Goal: Information Seeking & Learning: Check status

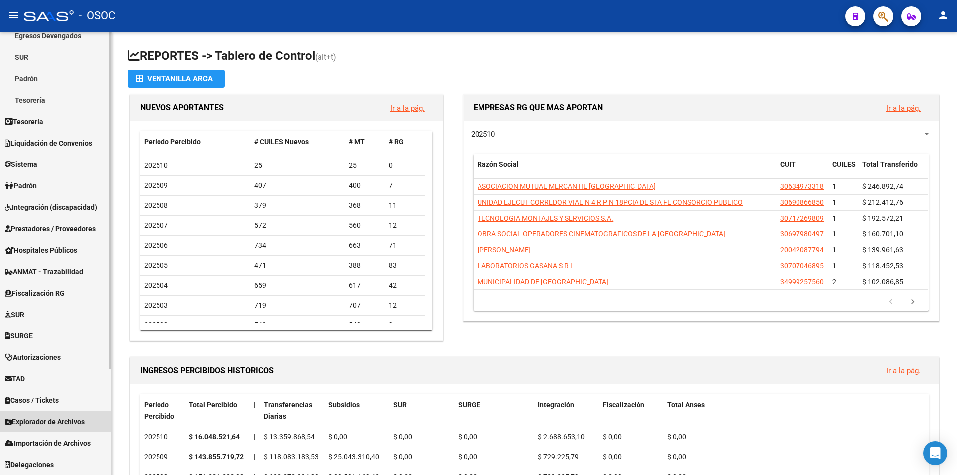
click at [38, 429] on link "Explorador de Archivos" at bounding box center [55, 421] width 111 height 21
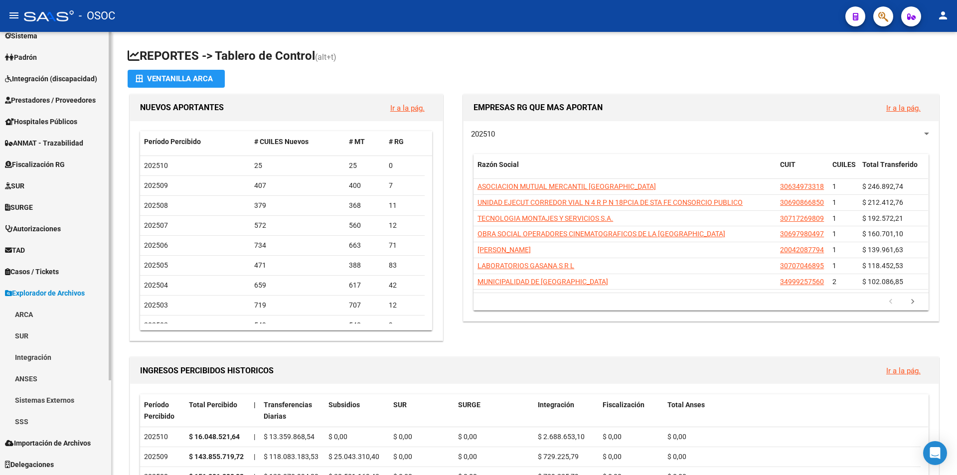
click at [43, 423] on link "SSS" at bounding box center [55, 421] width 111 height 21
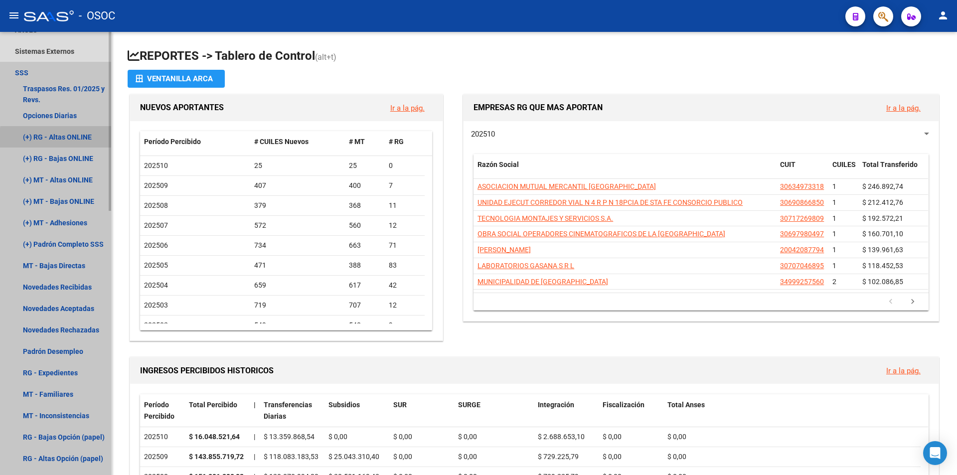
click at [78, 140] on link "(+) RG - Altas ONLINE" at bounding box center [55, 136] width 111 height 21
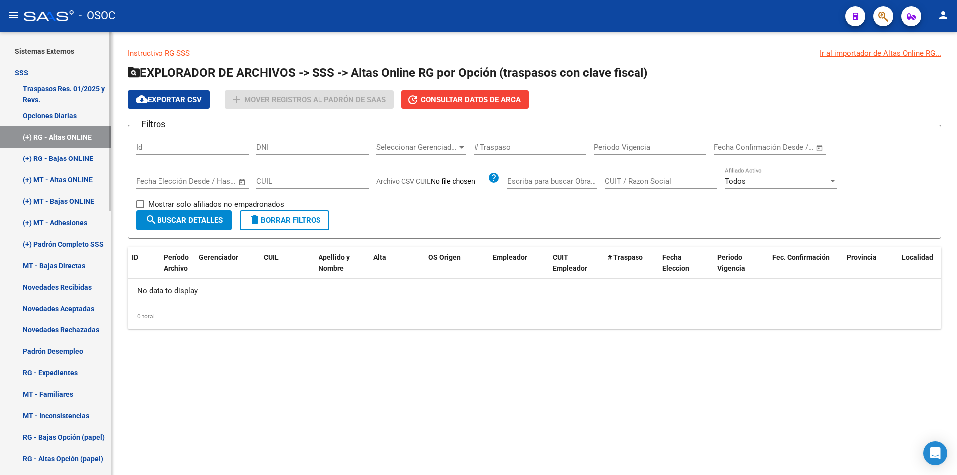
click at [66, 209] on link "(+) MT - Bajas ONLINE" at bounding box center [55, 200] width 111 height 21
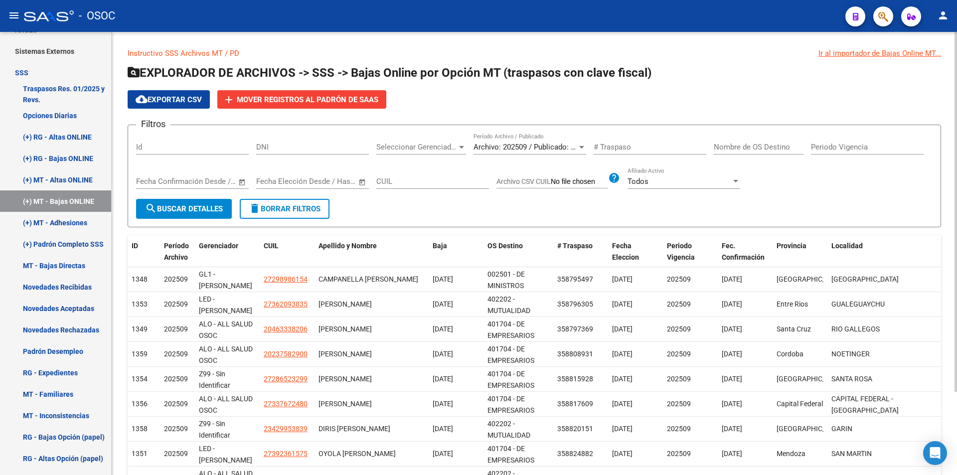
click at [544, 143] on span "Archivo: 202509 / Publicado: 202508" at bounding box center [533, 147] width 121 height 9
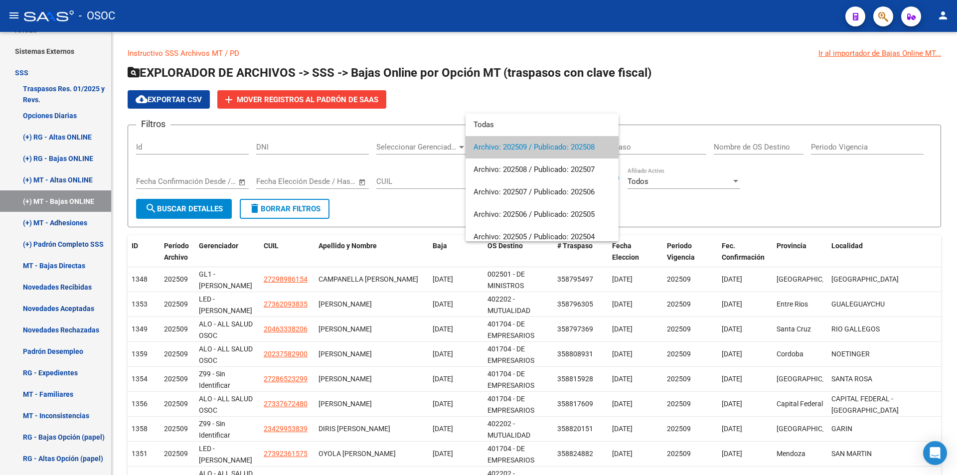
click at [568, 94] on div at bounding box center [478, 237] width 957 height 475
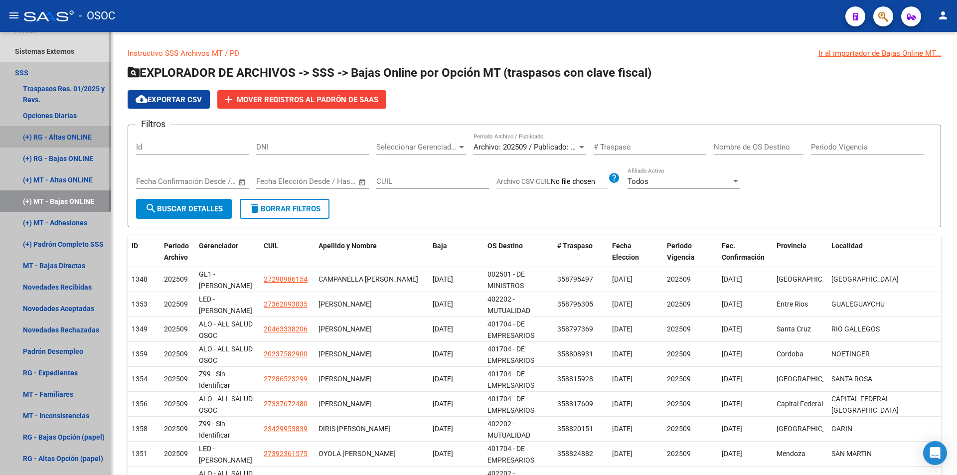
click at [86, 146] on link "(+) RG - Altas ONLINE" at bounding box center [55, 136] width 111 height 21
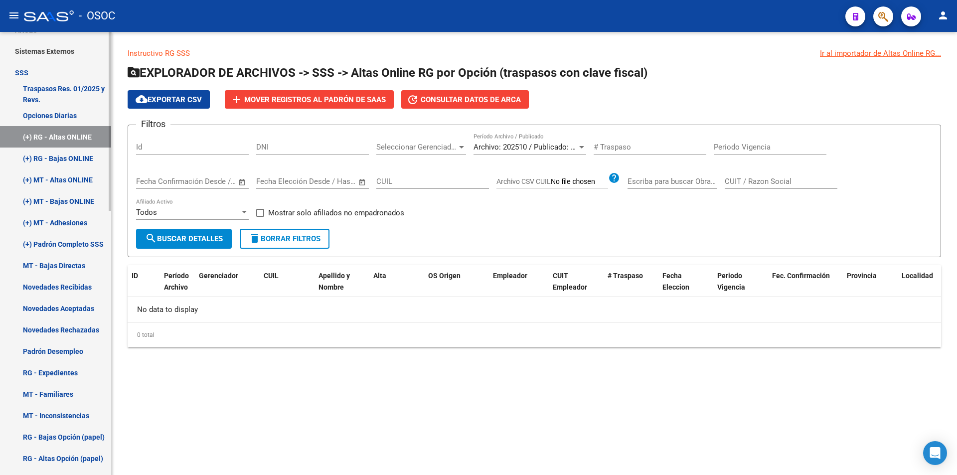
click at [72, 212] on link "(+) MT - Adhesiones" at bounding box center [55, 222] width 111 height 21
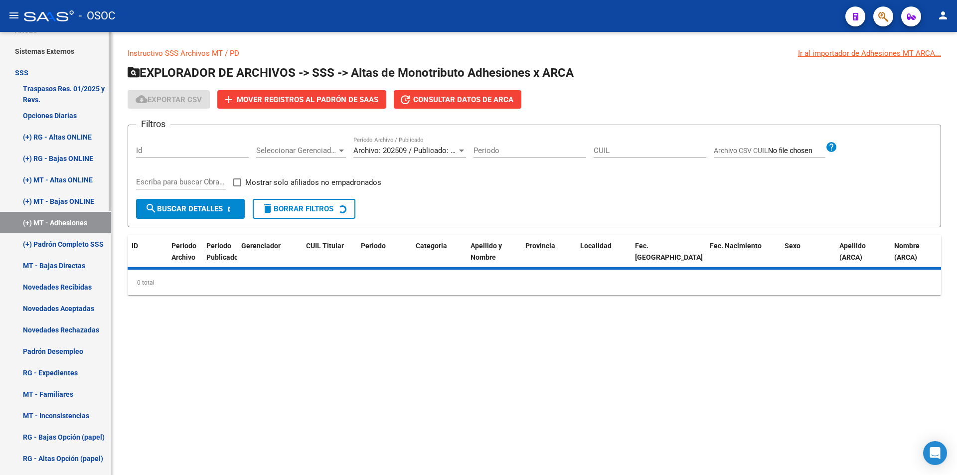
click at [72, 207] on link "(+) MT - Bajas ONLINE" at bounding box center [55, 200] width 111 height 21
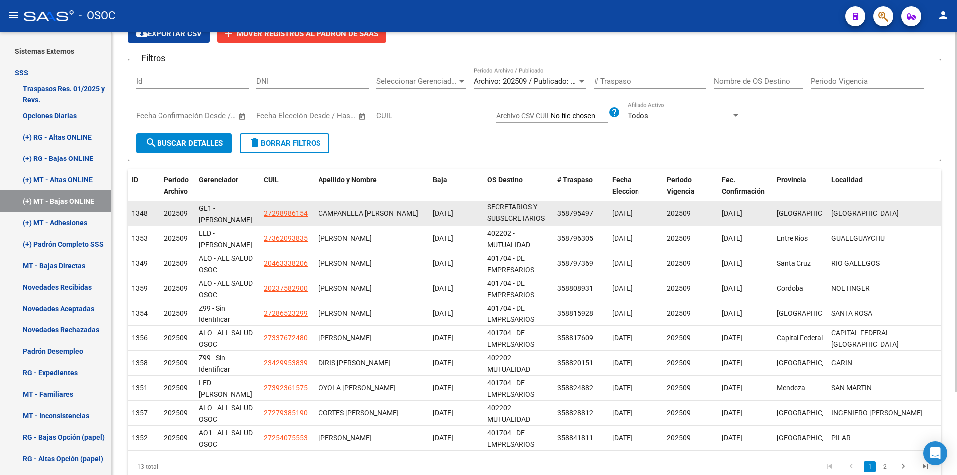
scroll to position [102, 0]
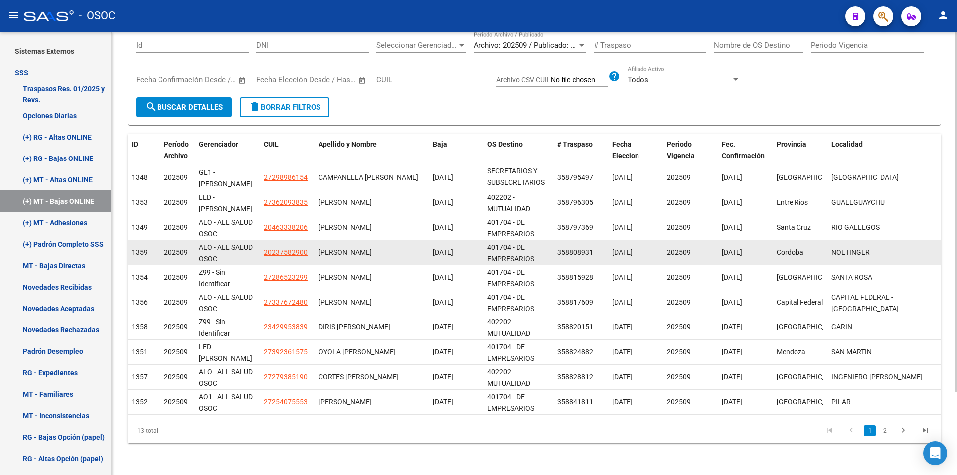
click at [291, 245] on datatable-body-cell "20237582900" at bounding box center [287, 252] width 55 height 24
click at [290, 246] on datatable-body-cell "20237582900" at bounding box center [287, 252] width 55 height 24
click at [290, 248] on span "20237582900" at bounding box center [286, 252] width 44 height 8
copy span "20237582900"
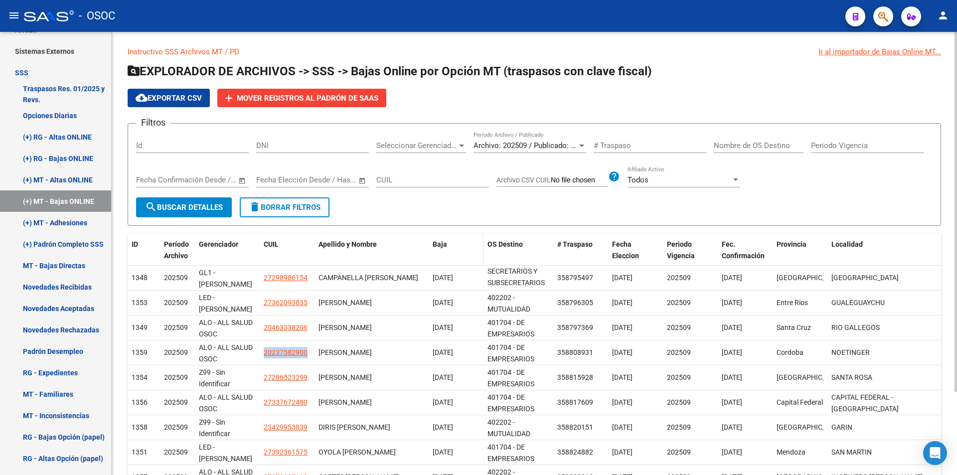
scroll to position [0, 0]
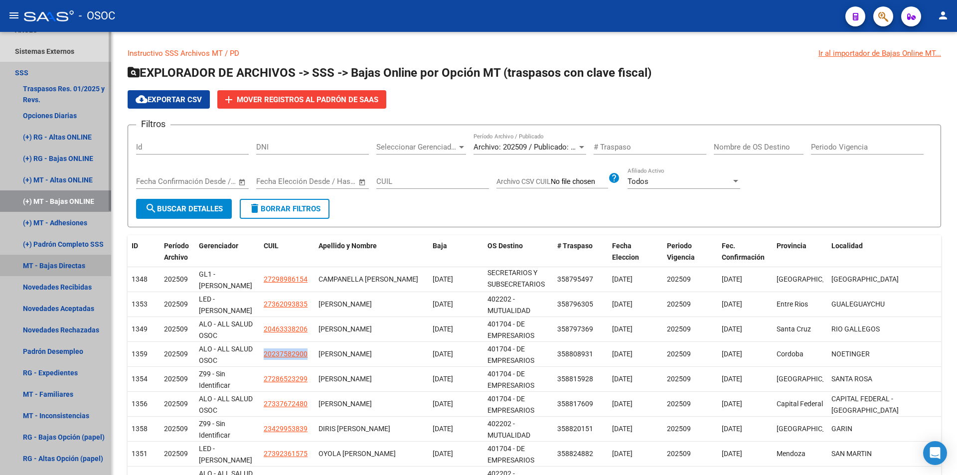
click at [25, 276] on link "MT - Bajas Directas" at bounding box center [55, 265] width 111 height 21
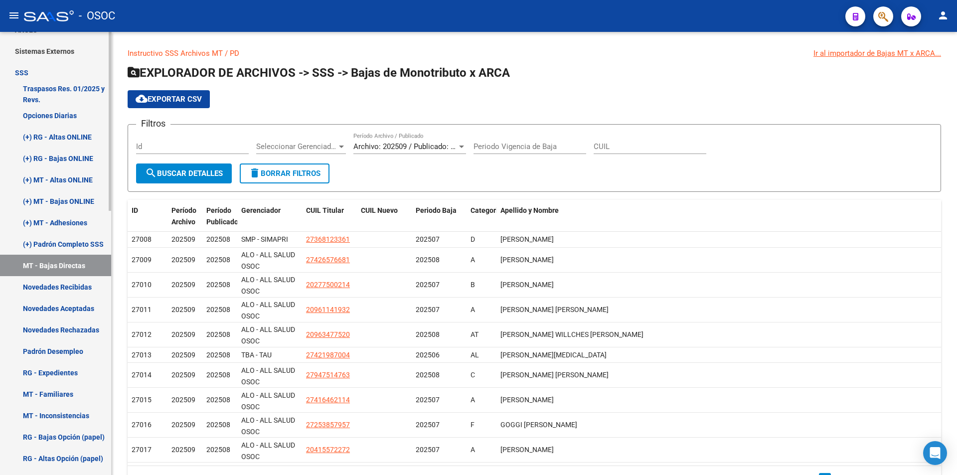
click at [30, 288] on link "Novedades Recibidas" at bounding box center [55, 286] width 111 height 21
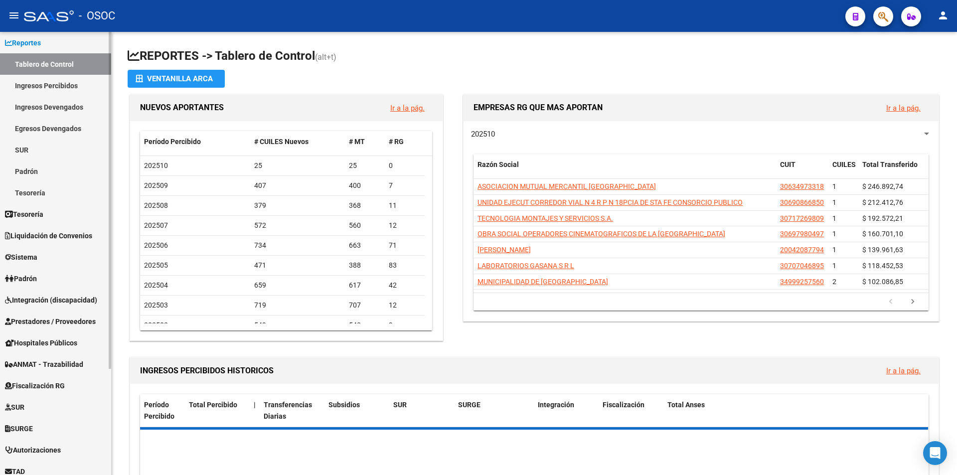
scroll to position [140, 0]
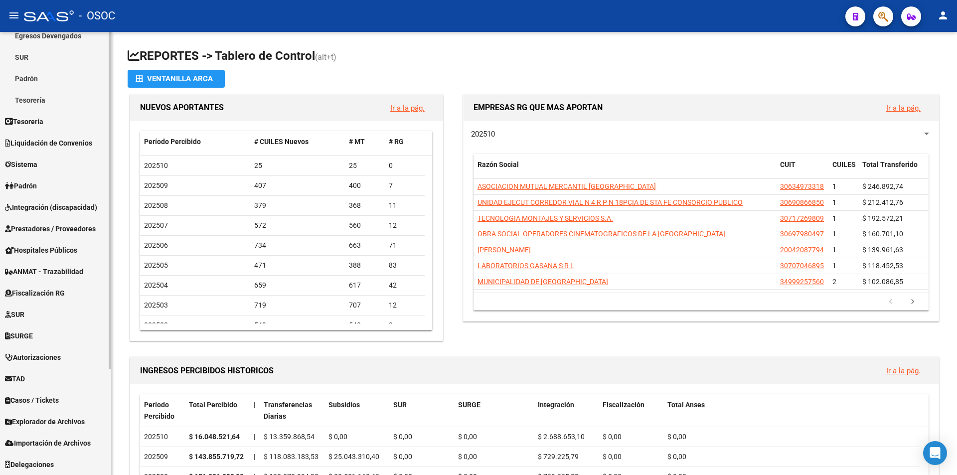
click at [55, 418] on span "Explorador de Archivos" at bounding box center [45, 421] width 80 height 11
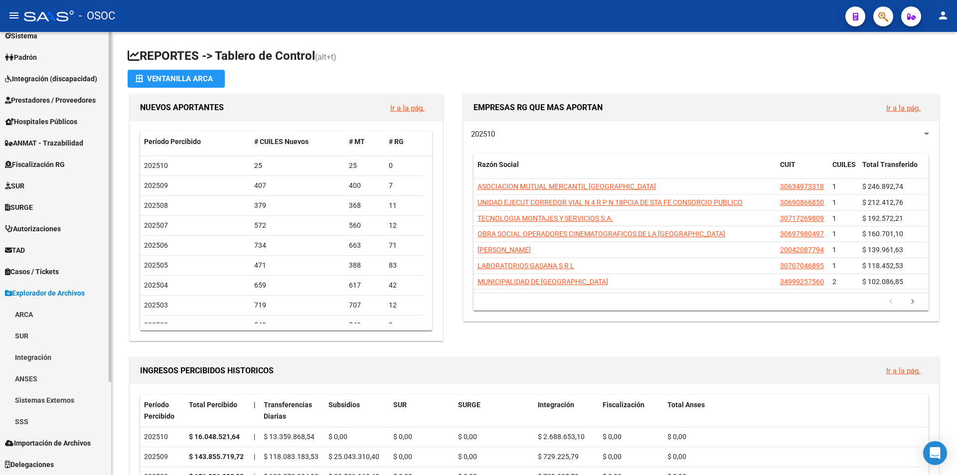
click at [43, 416] on link "SSS" at bounding box center [55, 421] width 111 height 21
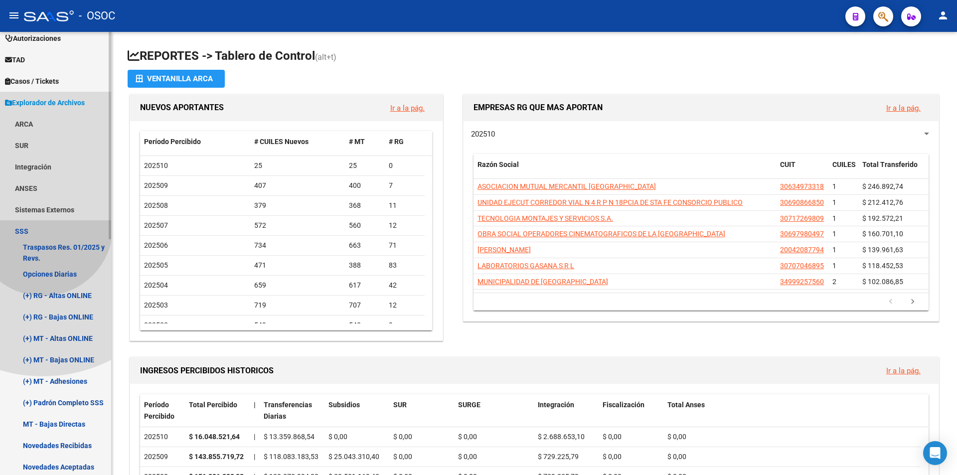
scroll to position [467, 0]
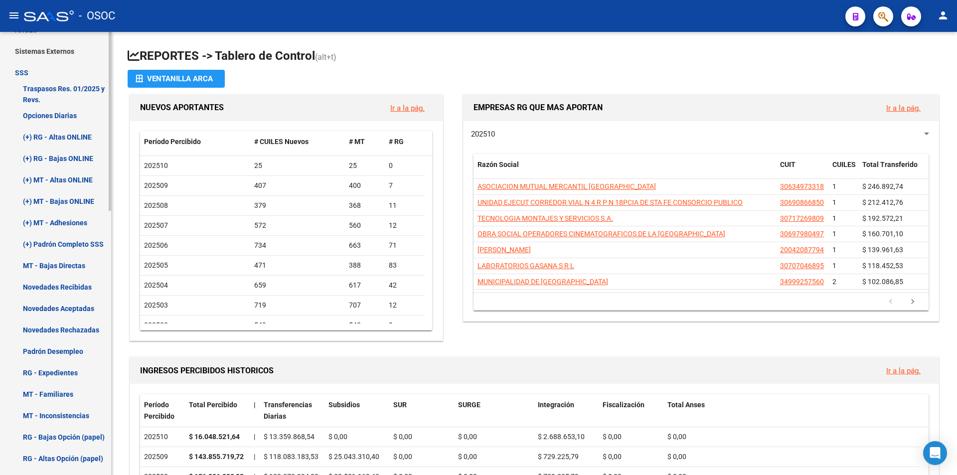
click at [89, 130] on link "(+) RG - Altas ONLINE" at bounding box center [55, 136] width 111 height 21
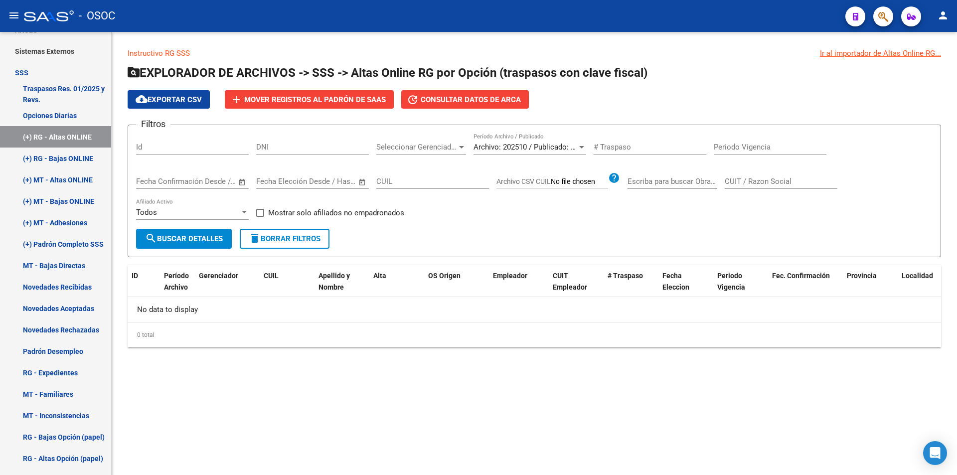
click at [525, 146] on span "Archivo: 202510 / Publicado: 202509" at bounding box center [533, 147] width 121 height 9
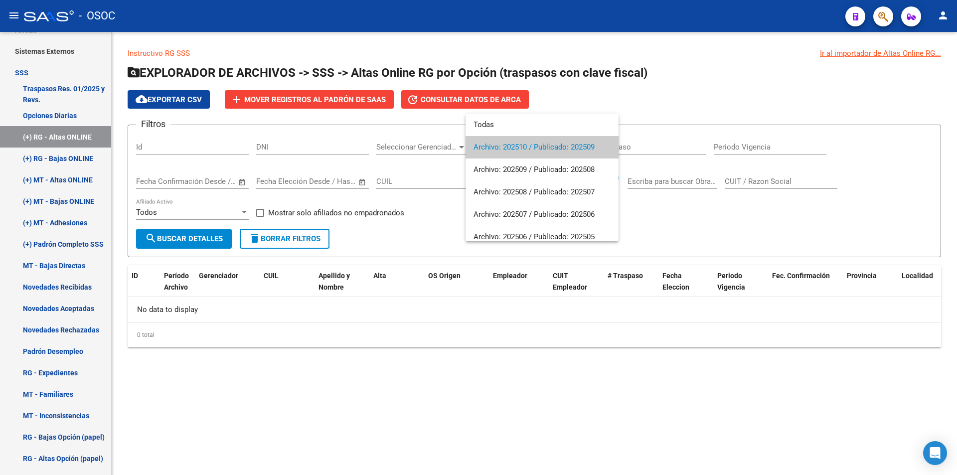
click at [74, 159] on div at bounding box center [478, 237] width 957 height 475
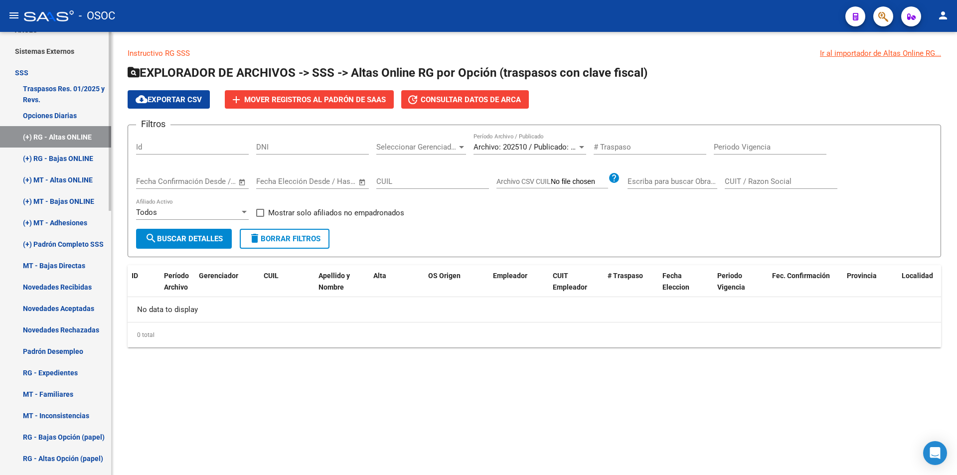
click at [74, 159] on link "(+) RG - Bajas ONLINE" at bounding box center [55, 158] width 111 height 21
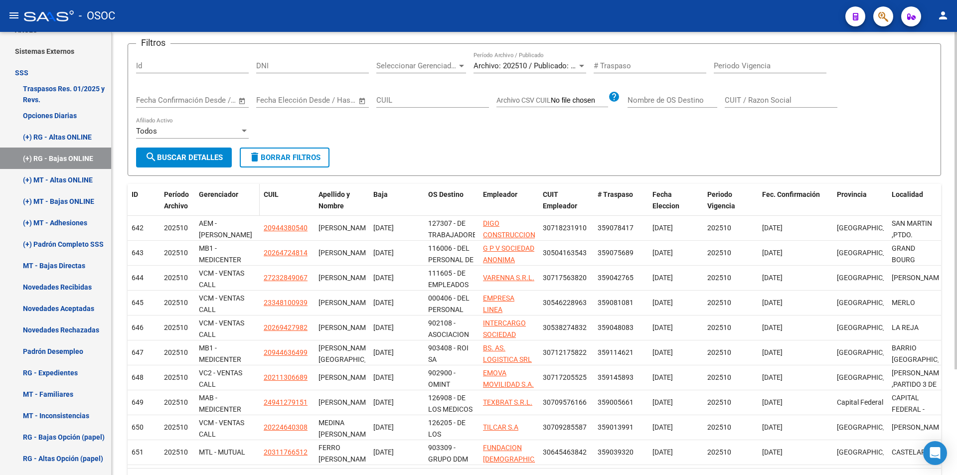
scroll to position [139, 0]
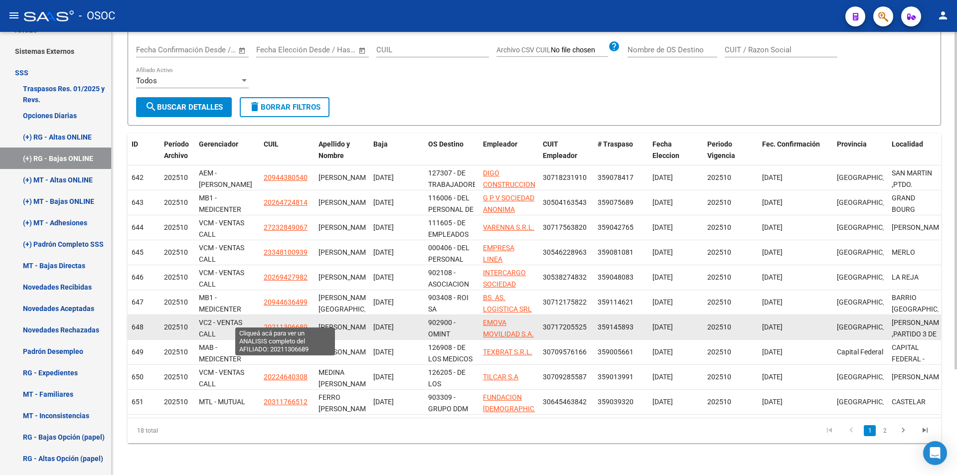
click at [286, 323] on span "20211306689" at bounding box center [286, 327] width 44 height 8
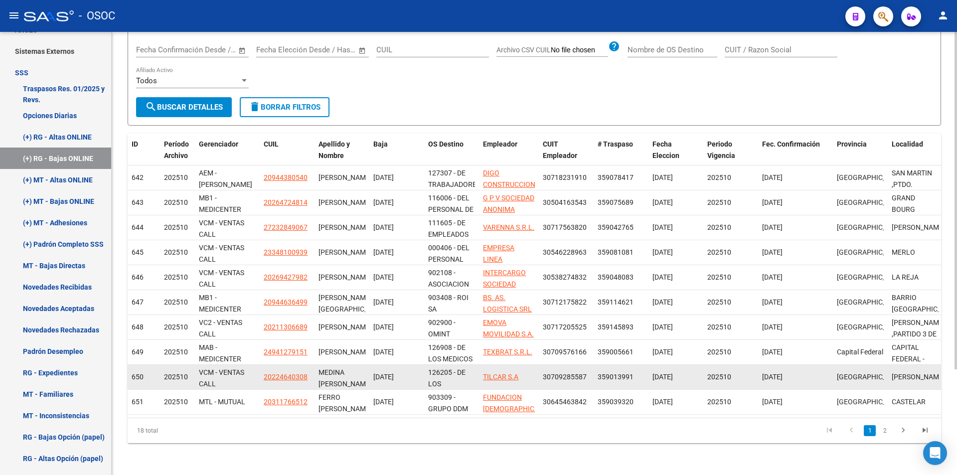
click at [277, 374] on app-link-go-to "20224640308" at bounding box center [286, 376] width 44 height 11
click at [278, 373] on span "20224640308" at bounding box center [286, 377] width 44 height 8
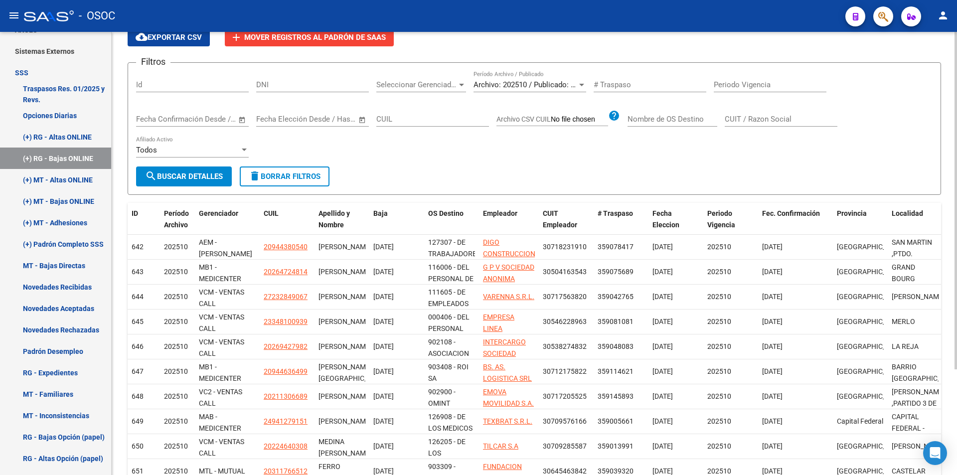
scroll to position [0, 0]
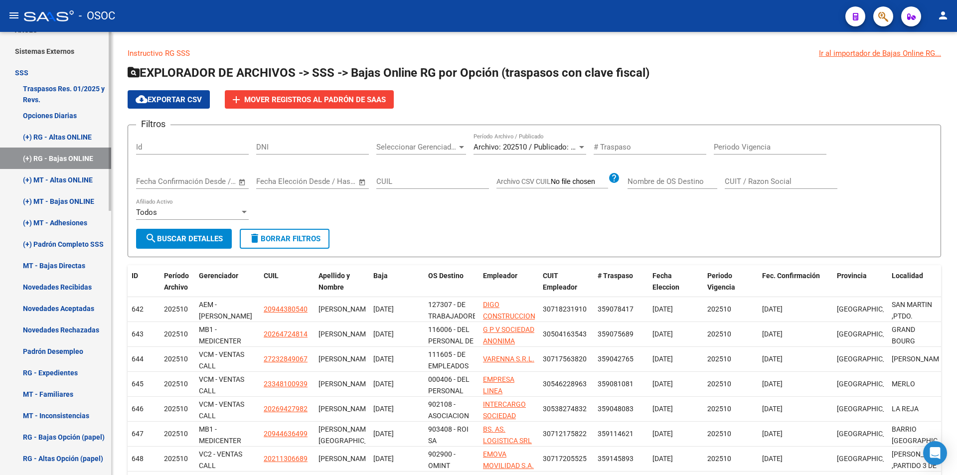
click at [83, 179] on link "(+) MT - Altas ONLINE" at bounding box center [55, 179] width 111 height 21
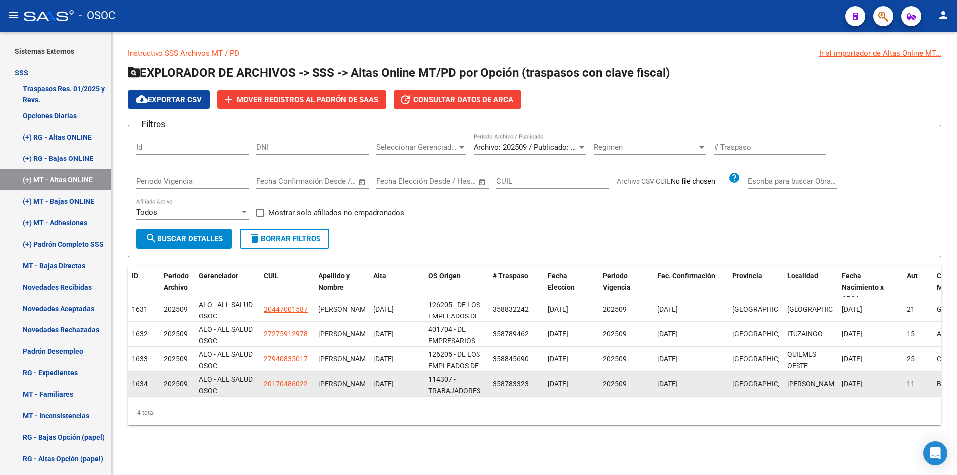
click at [264, 381] on span "20170486022" at bounding box center [286, 384] width 44 height 8
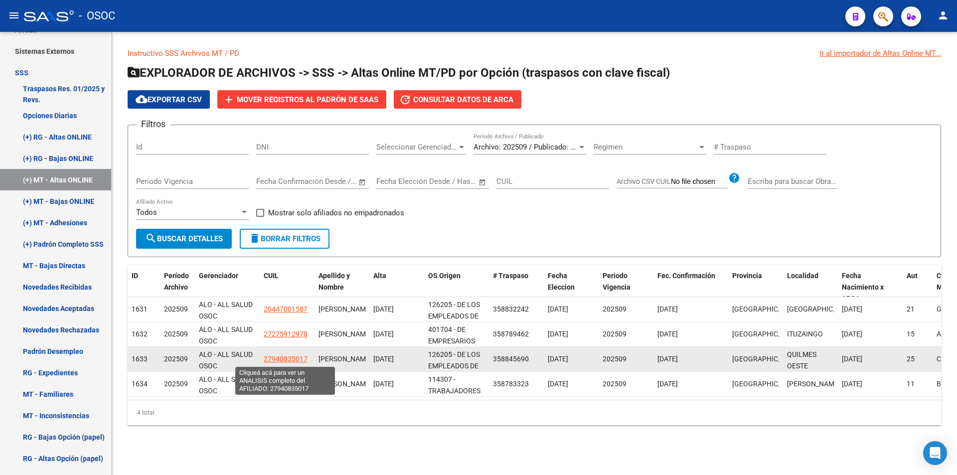
click at [276, 360] on span "27940835017" at bounding box center [286, 359] width 44 height 8
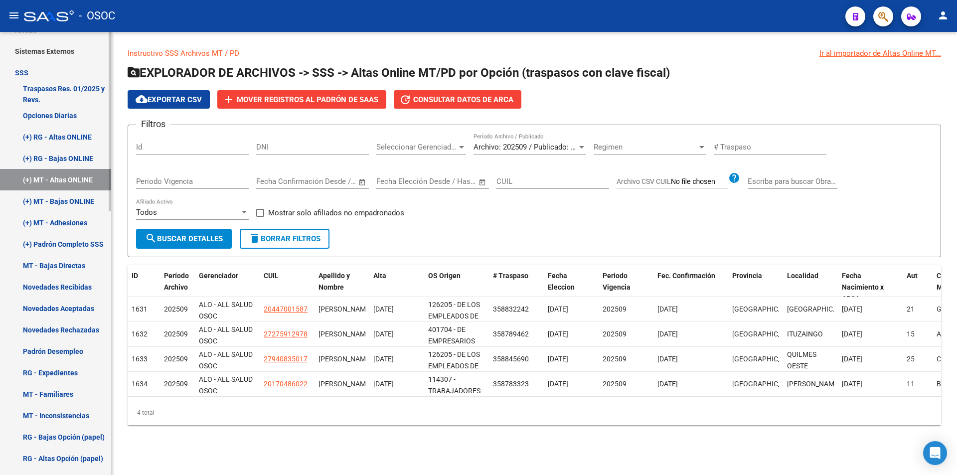
click at [75, 134] on link "(+) RG - Altas ONLINE" at bounding box center [55, 136] width 111 height 21
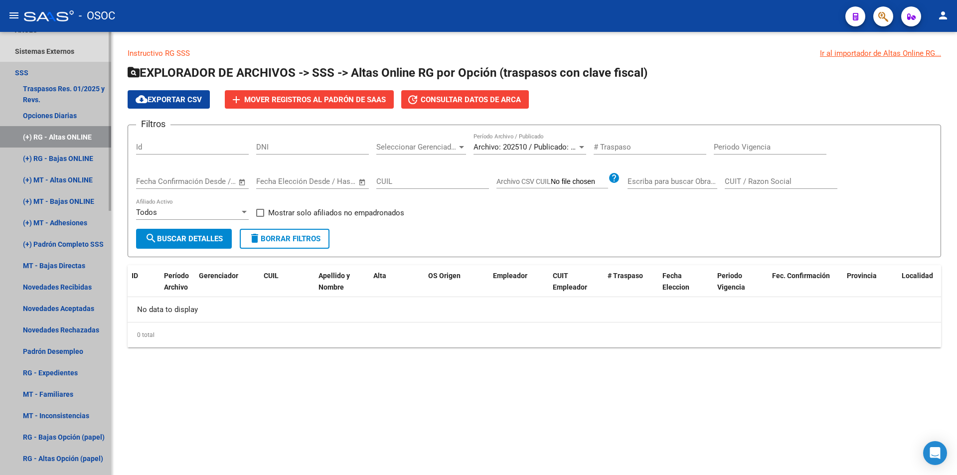
click at [88, 144] on link "(+) RG - Altas ONLINE" at bounding box center [55, 136] width 111 height 21
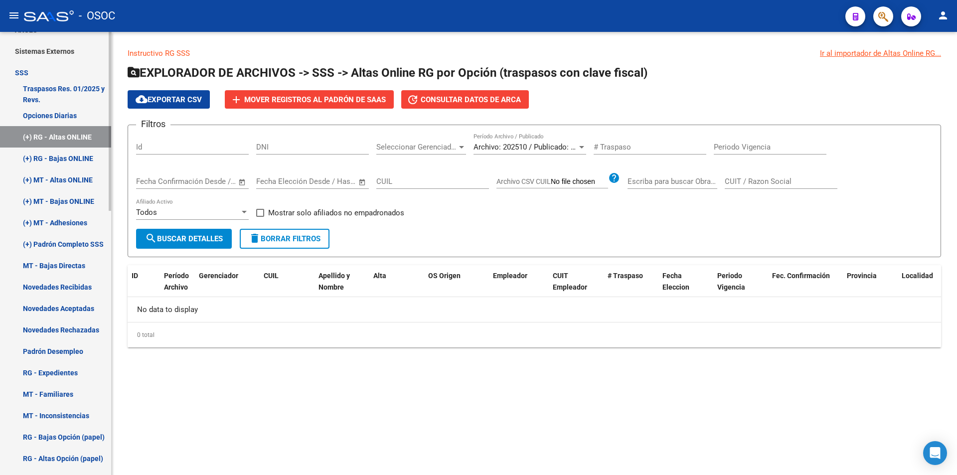
click at [80, 165] on link "(+) RG - Bajas ONLINE" at bounding box center [55, 158] width 111 height 21
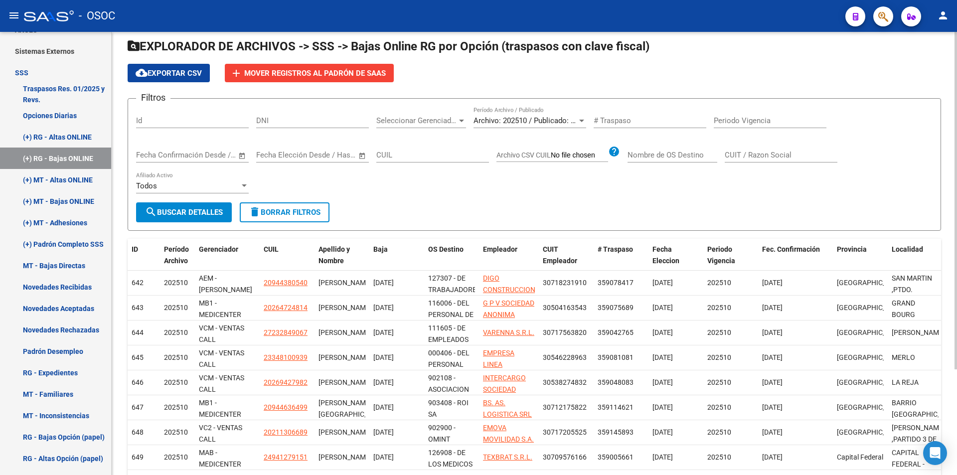
scroll to position [50, 0]
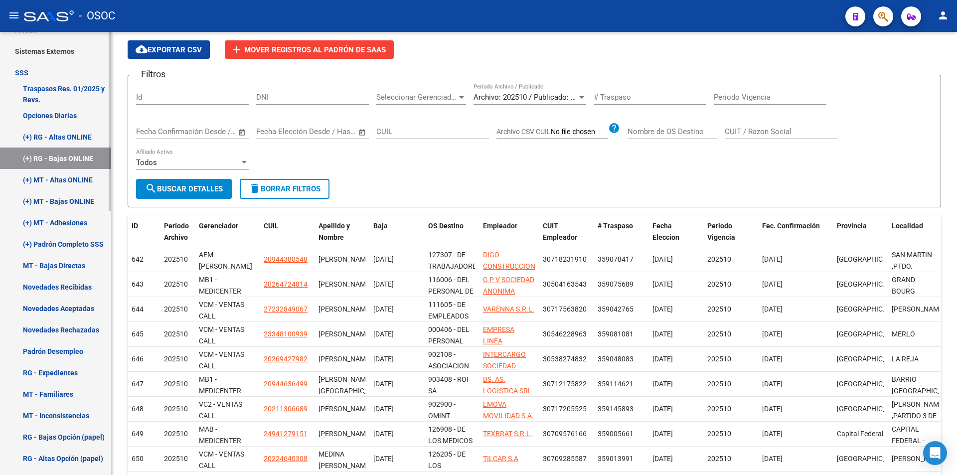
click at [77, 141] on link "(+) RG - Altas ONLINE" at bounding box center [55, 136] width 111 height 21
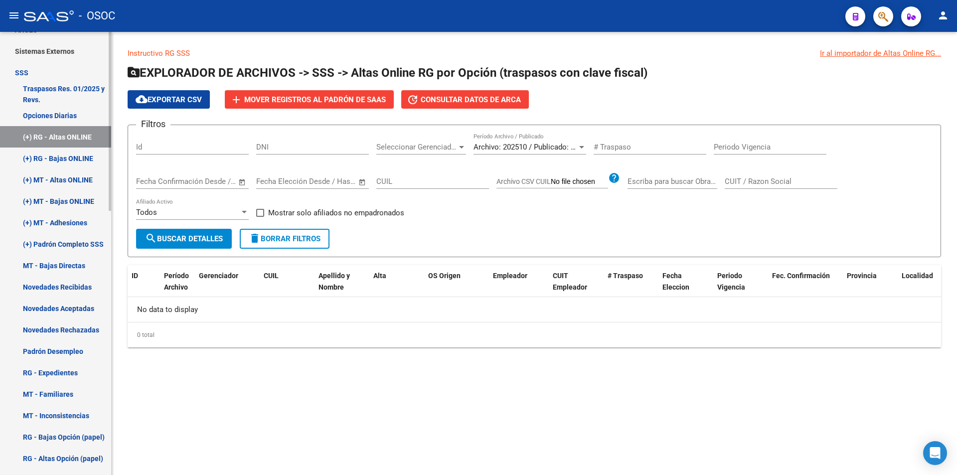
click at [75, 161] on link "(+) RG - Bajas ONLINE" at bounding box center [55, 158] width 111 height 21
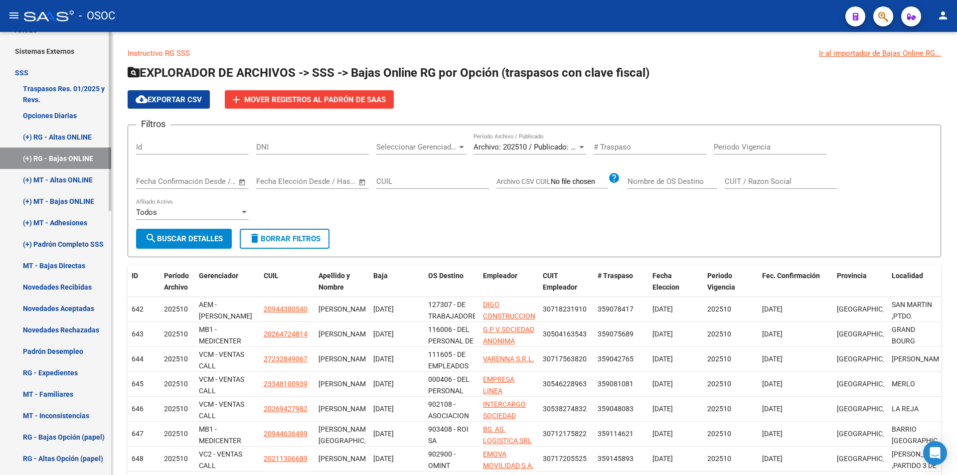
click at [84, 142] on link "(+) RG - Altas ONLINE" at bounding box center [55, 136] width 111 height 21
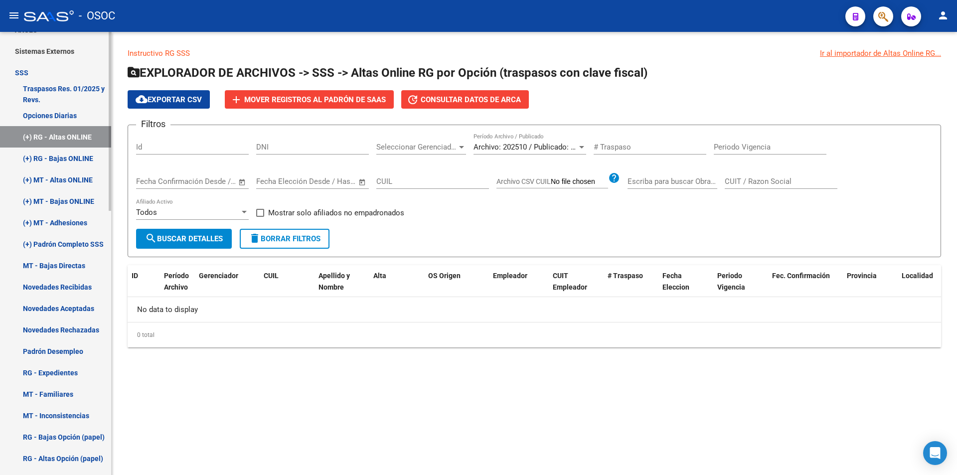
click at [91, 146] on link "(+) RG - Altas ONLINE" at bounding box center [55, 136] width 111 height 21
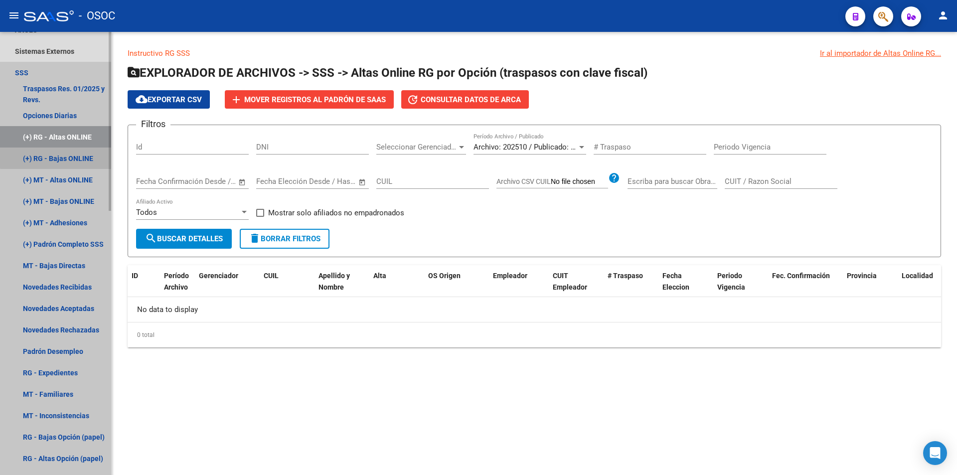
click at [83, 155] on link "(+) RG - Bajas ONLINE" at bounding box center [55, 158] width 111 height 21
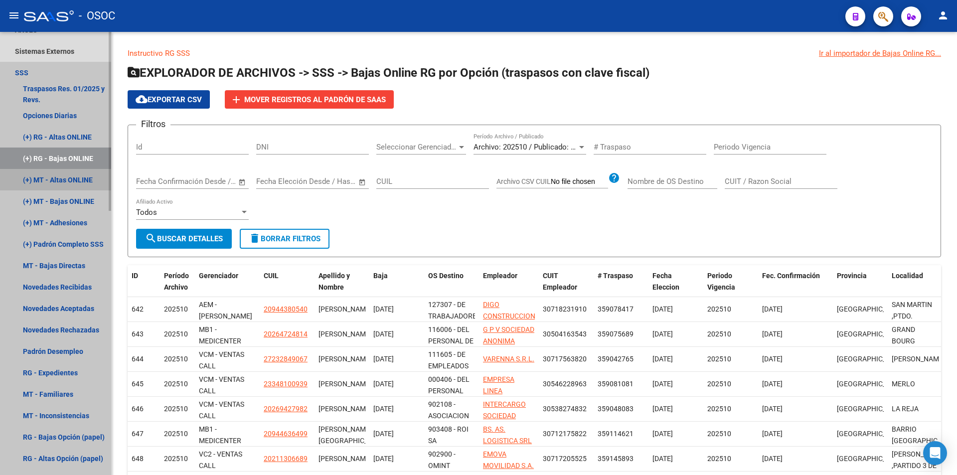
click at [95, 183] on link "(+) MT - Altas ONLINE" at bounding box center [55, 179] width 111 height 21
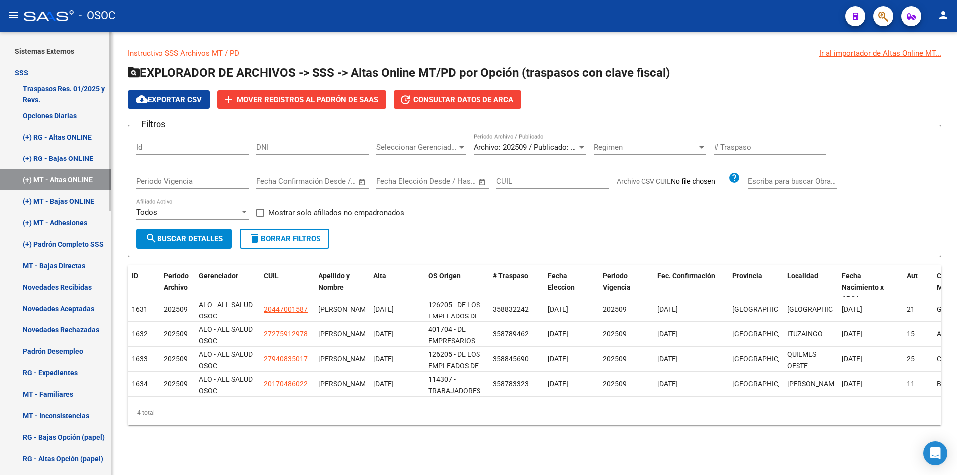
click at [93, 193] on link "(+) MT - Bajas ONLINE" at bounding box center [55, 200] width 111 height 21
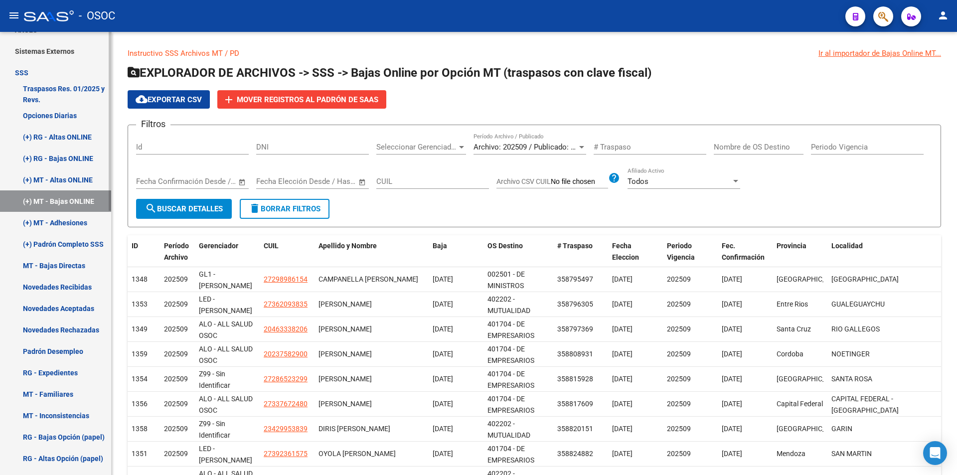
click at [87, 185] on link "(+) MT - Altas ONLINE" at bounding box center [55, 179] width 111 height 21
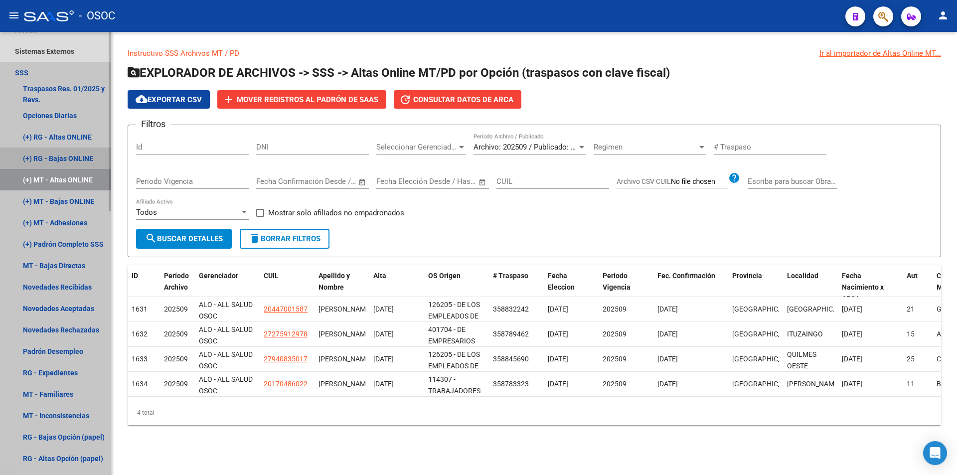
click at [100, 166] on link "(+) RG - Bajas ONLINE" at bounding box center [55, 158] width 111 height 21
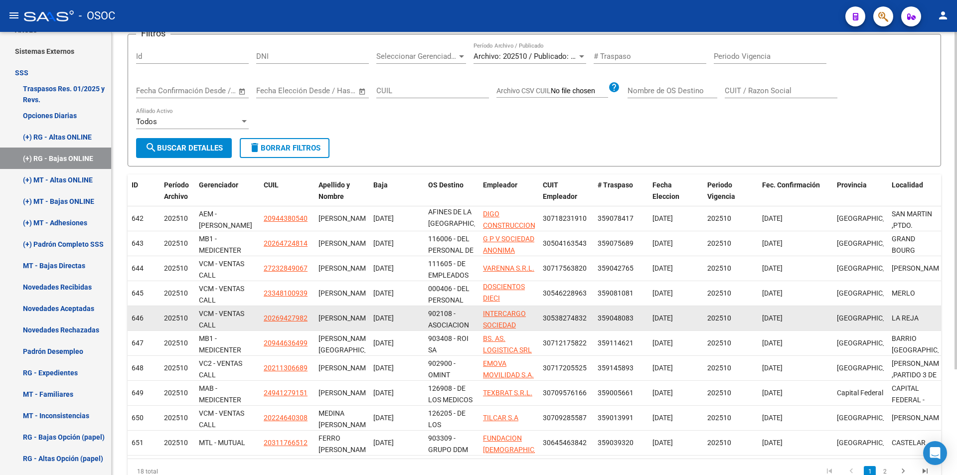
scroll to position [139, 0]
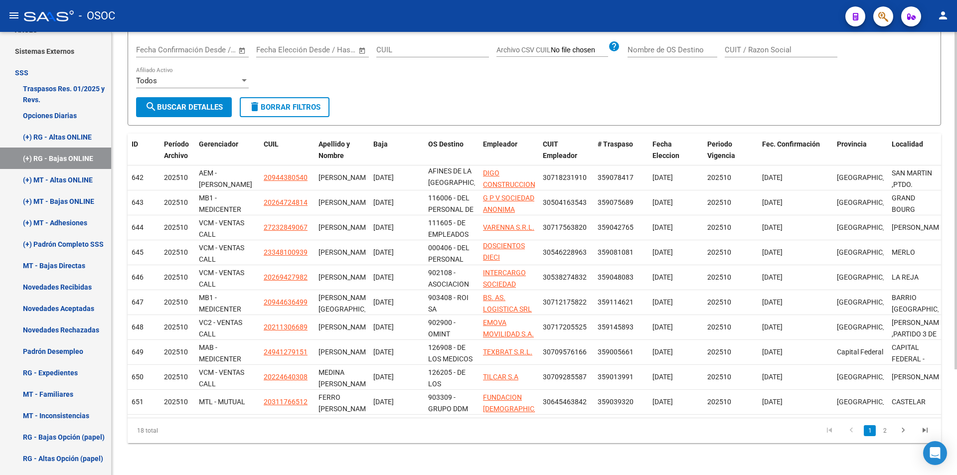
click at [884, 441] on div "18 total 1 2" at bounding box center [534, 430] width 813 height 25
click at [884, 437] on li "2" at bounding box center [884, 430] width 15 height 17
click at [884, 435] on link "2" at bounding box center [885, 430] width 12 height 11
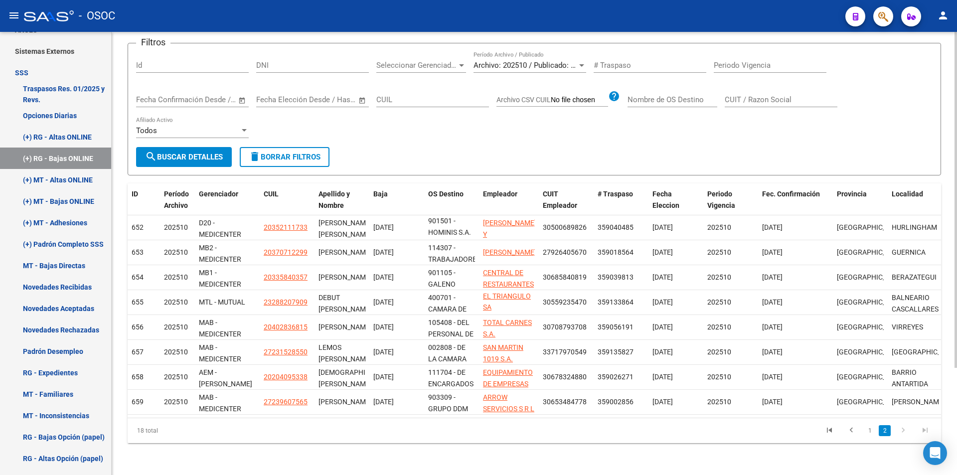
scroll to position [89, 0]
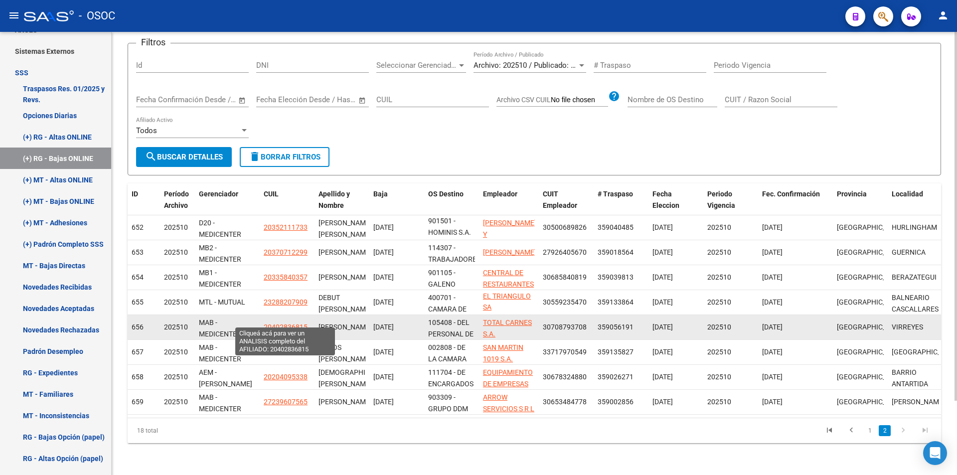
click at [265, 323] on span "20402836815" at bounding box center [286, 327] width 44 height 8
type textarea "20402836815"
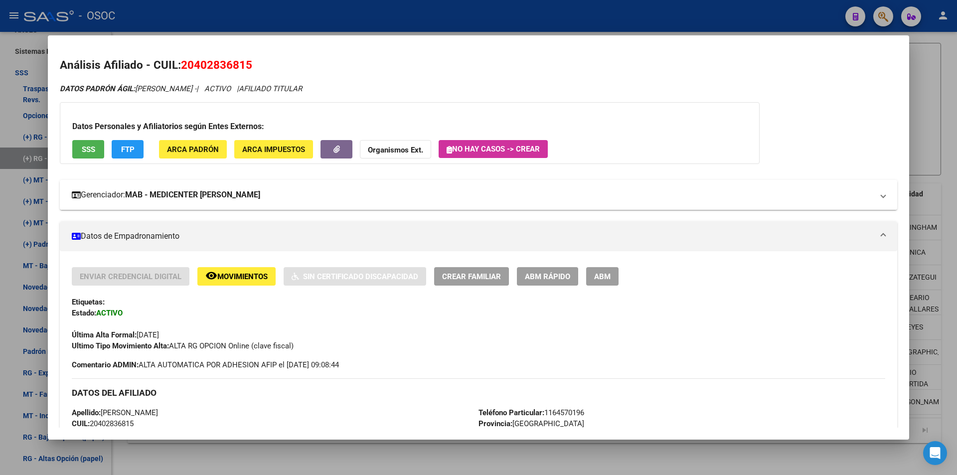
drag, startPoint x: 197, startPoint y: 65, endPoint x: 247, endPoint y: 190, distance: 134.7
click at [226, 61] on span "20402836815" at bounding box center [216, 64] width 71 height 13
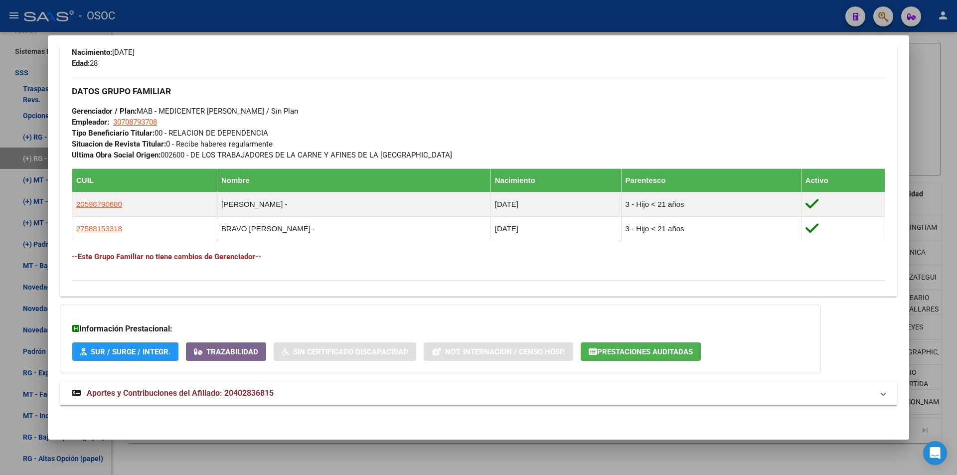
click at [291, 389] on mat-panel-title "Aportes y Contribuciones del Afiliado: 20402836815" at bounding box center [472, 393] width 801 height 12
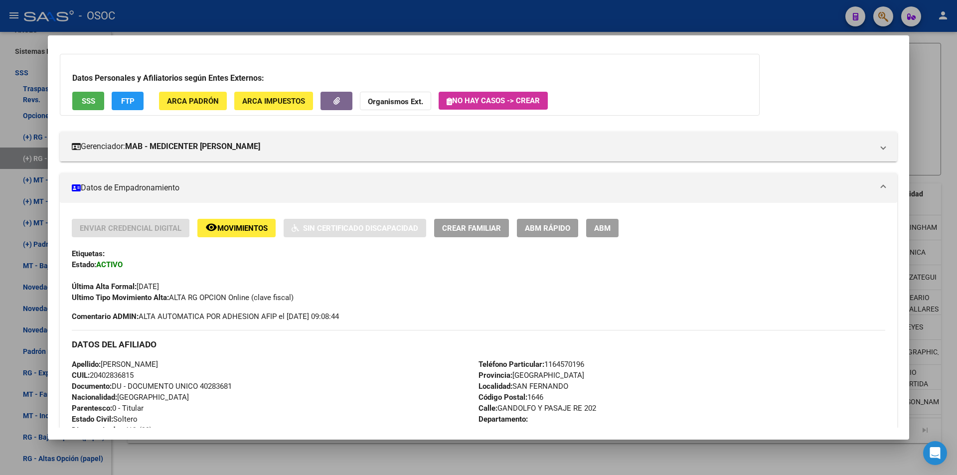
scroll to position [0, 0]
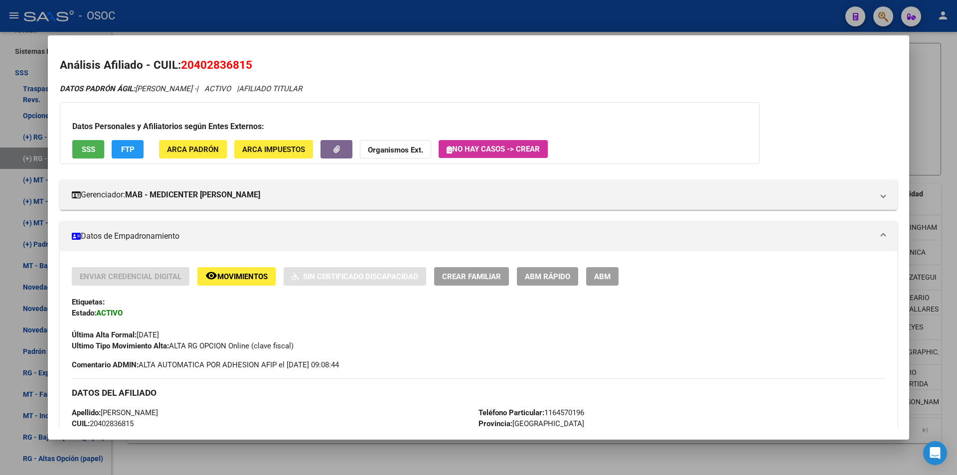
drag, startPoint x: 204, startPoint y: 59, endPoint x: 240, endPoint y: 56, distance: 36.0
click at [240, 56] on mat-dialog-content "Análisis Afiliado - CUIL: 20402836815 DATOS PADRÓN ÁGIL: BRAVO JONATHAN EZEQUIE…" at bounding box center [478, 237] width 861 height 380
copy span "4028368"
drag, startPoint x: 247, startPoint y: 65, endPoint x: 196, endPoint y: 67, distance: 51.4
click at [196, 67] on span "20402836815" at bounding box center [216, 64] width 71 height 13
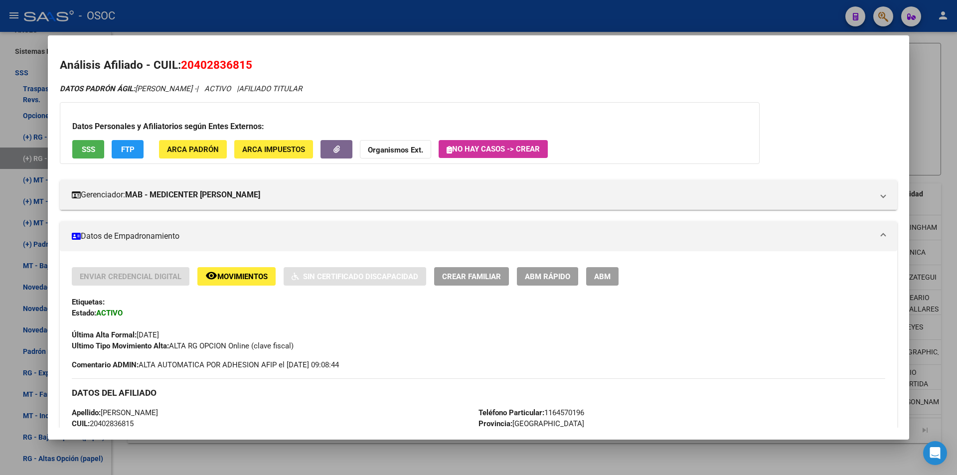
copy span "40283681"
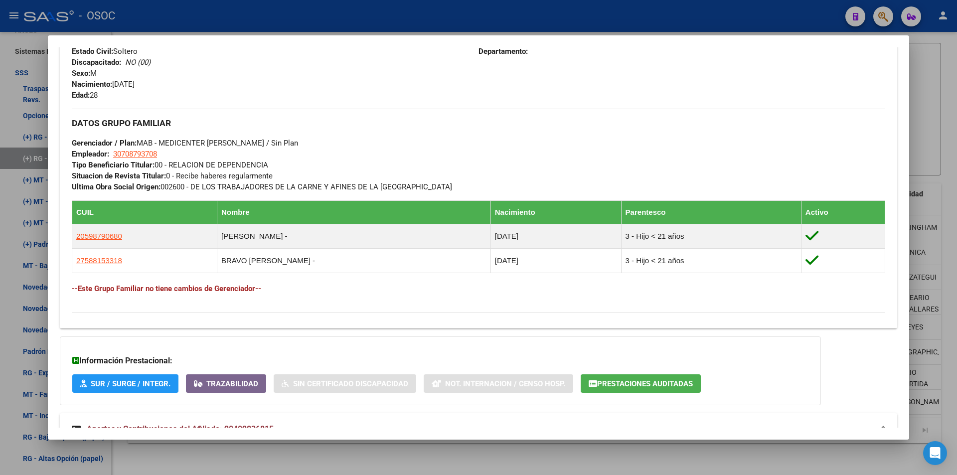
scroll to position [449, 0]
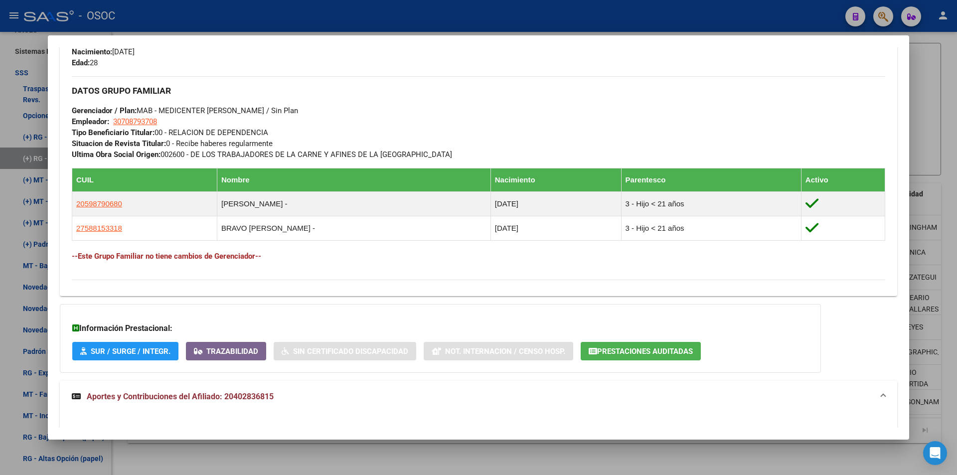
drag, startPoint x: 206, startPoint y: 155, endPoint x: 468, endPoint y: 155, distance: 262.1
click at [468, 155] on div "DATOS GRUPO FAMILIAR Gerenciador / Plan: MAB - MEDICENTER ALDO / Sin Plan Emple…" at bounding box center [478, 118] width 813 height 84
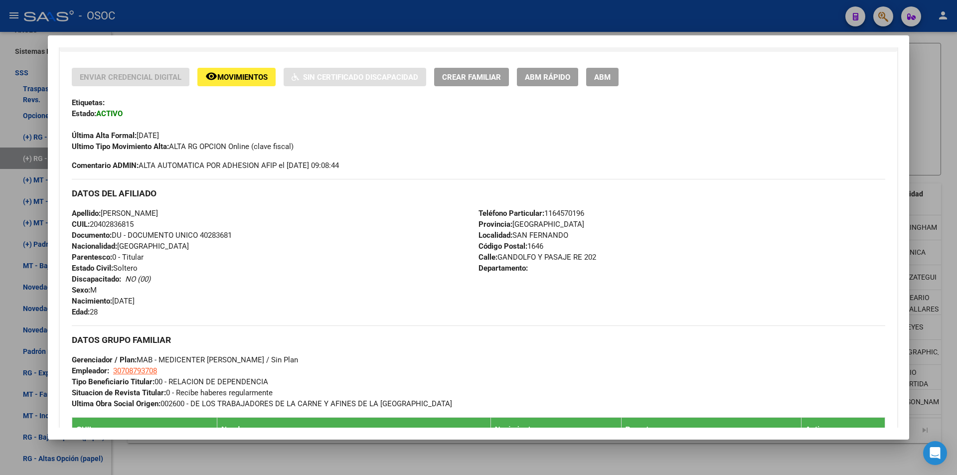
scroll to position [0, 0]
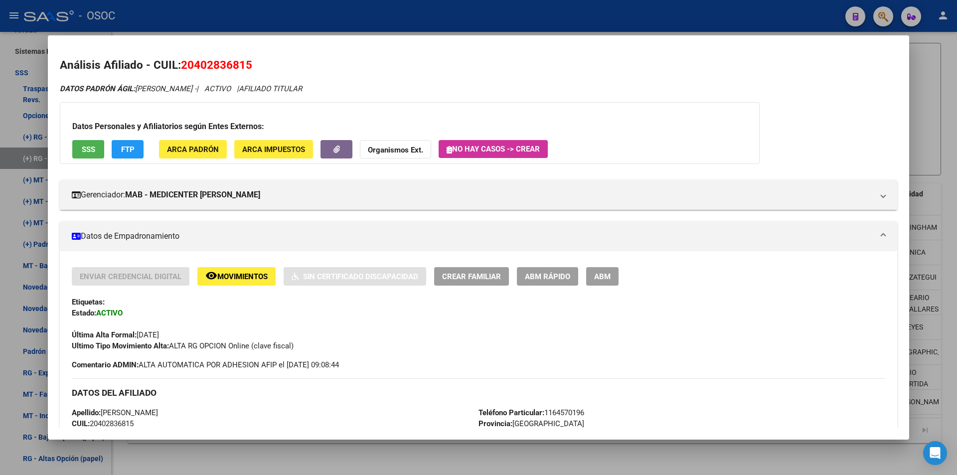
click at [370, 22] on div at bounding box center [478, 237] width 957 height 475
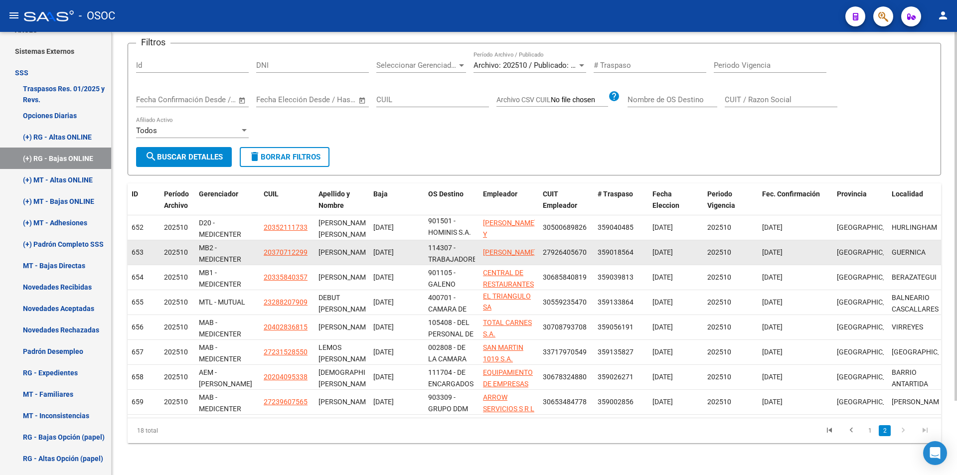
scroll to position [13, 0]
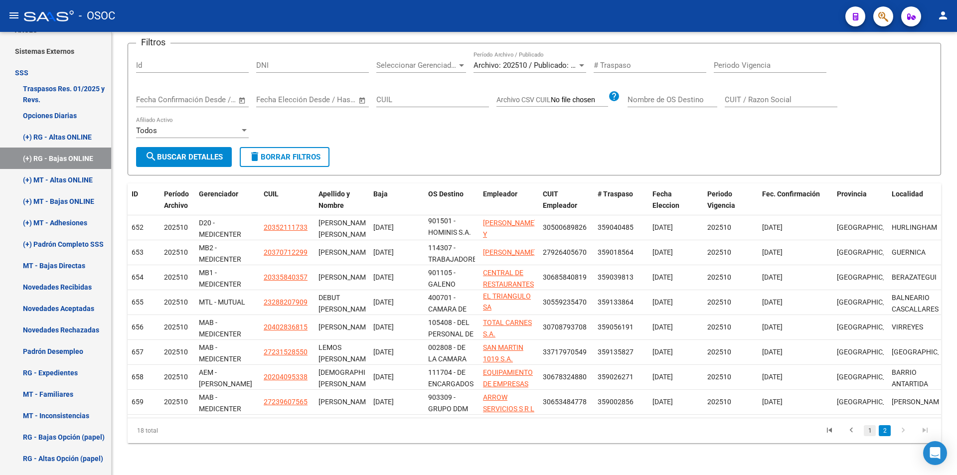
click at [875, 432] on link "1" at bounding box center [870, 430] width 12 height 11
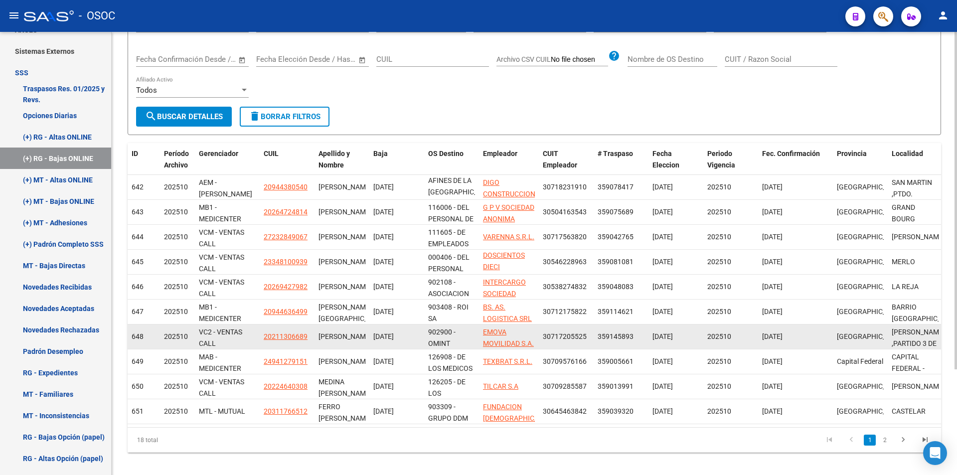
scroll to position [139, 0]
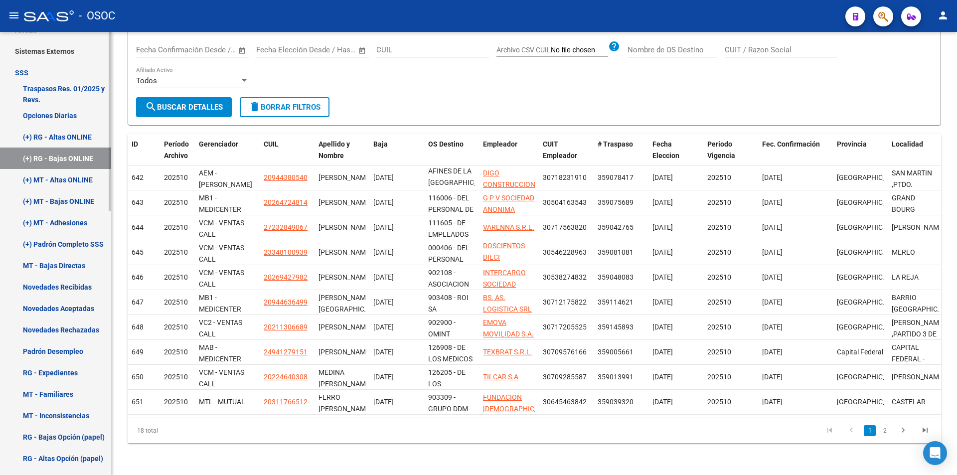
click at [64, 200] on link "(+) MT - Bajas ONLINE" at bounding box center [55, 200] width 111 height 21
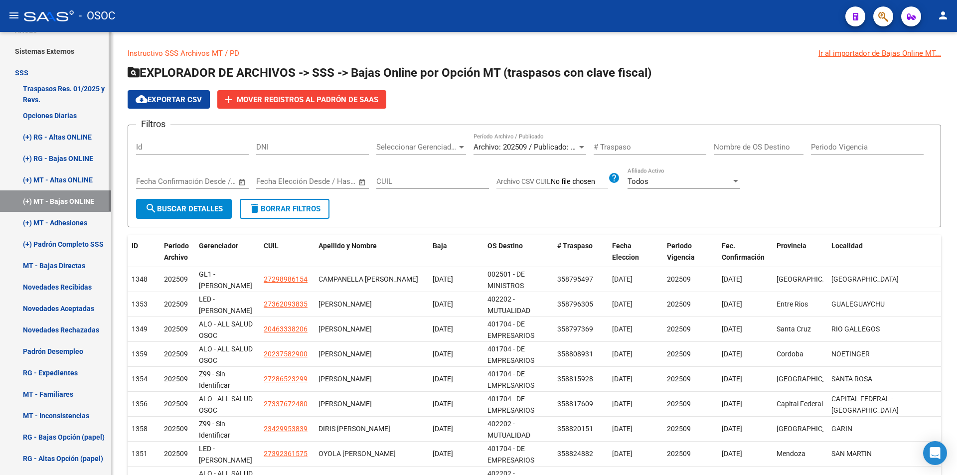
click at [63, 214] on link "(+) MT - Adhesiones" at bounding box center [55, 222] width 111 height 21
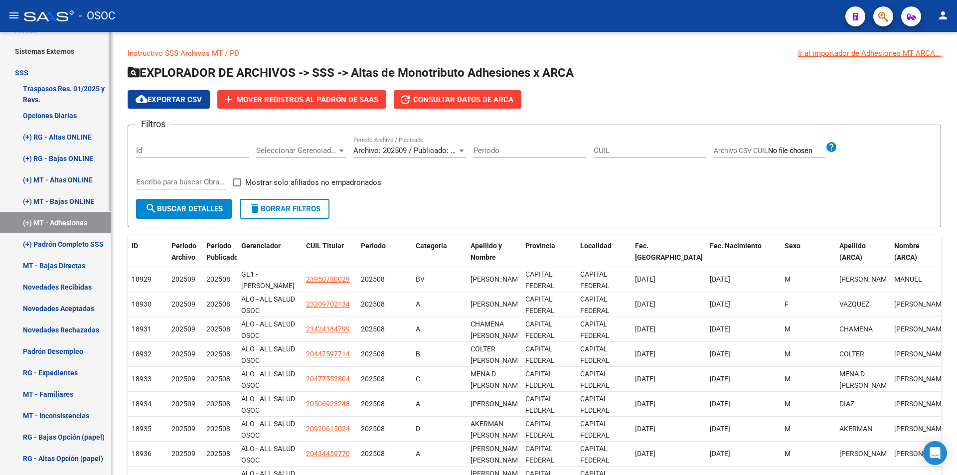
click at [91, 246] on link "(+) Padrón Completo SSS" at bounding box center [55, 243] width 111 height 21
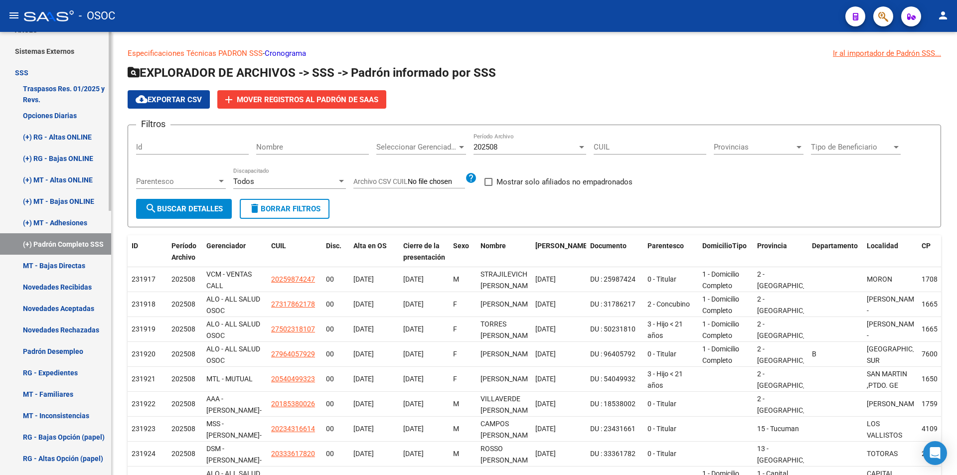
click at [94, 256] on link "MT - Bajas Directas" at bounding box center [55, 265] width 111 height 21
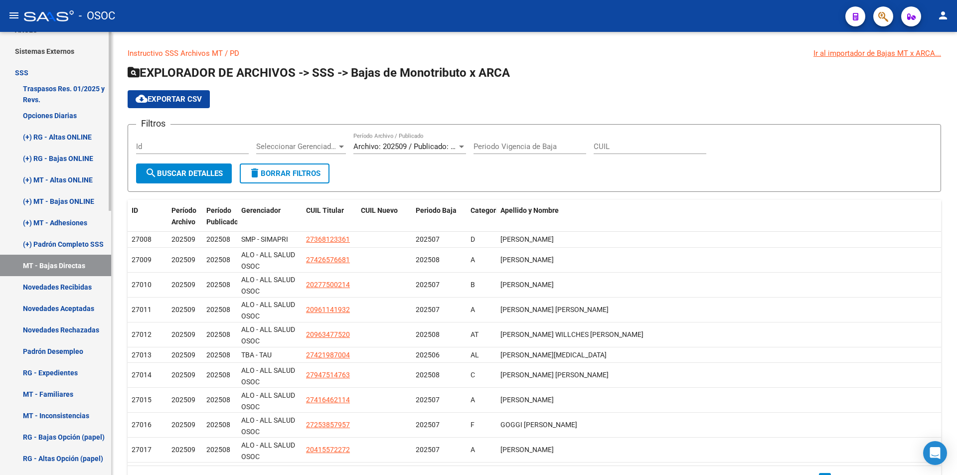
click at [88, 130] on link "(+) RG - Altas ONLINE" at bounding box center [55, 136] width 111 height 21
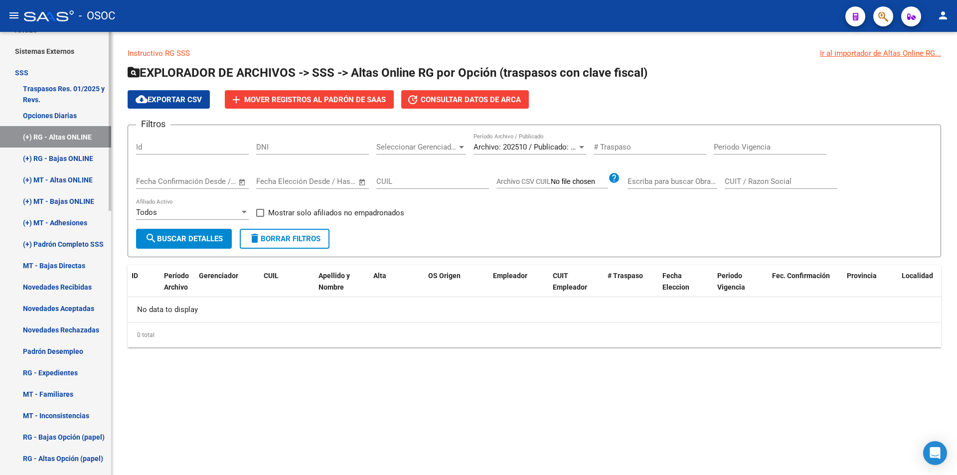
click at [89, 109] on link "Opciones Diarias" at bounding box center [55, 115] width 111 height 21
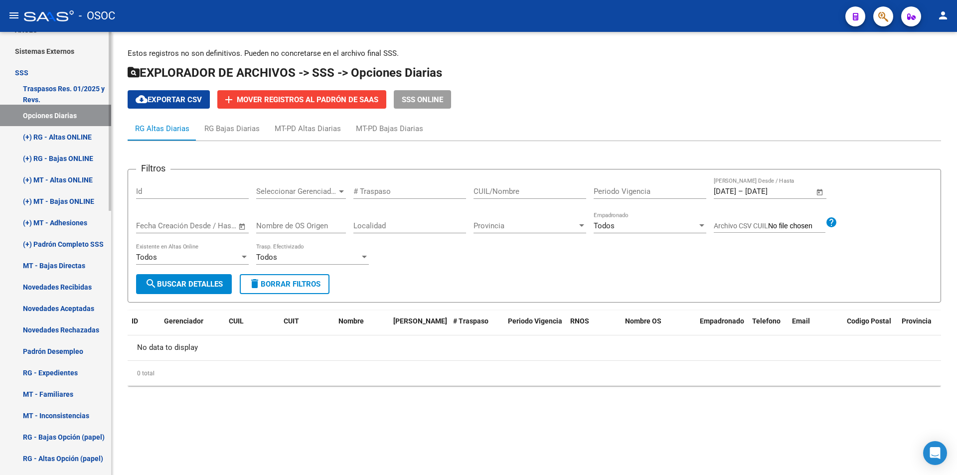
click at [91, 96] on link "Traspasos Res. 01/2025 y Revs." at bounding box center [55, 93] width 111 height 21
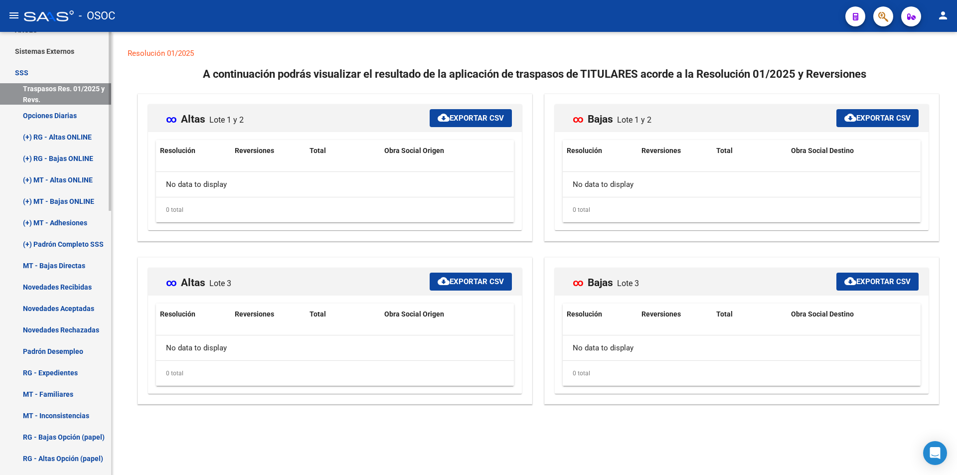
click at [75, 136] on link "(+) RG - Altas ONLINE" at bounding box center [55, 136] width 111 height 21
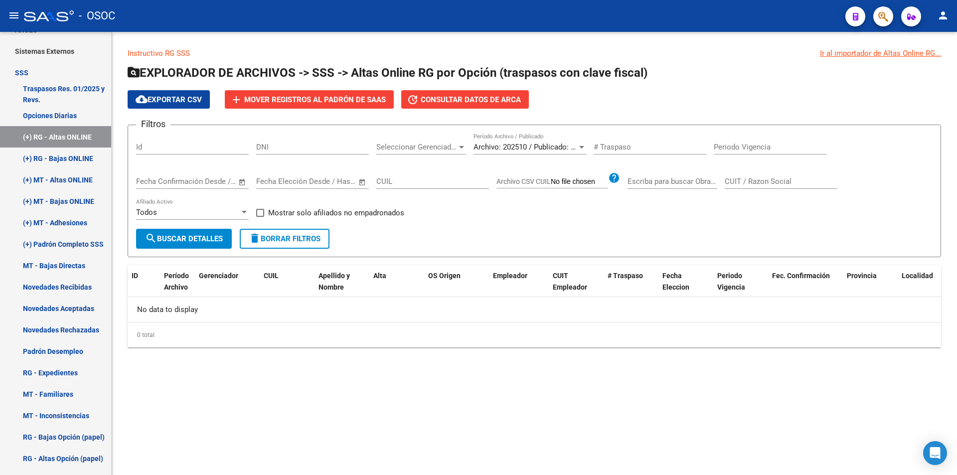
click at [387, 43] on div "Instructivo RG SSS Ir al importador de Altas Online RG... EXPLORADOR DE ARCHIVO…" at bounding box center [534, 205] width 845 height 347
click at [71, 190] on link "(+) MT - Bajas ONLINE" at bounding box center [55, 200] width 111 height 21
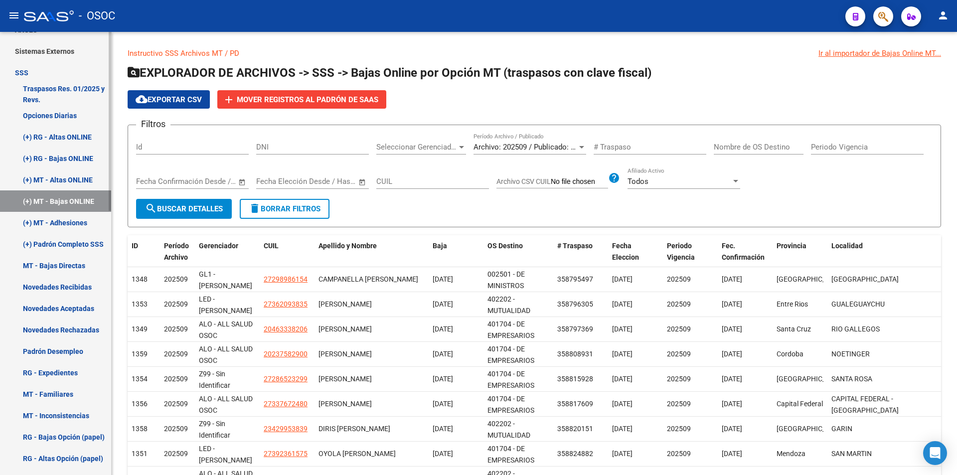
click at [79, 159] on link "(+) RG - Bajas ONLINE" at bounding box center [55, 158] width 111 height 21
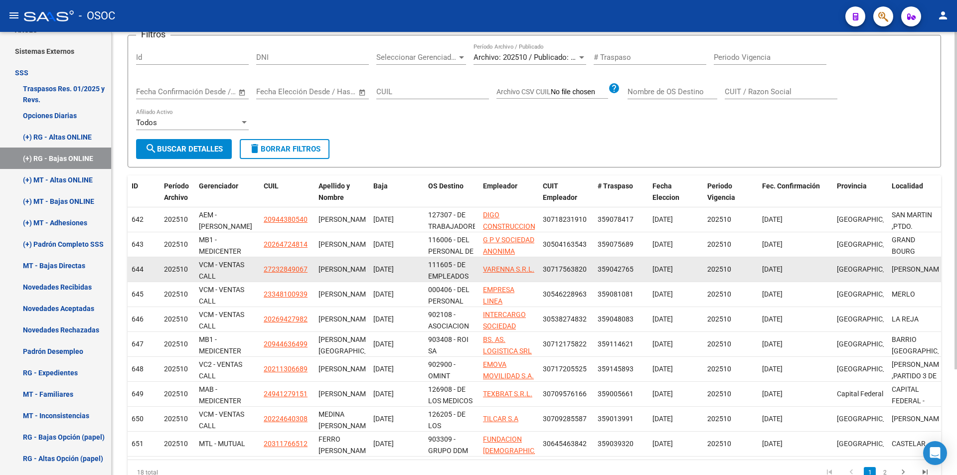
scroll to position [139, 0]
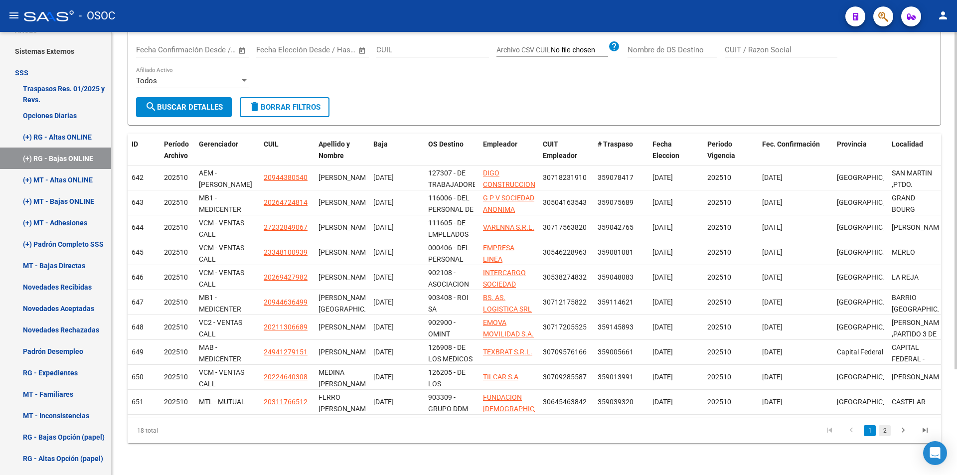
click at [889, 434] on link "2" at bounding box center [885, 430] width 12 height 11
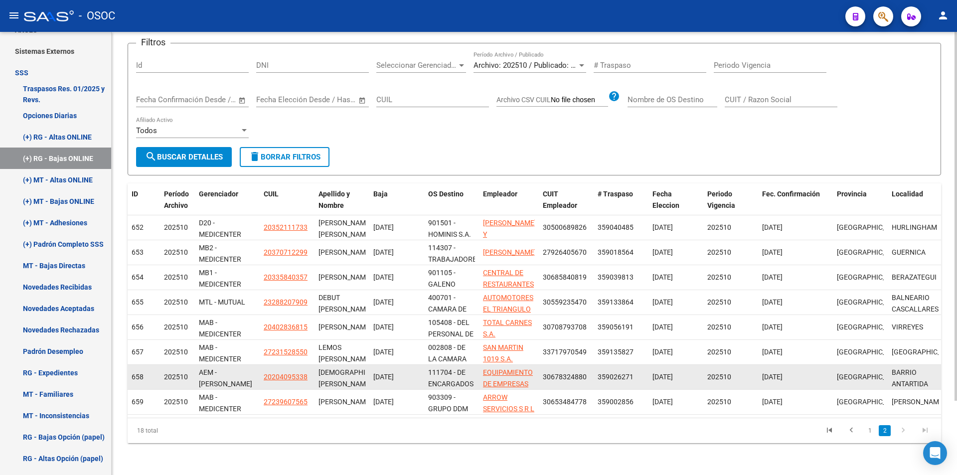
scroll to position [89, 0]
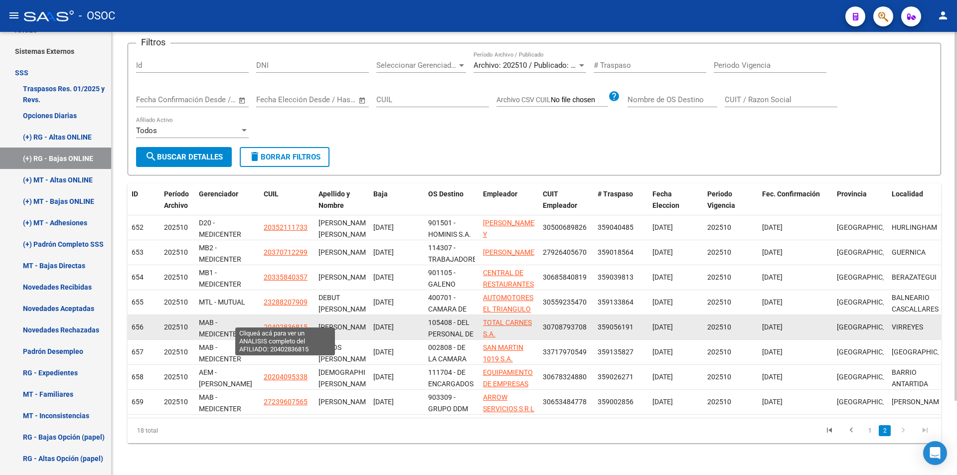
click at [293, 323] on span "20402836815" at bounding box center [286, 327] width 44 height 8
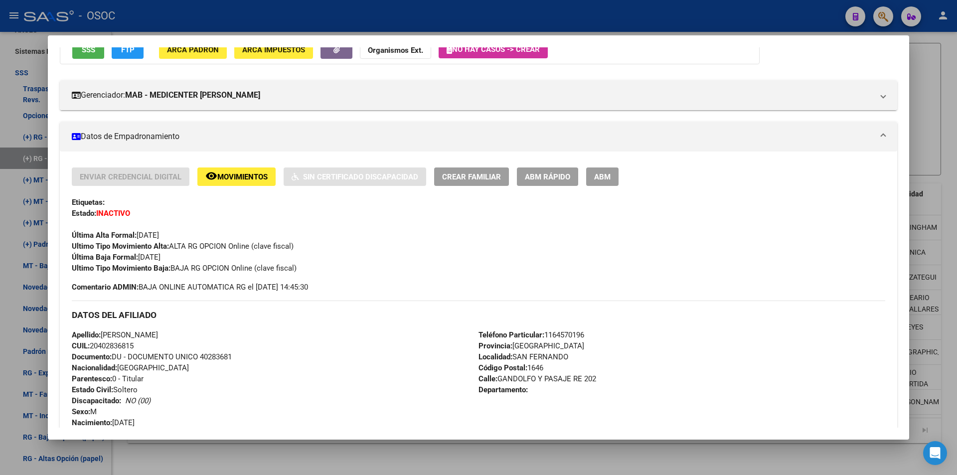
scroll to position [249, 0]
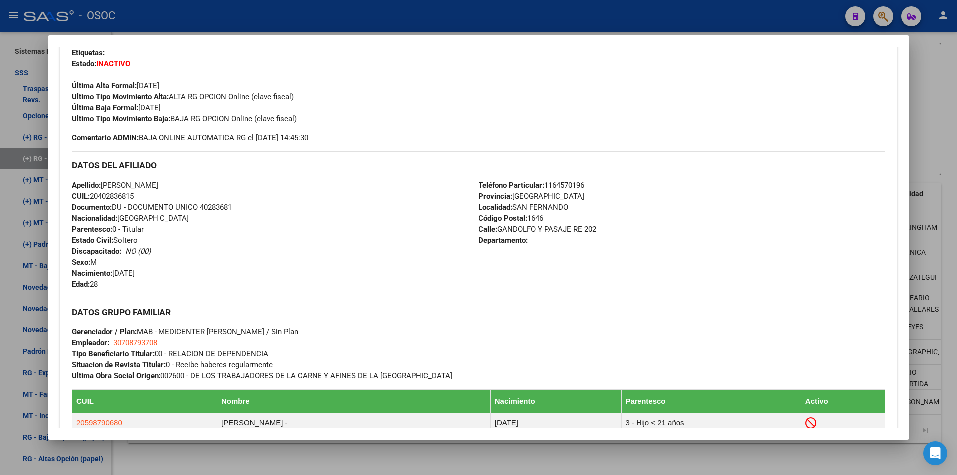
drag, startPoint x: 138, startPoint y: 330, endPoint x: 292, endPoint y: 339, distance: 154.3
click at [292, 339] on div "DATOS GRUPO FAMILIAR Gerenciador / Plan: MAB - MEDICENTER ALDO / Sin Plan Emple…" at bounding box center [478, 340] width 813 height 84
drag, startPoint x: 193, startPoint y: 375, endPoint x: 467, endPoint y: 373, distance: 274.1
click at [467, 373] on div "DATOS GRUPO FAMILIAR Gerenciador / Plan: MAB - MEDICENTER ALDO / Sin Plan Emple…" at bounding box center [478, 340] width 813 height 84
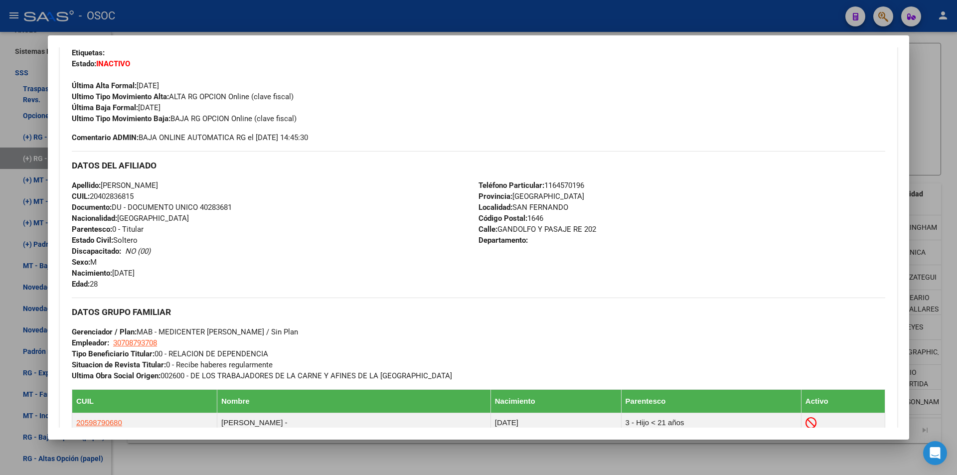
copy span "DE LOS TRABAJADORES DE LA CARNE Y AFINES DE LA REPUBLICA ARGENTINA"
click at [590, 15] on div at bounding box center [478, 237] width 957 height 475
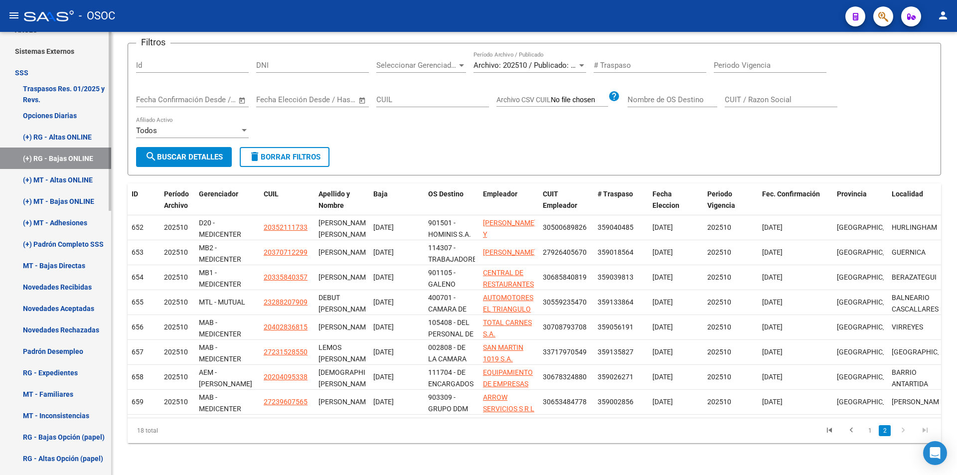
click at [83, 146] on link "(+) RG - Altas ONLINE" at bounding box center [55, 136] width 111 height 21
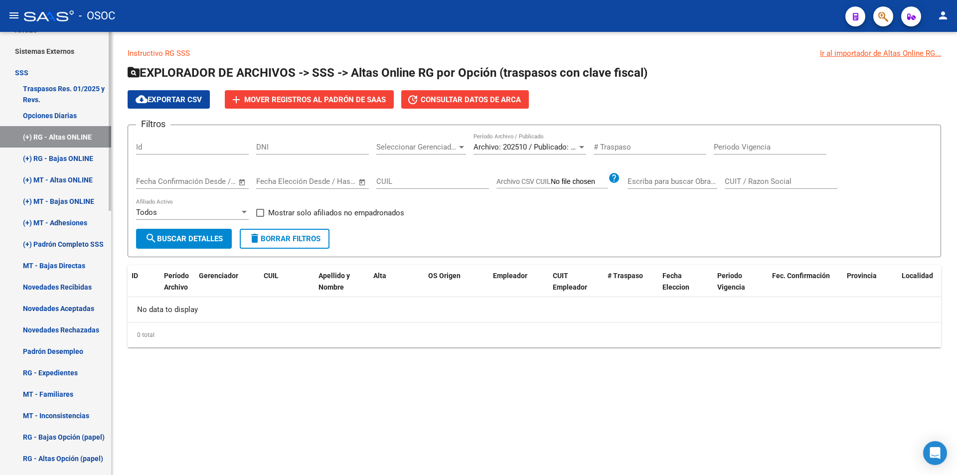
click at [88, 64] on link "SSS" at bounding box center [55, 72] width 111 height 21
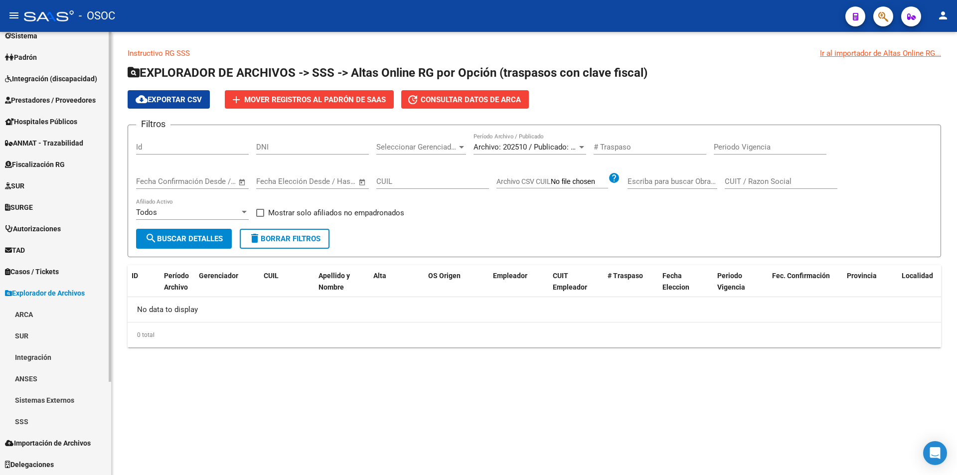
click at [81, 286] on link "Explorador de Archivos" at bounding box center [55, 292] width 111 height 21
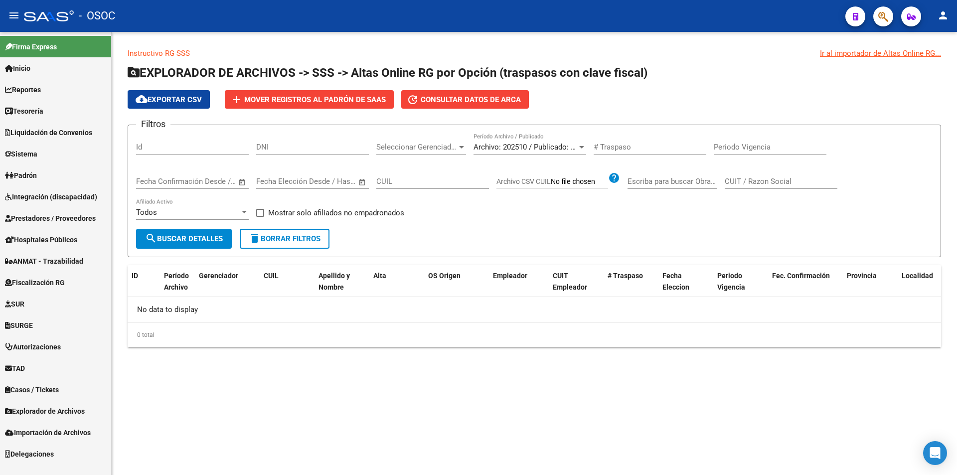
click at [81, 286] on link "Fiscalización RG" at bounding box center [55, 282] width 111 height 21
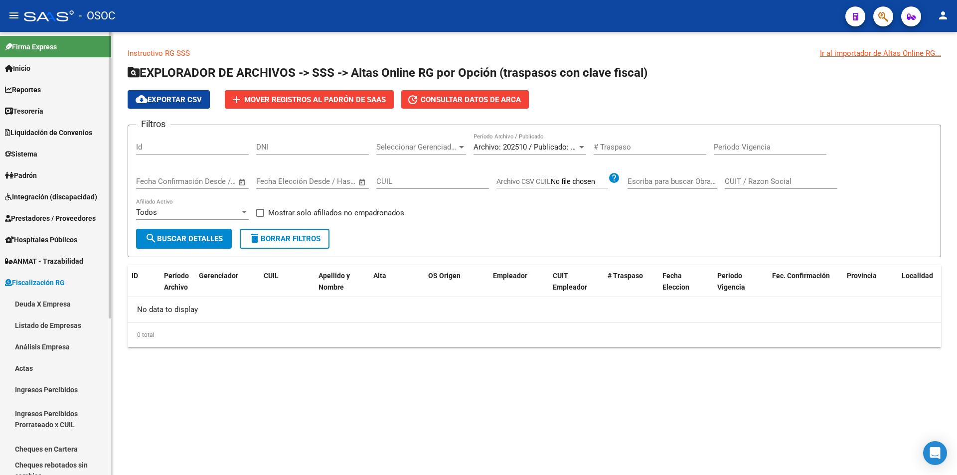
click at [75, 301] on link "Deuda X Empresa" at bounding box center [55, 303] width 111 height 21
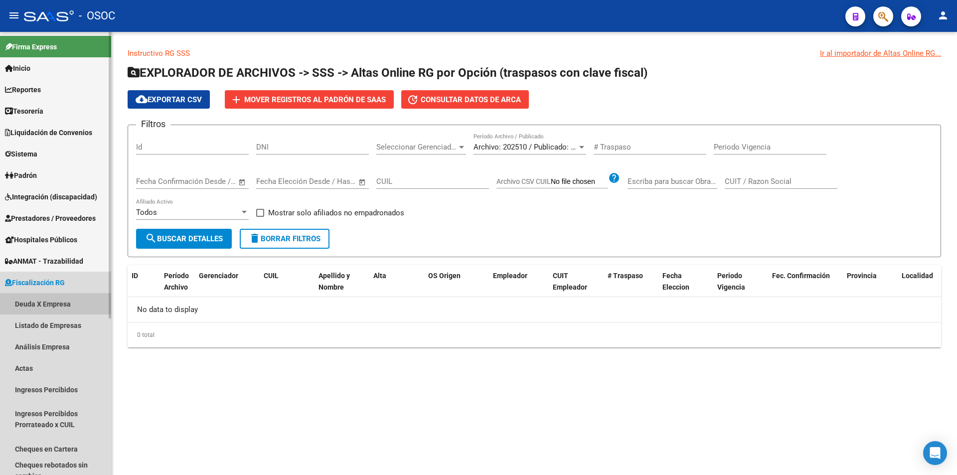
click at [77, 282] on link "Fiscalización RG" at bounding box center [55, 282] width 111 height 21
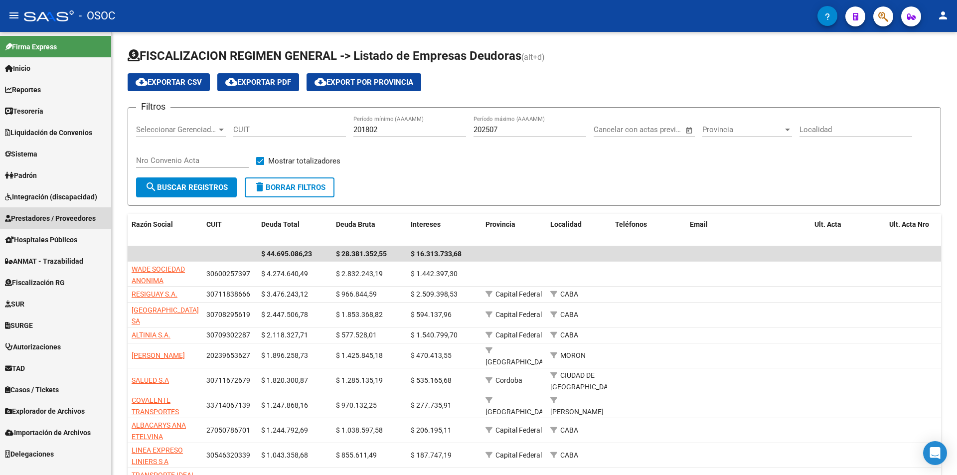
click at [92, 212] on link "Prestadores / Proveedores" at bounding box center [55, 217] width 111 height 21
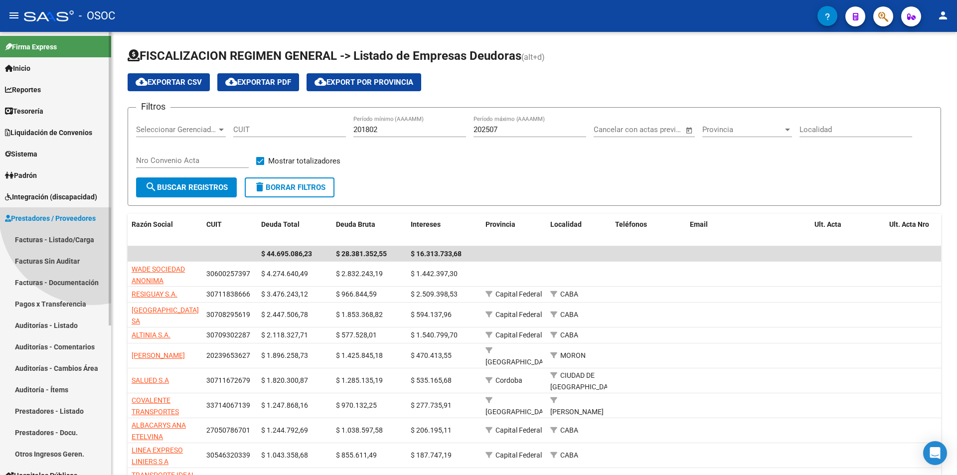
click at [92, 212] on link "Prestadores / Proveedores" at bounding box center [55, 217] width 111 height 21
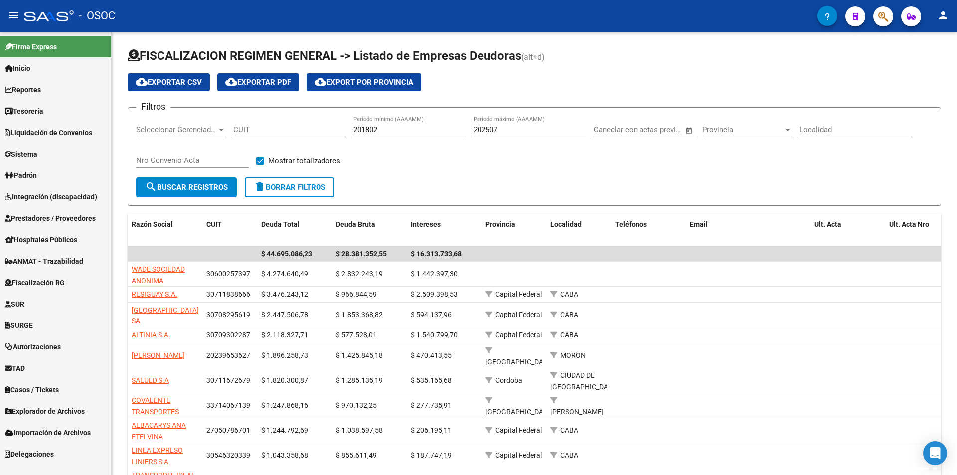
click at [77, 234] on span "Hospitales Públicos" at bounding box center [41, 239] width 72 height 11
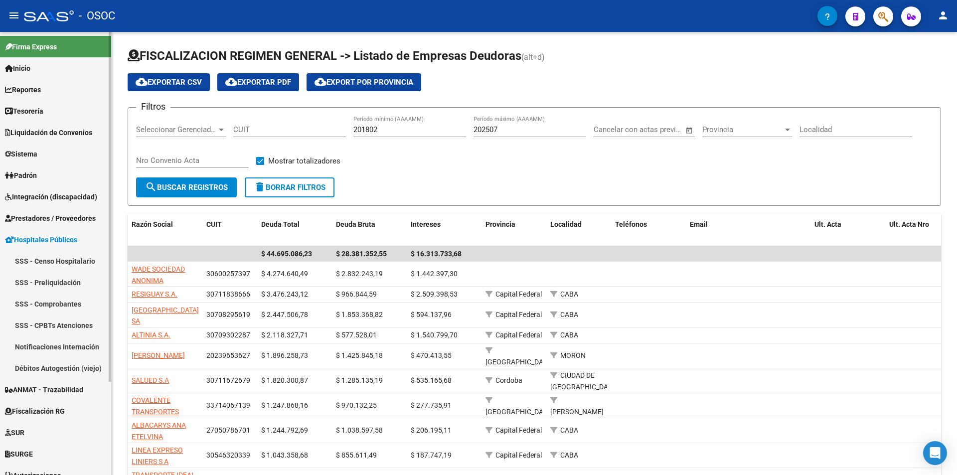
click at [74, 243] on span "Hospitales Públicos" at bounding box center [41, 239] width 72 height 11
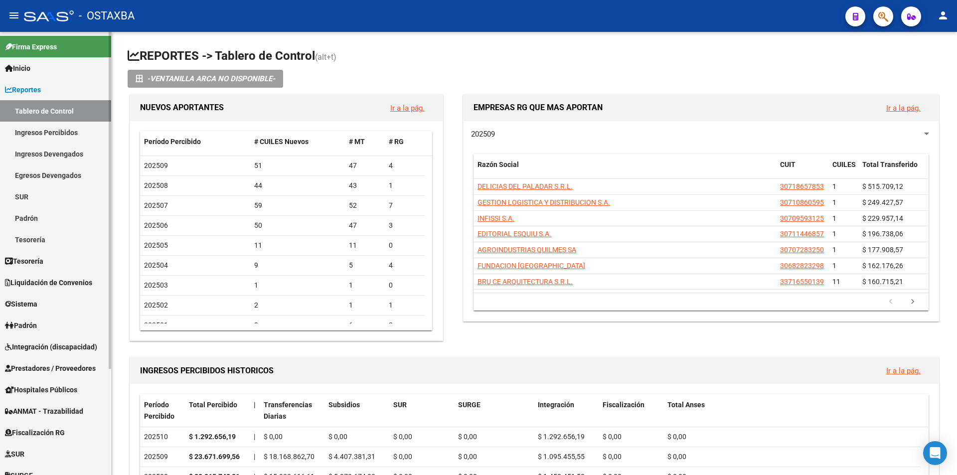
click at [50, 91] on link "Reportes" at bounding box center [55, 89] width 111 height 21
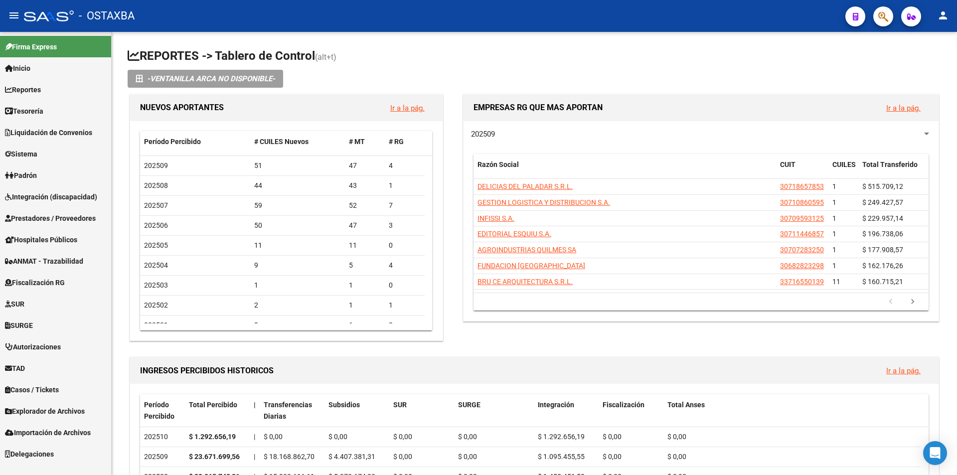
click at [74, 287] on link "Fiscalización RG" at bounding box center [55, 282] width 111 height 21
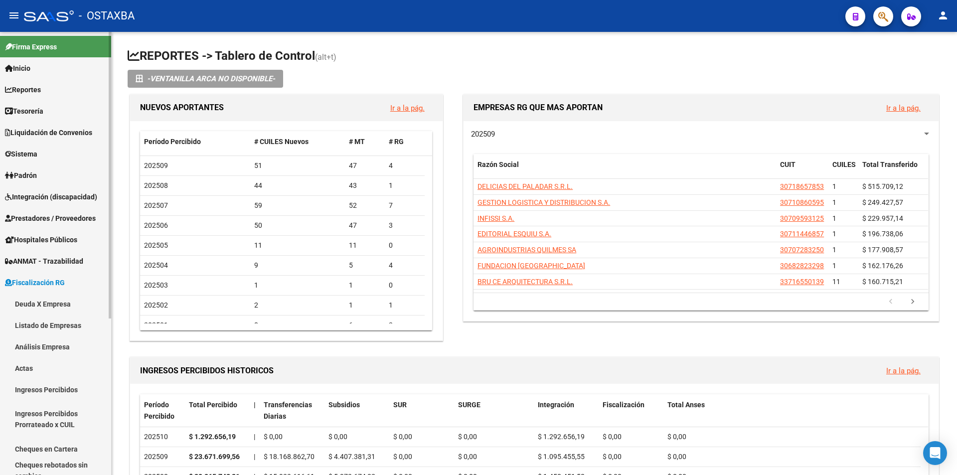
click at [75, 284] on link "Fiscalización RG" at bounding box center [55, 282] width 111 height 21
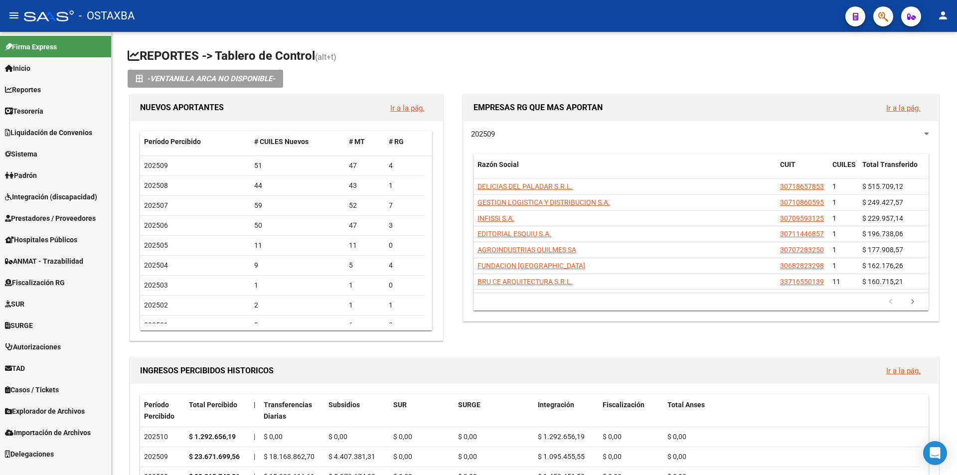
click at [56, 406] on span "Explorador de Archivos" at bounding box center [45, 411] width 80 height 11
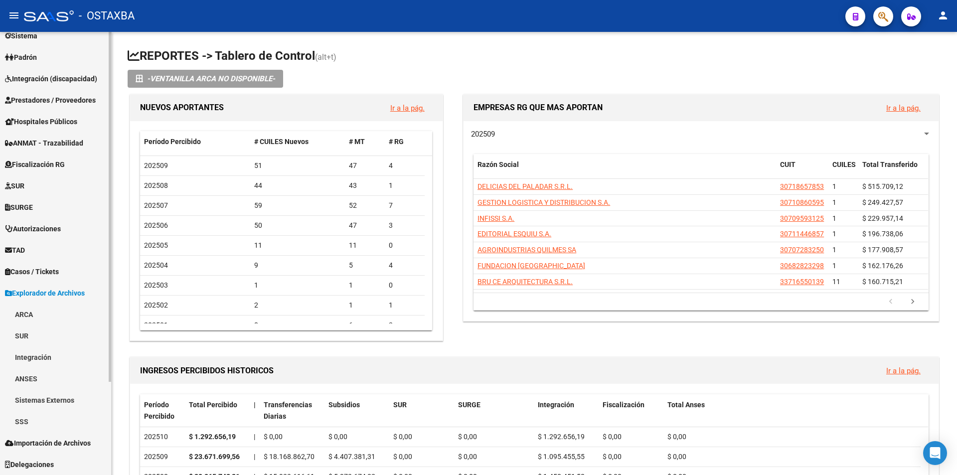
click at [47, 413] on link "SSS" at bounding box center [55, 421] width 111 height 21
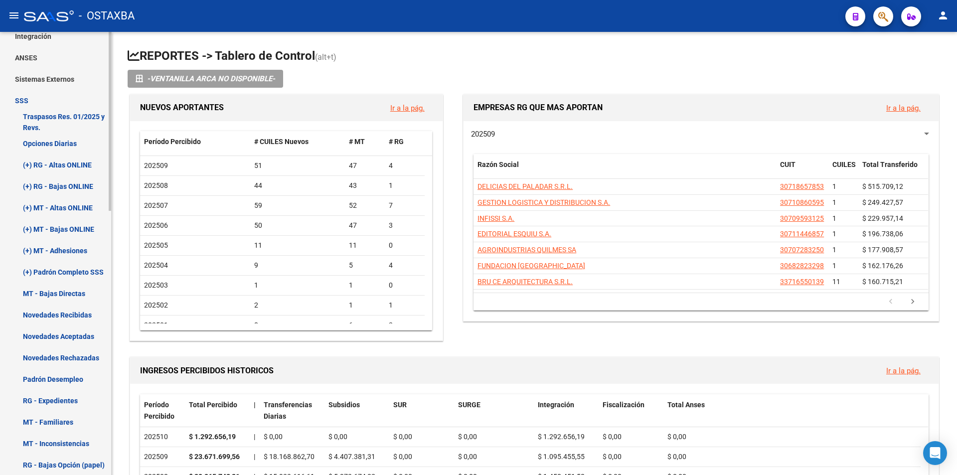
scroll to position [467, 0]
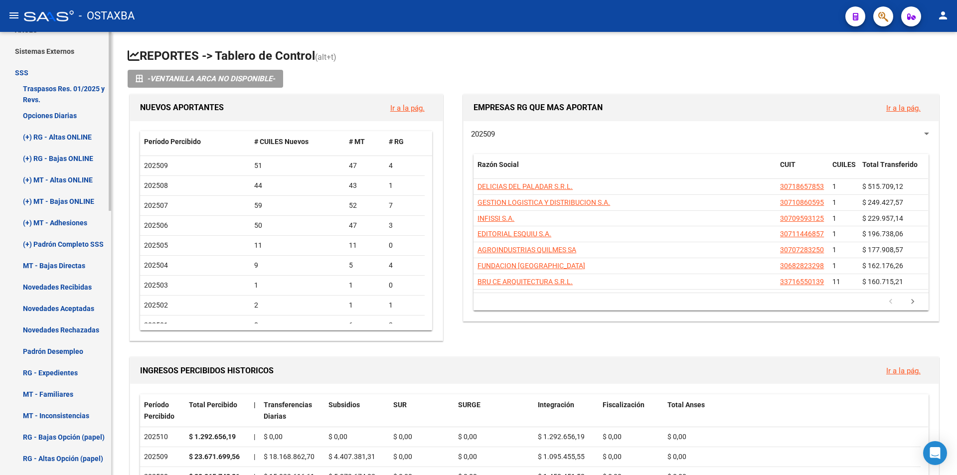
click at [68, 143] on link "(+) RG - Altas ONLINE" at bounding box center [55, 136] width 111 height 21
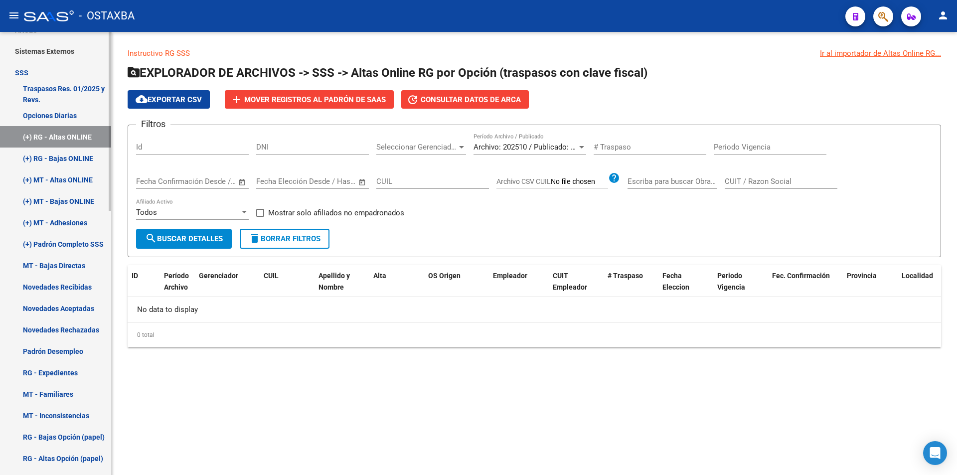
click at [83, 149] on link "(+) RG - Bajas ONLINE" at bounding box center [55, 158] width 111 height 21
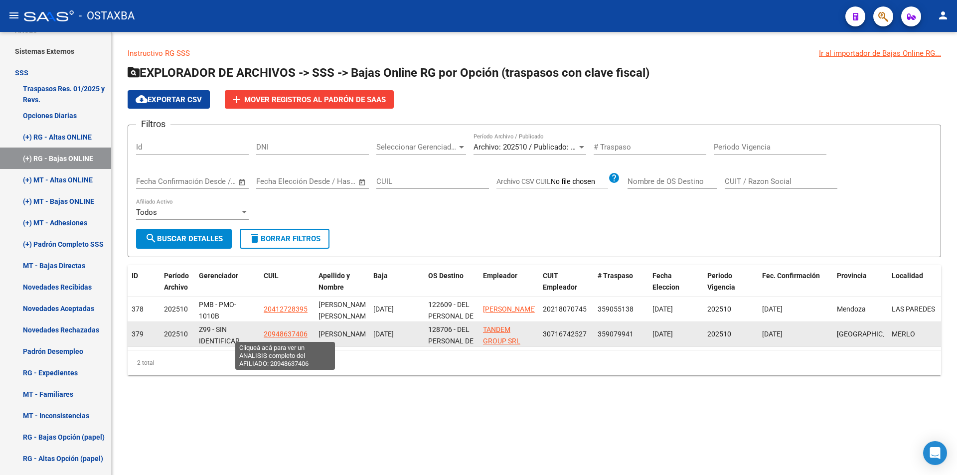
click at [295, 333] on span "20948637406" at bounding box center [286, 334] width 44 height 8
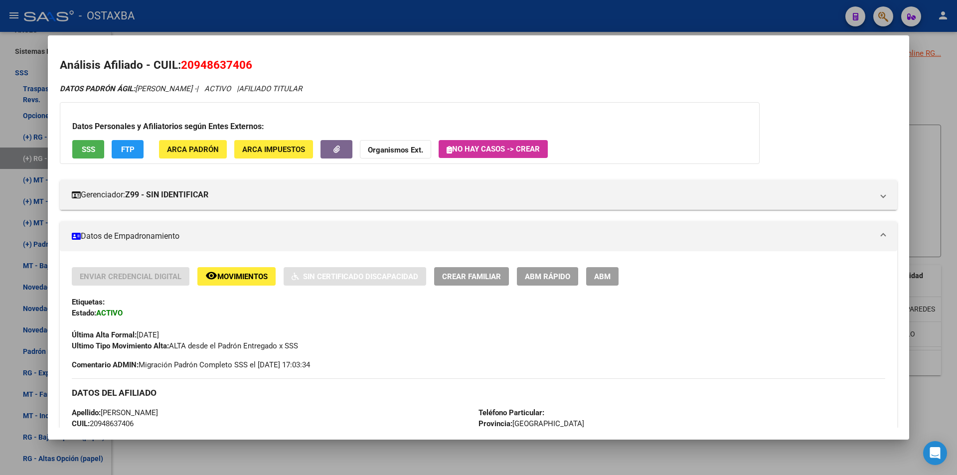
click at [318, 450] on div at bounding box center [478, 237] width 957 height 475
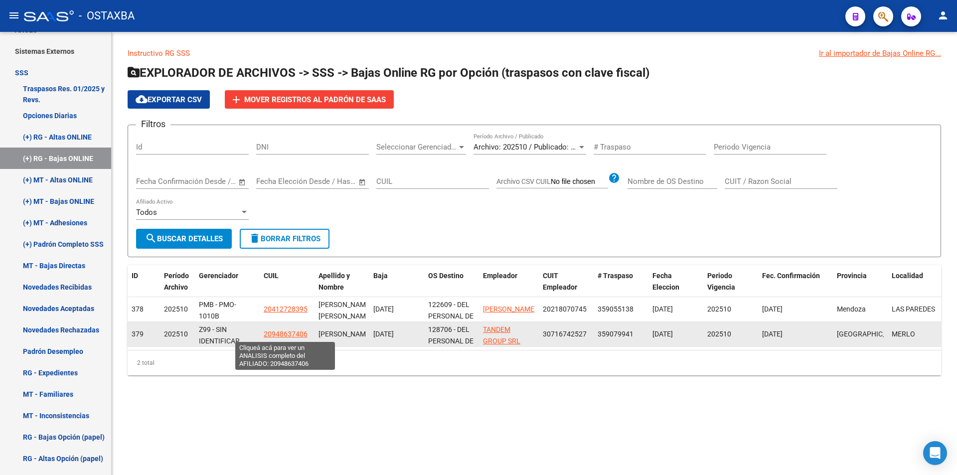
click at [272, 331] on span "20948637406" at bounding box center [286, 334] width 44 height 8
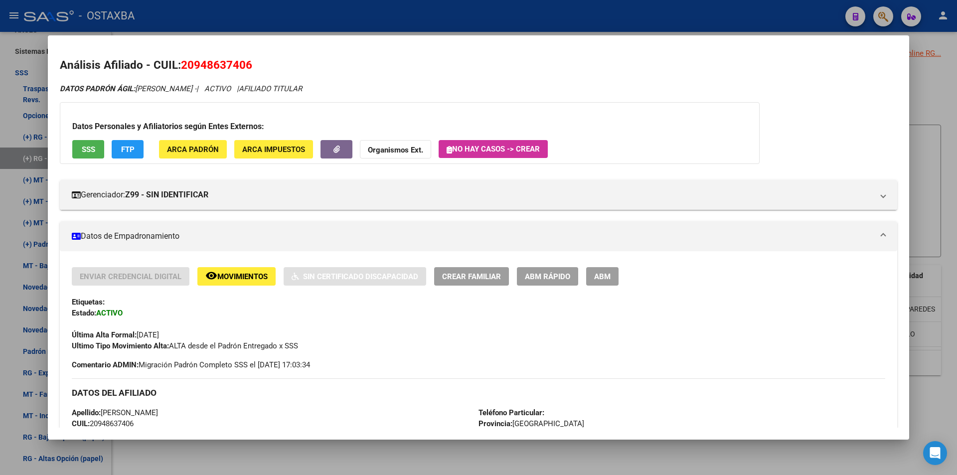
click at [354, 455] on div at bounding box center [478, 237] width 957 height 475
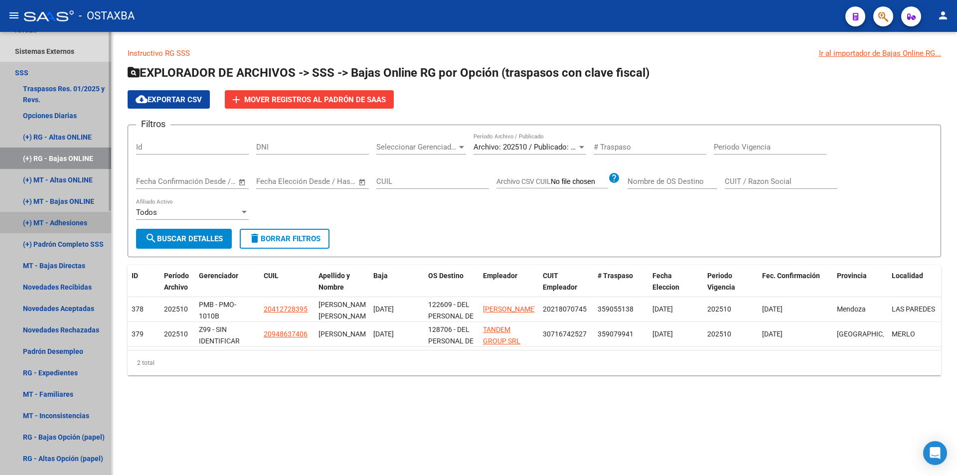
click at [79, 217] on link "(+) MT - Adhesiones" at bounding box center [55, 222] width 111 height 21
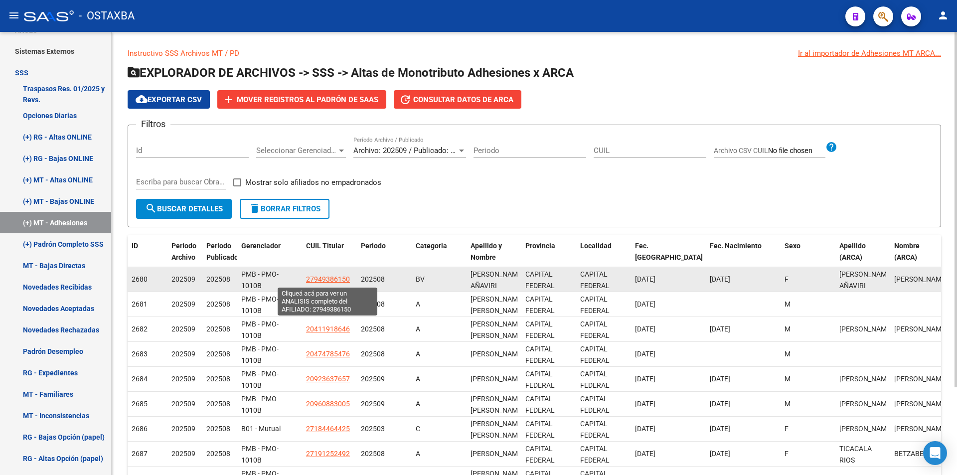
click at [333, 279] on span "27949386150" at bounding box center [328, 279] width 44 height 8
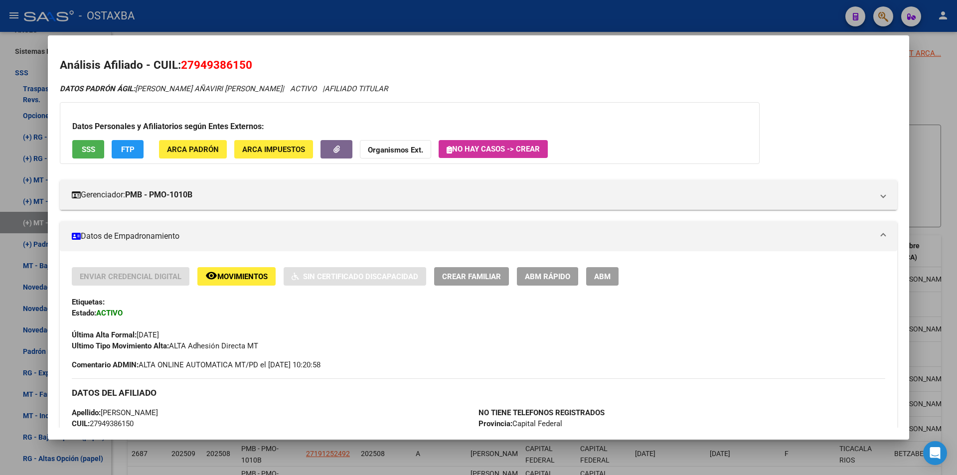
click at [422, 458] on div at bounding box center [478, 237] width 957 height 475
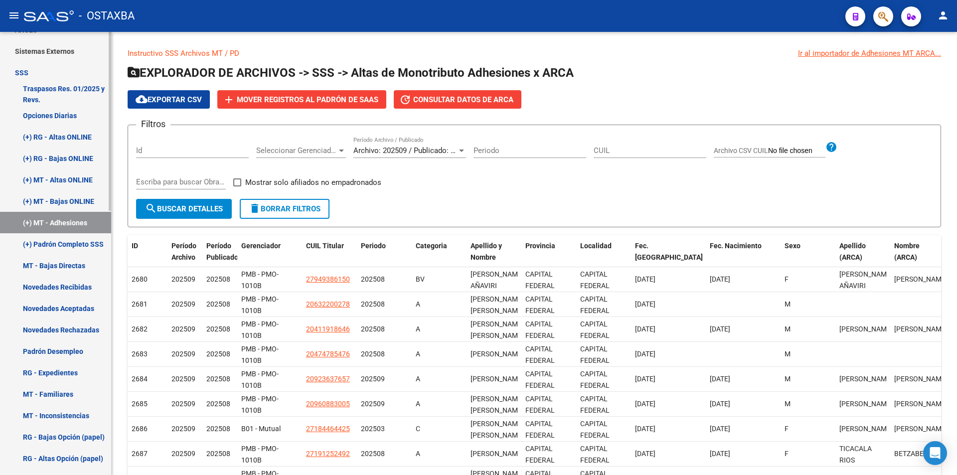
click at [81, 276] on link "MT - Bajas Directas" at bounding box center [55, 265] width 111 height 21
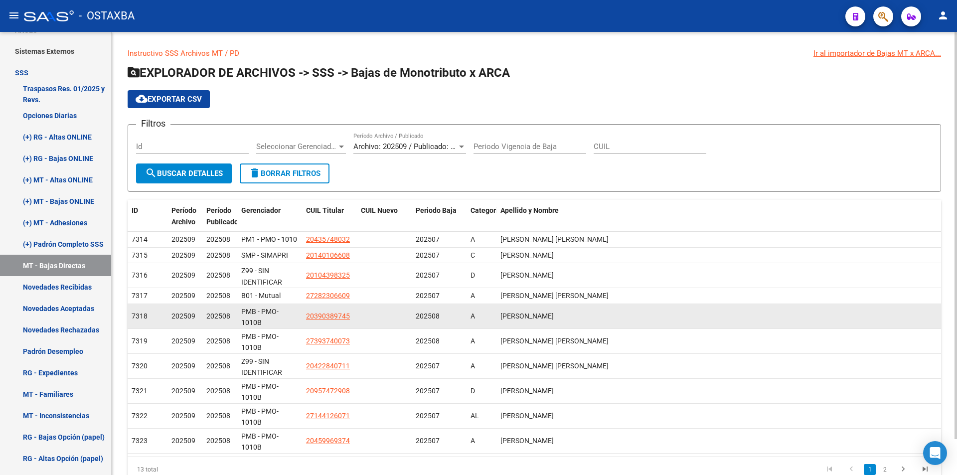
scroll to position [0, 0]
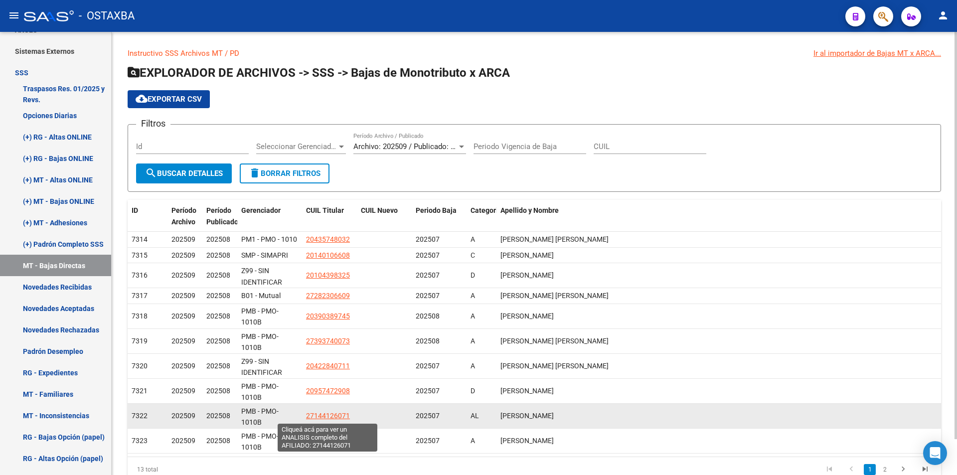
click at [335, 412] on span "27144126071" at bounding box center [328, 416] width 44 height 8
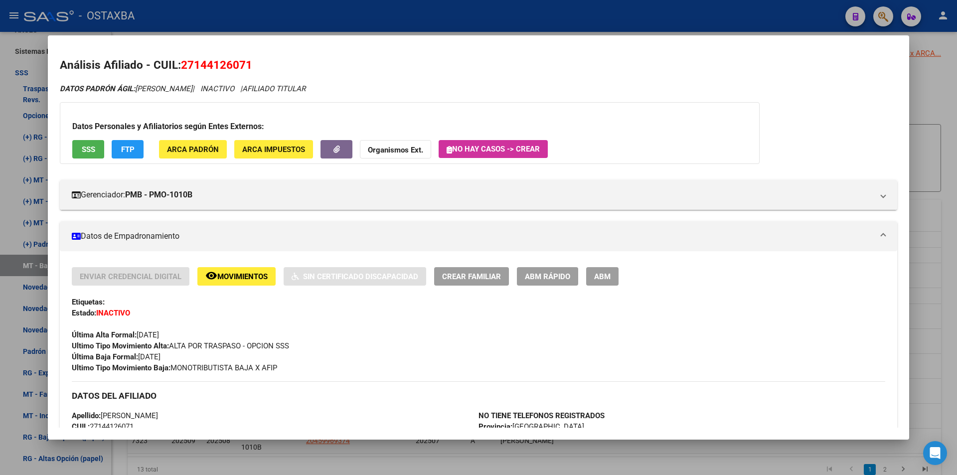
click at [399, 462] on div at bounding box center [478, 237] width 957 height 475
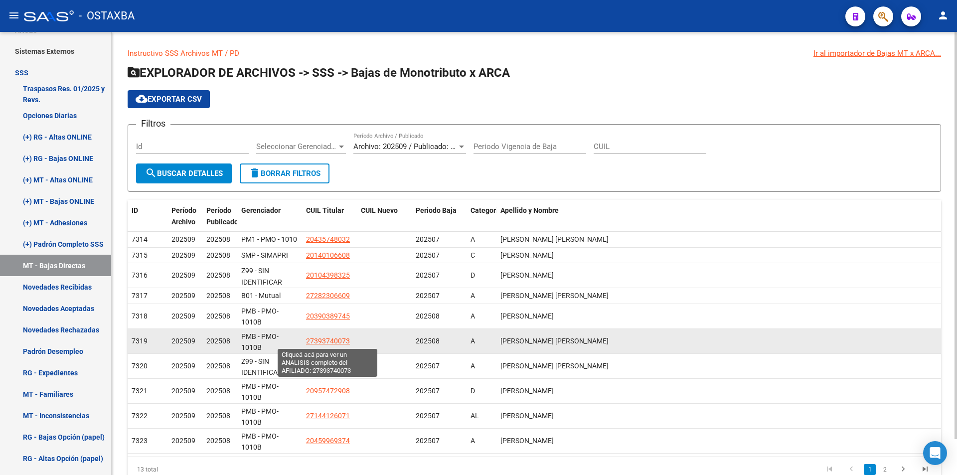
click at [323, 338] on span "27393740073" at bounding box center [328, 341] width 44 height 8
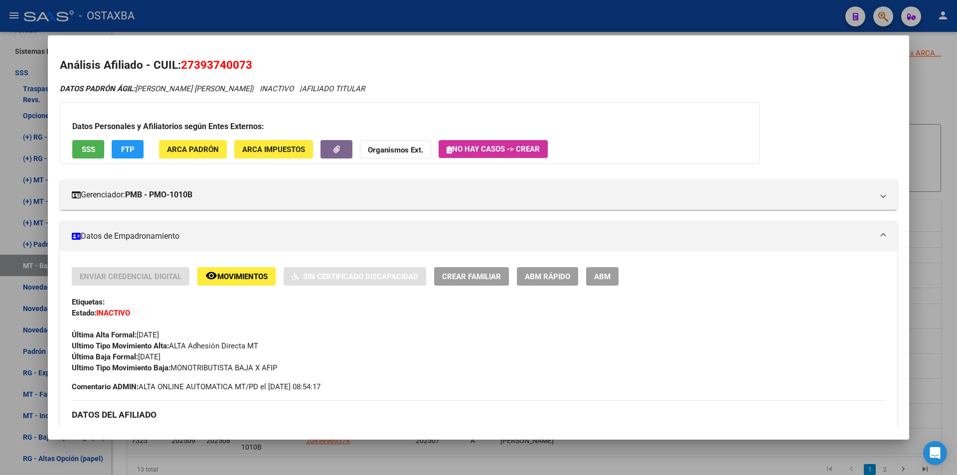
click at [412, 444] on div at bounding box center [478, 237] width 957 height 475
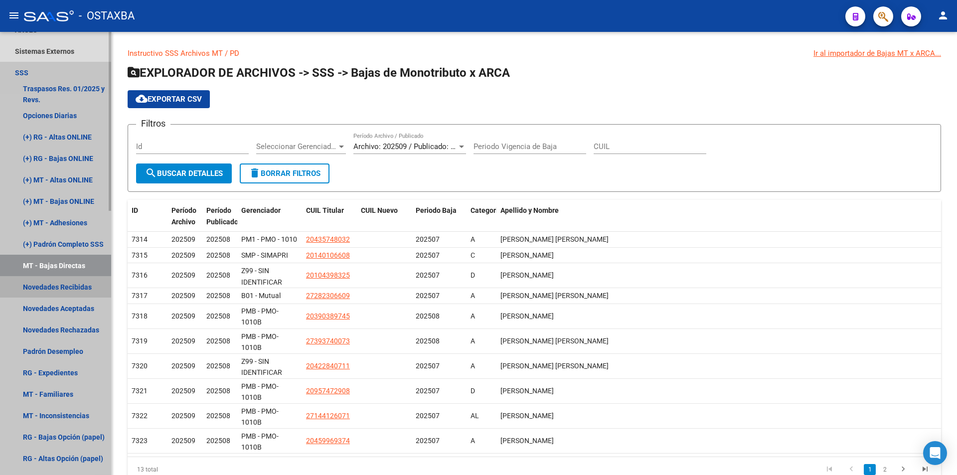
click at [45, 295] on link "Novedades Recibidas" at bounding box center [55, 286] width 111 height 21
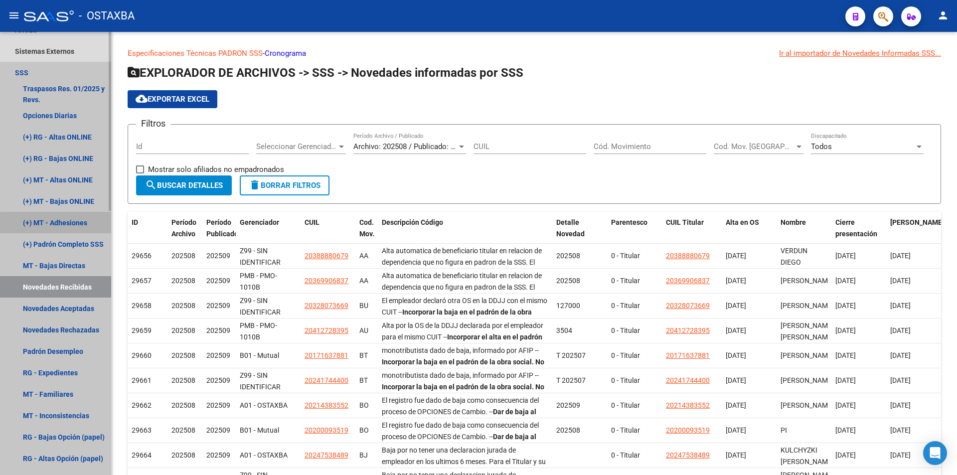
click at [88, 232] on link "(+) MT - Adhesiones" at bounding box center [55, 222] width 111 height 21
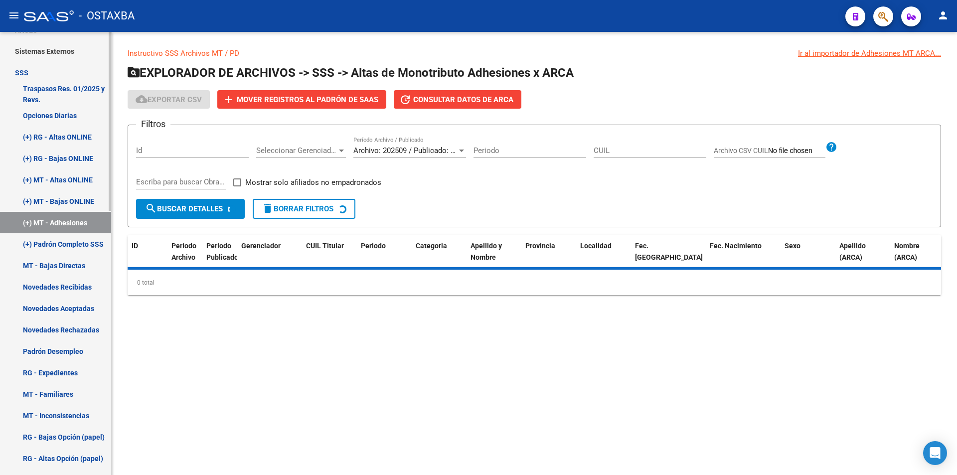
click at [94, 157] on link "(+) RG - Bajas ONLINE" at bounding box center [55, 158] width 111 height 21
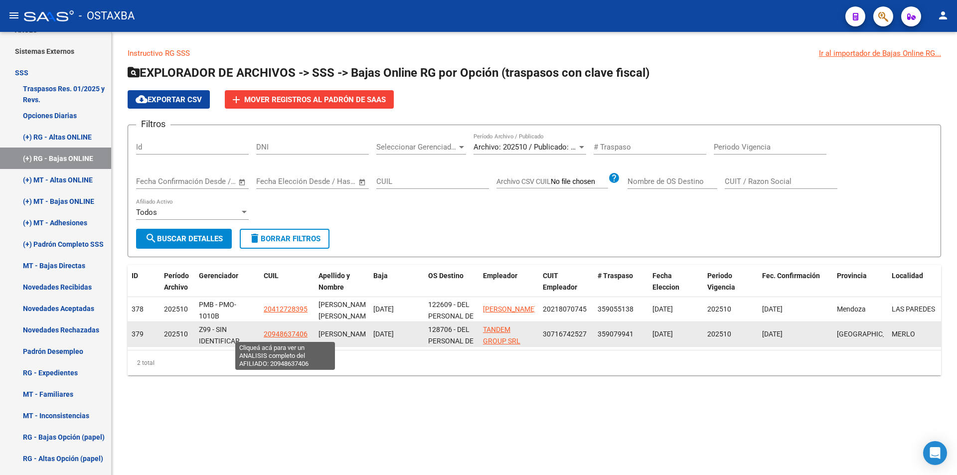
click at [301, 336] on span "20948637406" at bounding box center [286, 334] width 44 height 8
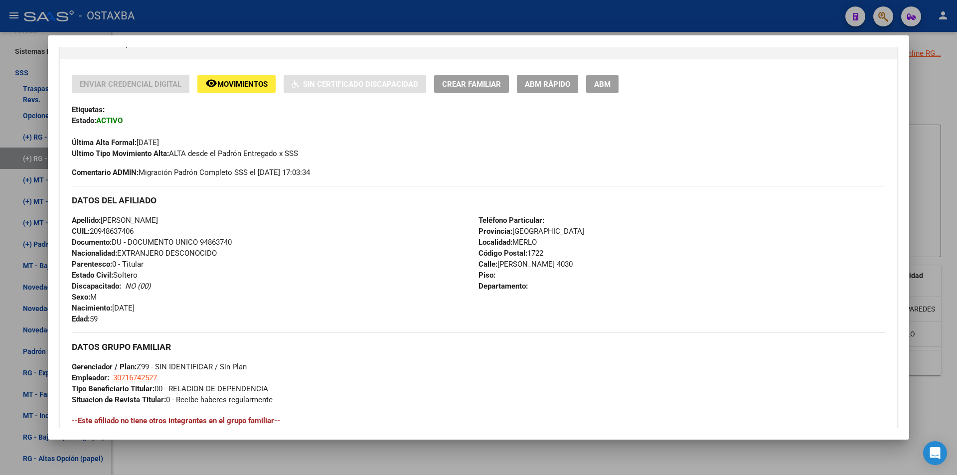
scroll to position [78, 0]
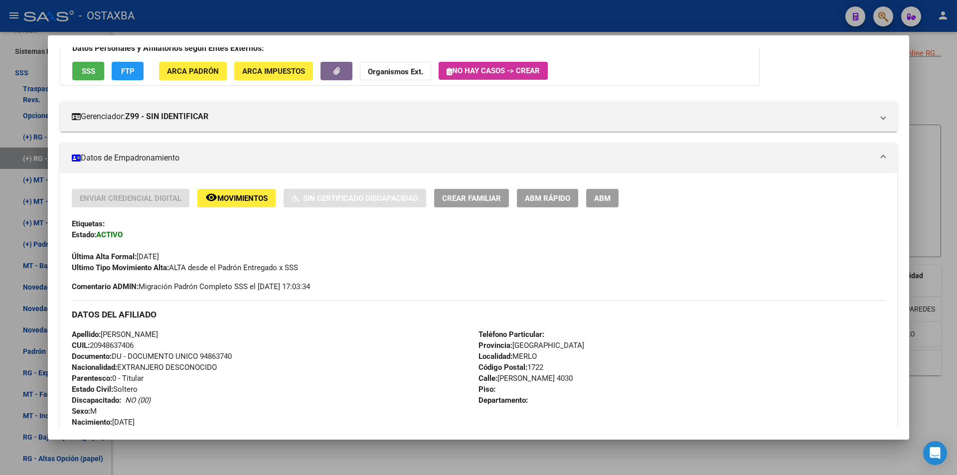
click at [253, 465] on div at bounding box center [478, 237] width 957 height 475
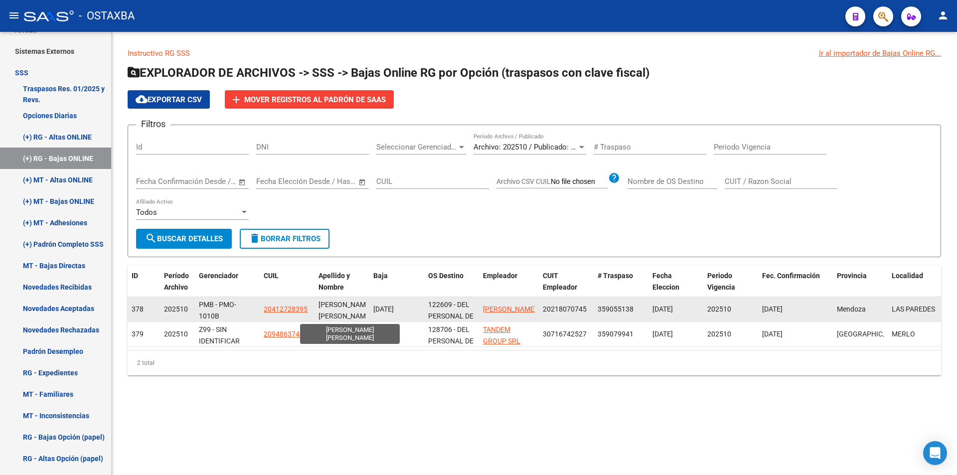
click at [321, 311] on span "LENCINAS MARIO ARIEL" at bounding box center [344, 310] width 53 height 19
click at [307, 306] on span "20412728395" at bounding box center [286, 309] width 44 height 8
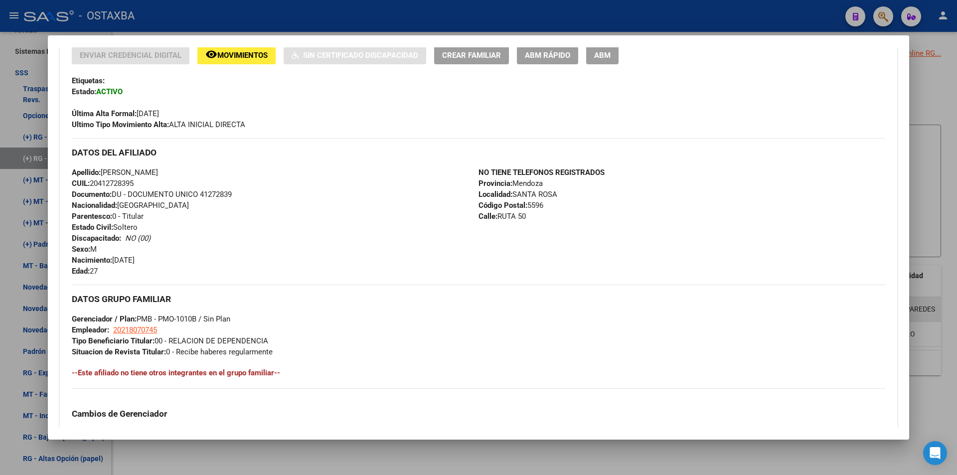
scroll to position [399, 0]
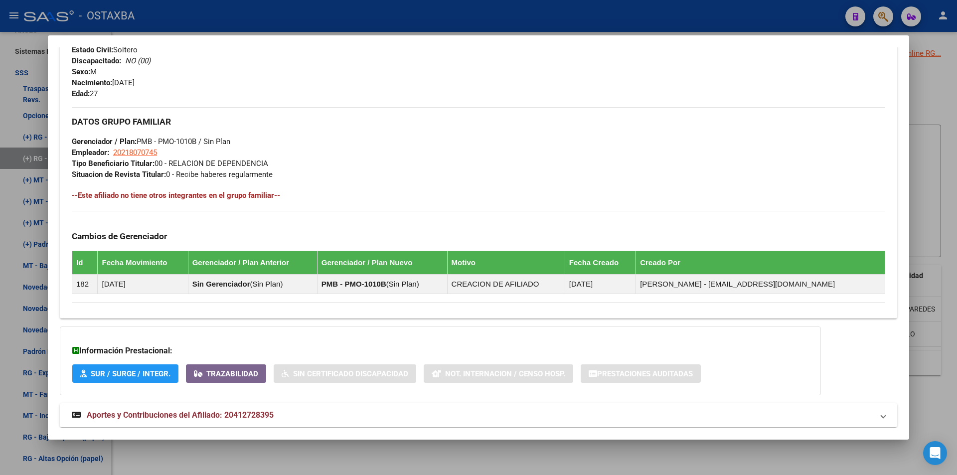
click at [927, 197] on div at bounding box center [478, 237] width 957 height 475
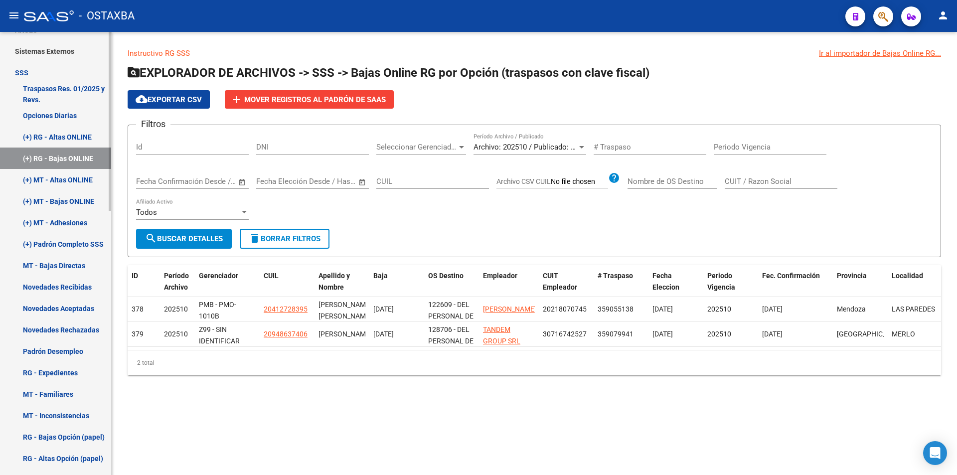
click at [59, 154] on link "(+) RG - Bajas ONLINE" at bounding box center [55, 158] width 111 height 21
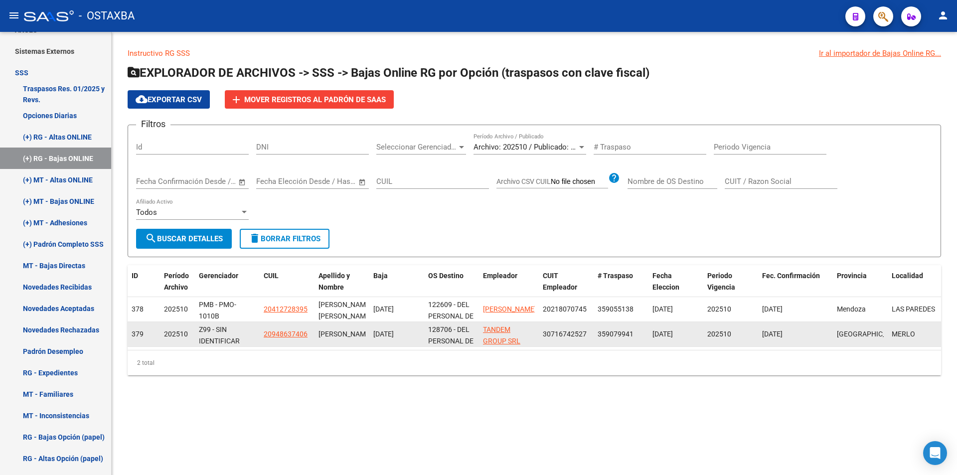
click at [271, 328] on app-link-go-to "20948637406" at bounding box center [286, 333] width 44 height 11
click at [271, 331] on span "20948637406" at bounding box center [286, 334] width 44 height 8
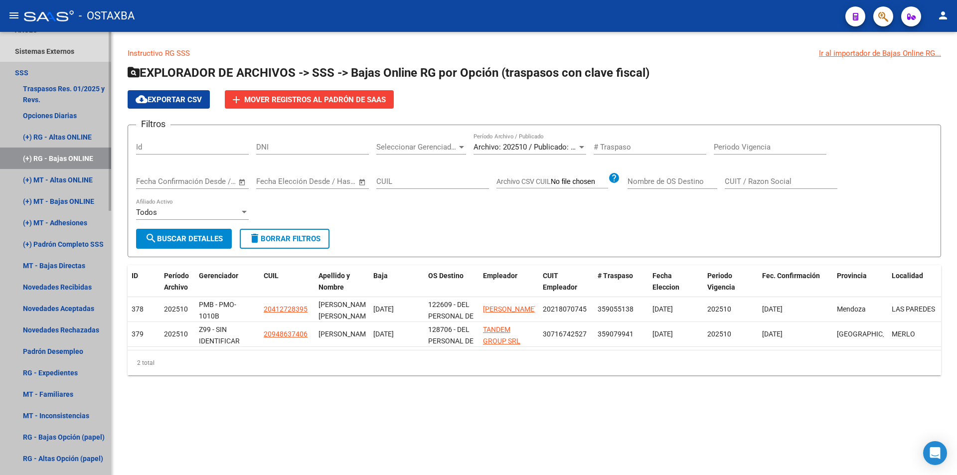
click at [61, 155] on link "(+) RG - Bajas ONLINE" at bounding box center [55, 158] width 111 height 21
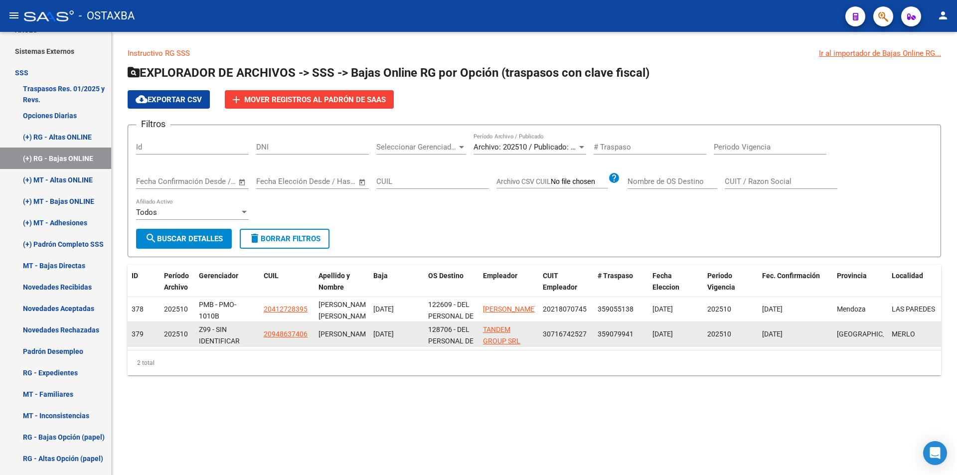
click at [278, 331] on span "20948637406" at bounding box center [286, 334] width 44 height 8
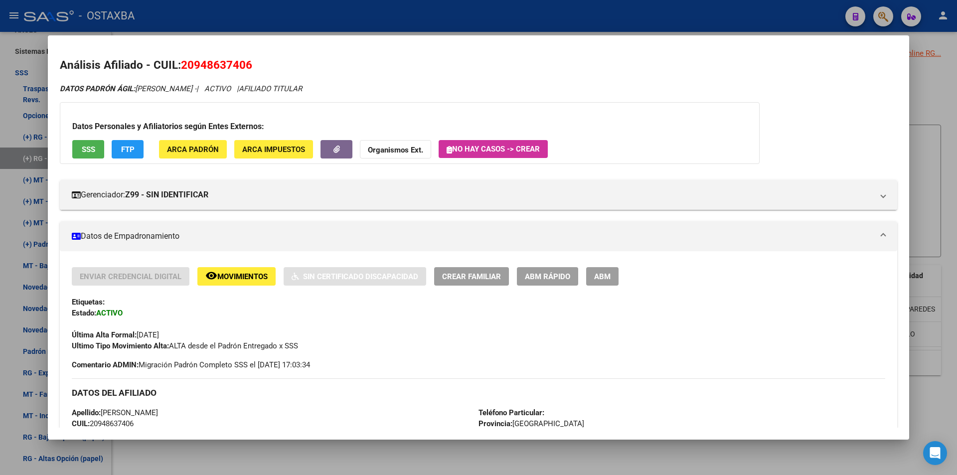
click at [335, 449] on div at bounding box center [478, 237] width 957 height 475
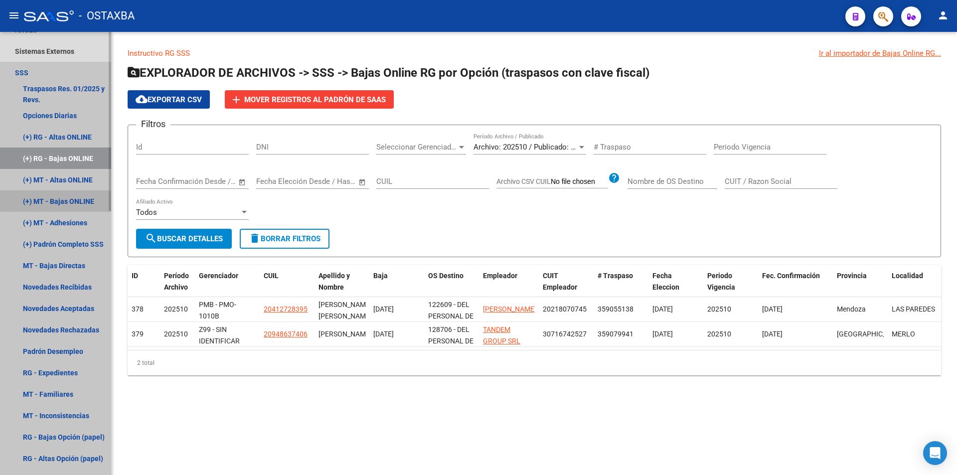
click at [74, 191] on link "(+) MT - Bajas ONLINE" at bounding box center [55, 200] width 111 height 21
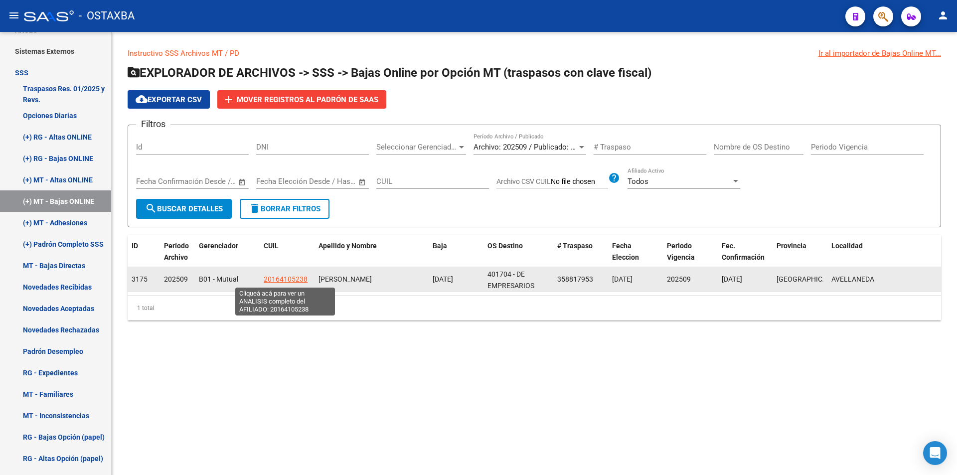
click at [299, 279] on span "20164105238" at bounding box center [286, 279] width 44 height 8
type textarea "20164105238"
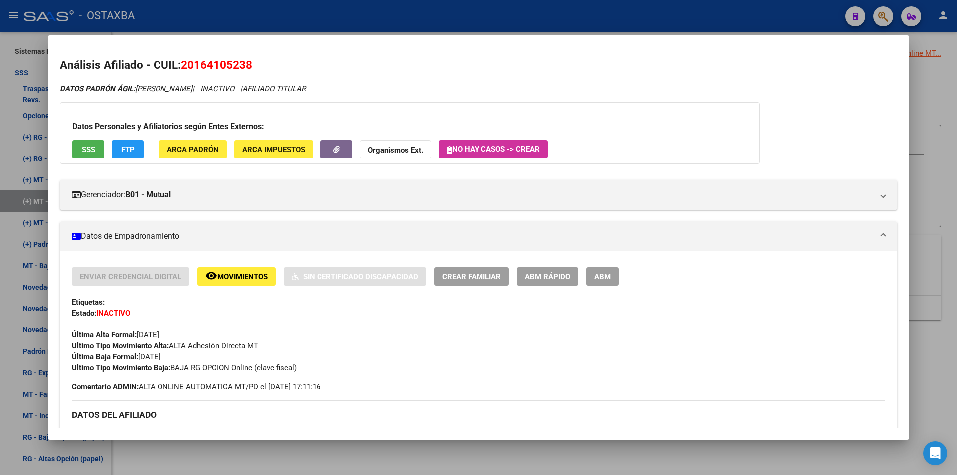
click at [471, 455] on div at bounding box center [478, 237] width 957 height 475
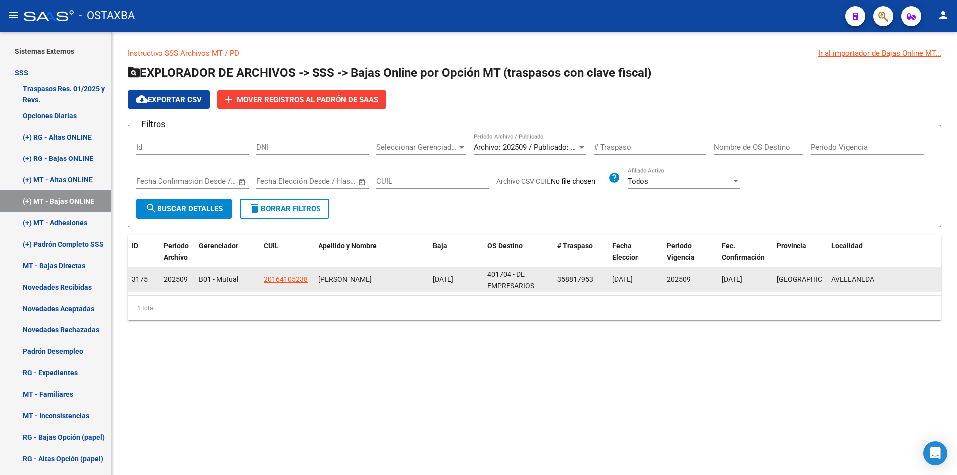
click at [275, 274] on app-link-go-to "20164105238" at bounding box center [286, 279] width 44 height 11
click at [277, 276] on span "20164105238" at bounding box center [286, 279] width 44 height 8
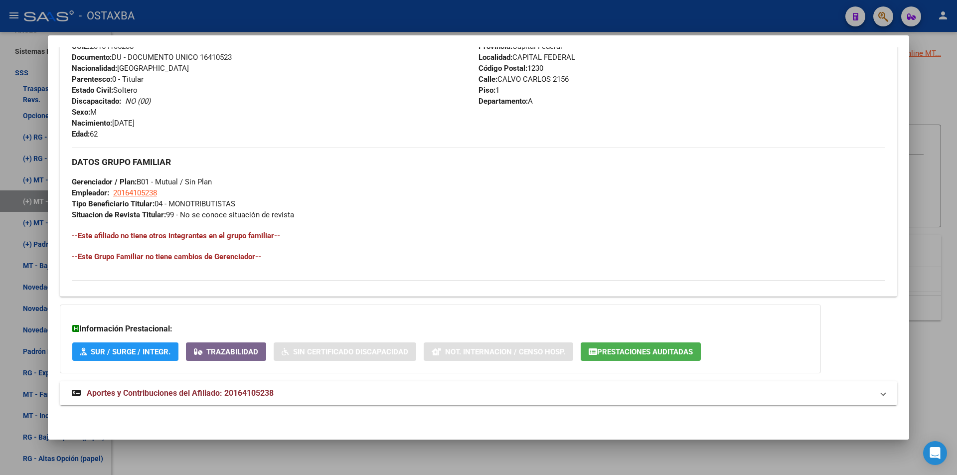
click at [316, 396] on mat-panel-title "Aportes y Contribuciones del Afiliado: 20164105238" at bounding box center [472, 393] width 801 height 12
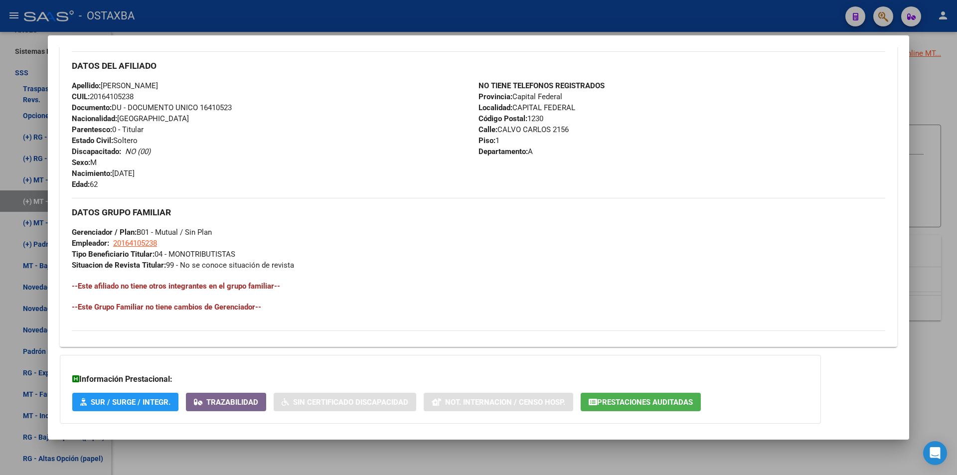
click at [926, 384] on div at bounding box center [478, 237] width 957 height 475
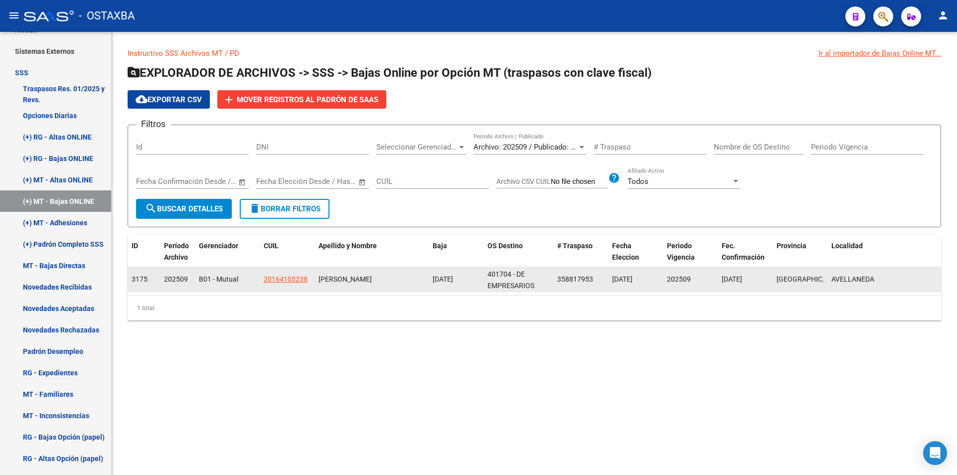
drag, startPoint x: 792, startPoint y: 284, endPoint x: 887, endPoint y: 279, distance: 94.9
click at [887, 279] on div "3175 202509 B01 - Mutual 20164105238 PEREZ EDGARDO ALBERTO 01/09/2025 401704 - …" at bounding box center [534, 279] width 813 height 25
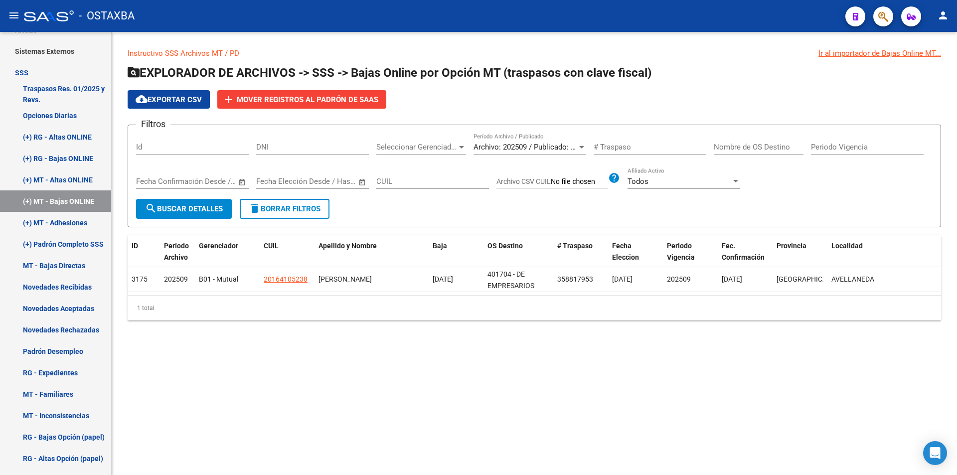
click at [775, 305] on div "1 total" at bounding box center [534, 308] width 813 height 25
click at [59, 194] on link "(+) MT - Bajas ONLINE" at bounding box center [55, 200] width 111 height 21
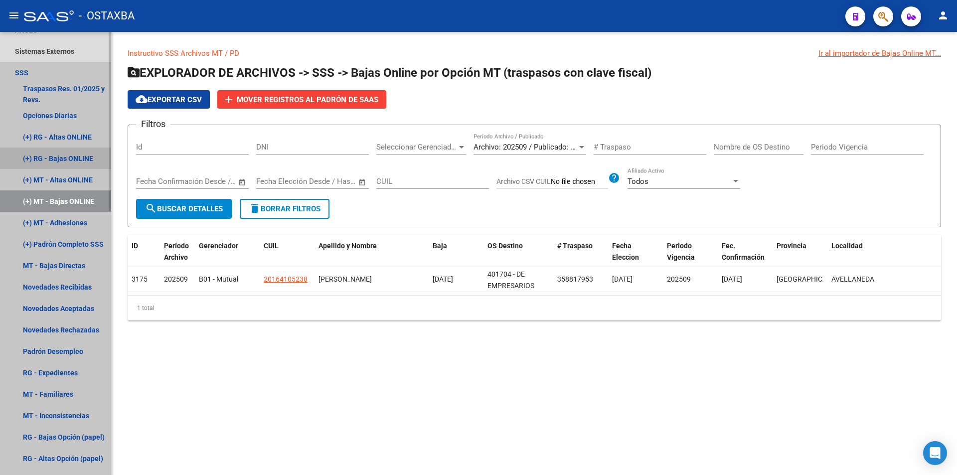
click at [69, 161] on link "(+) RG - Bajas ONLINE" at bounding box center [55, 158] width 111 height 21
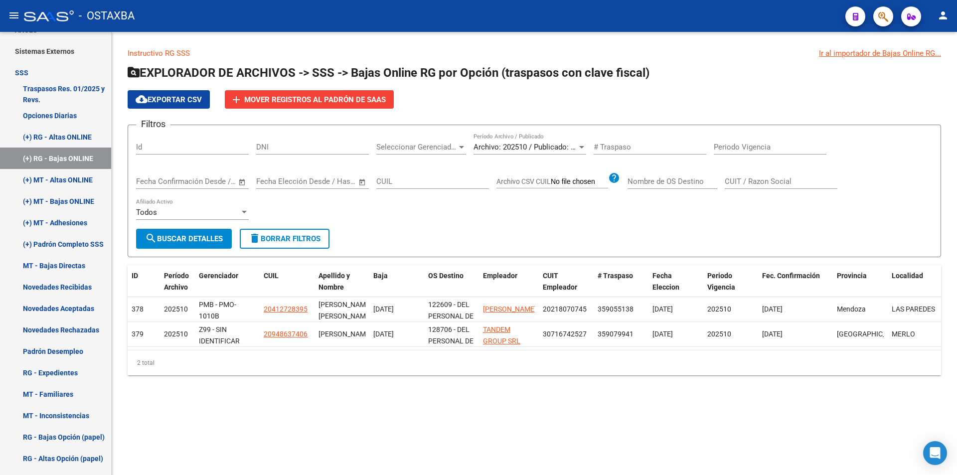
click at [880, 13] on icon "button" at bounding box center [883, 16] width 10 height 11
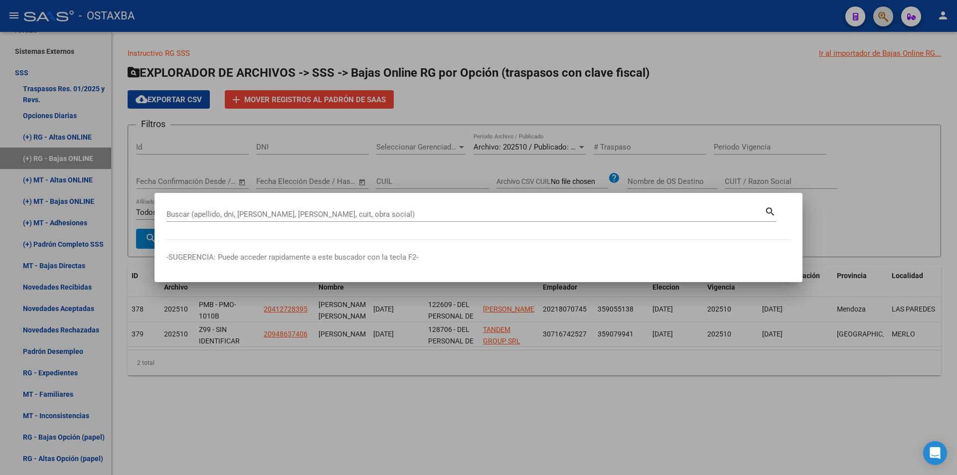
paste input "3196522"
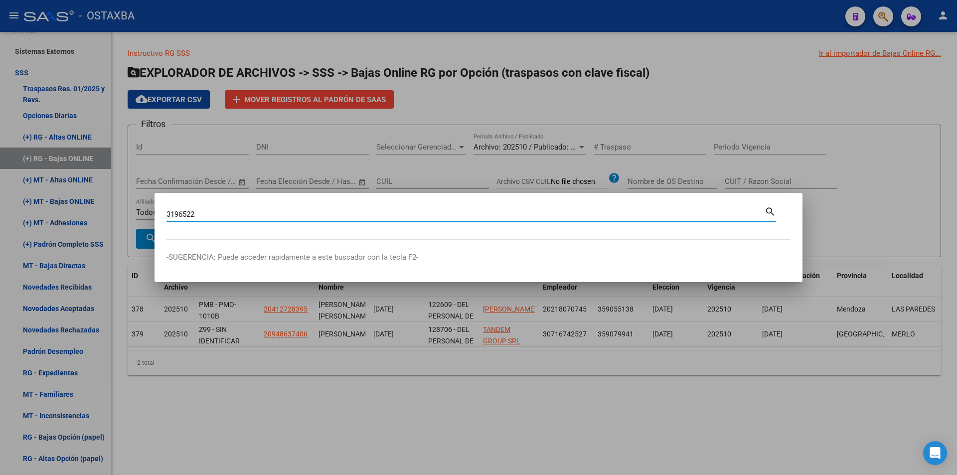
type input "3196522"
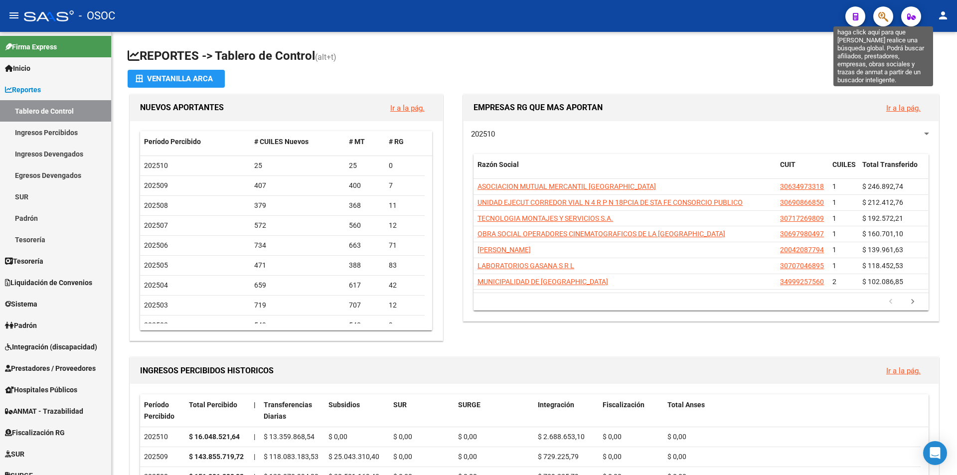
click at [884, 17] on icon "button" at bounding box center [883, 16] width 10 height 11
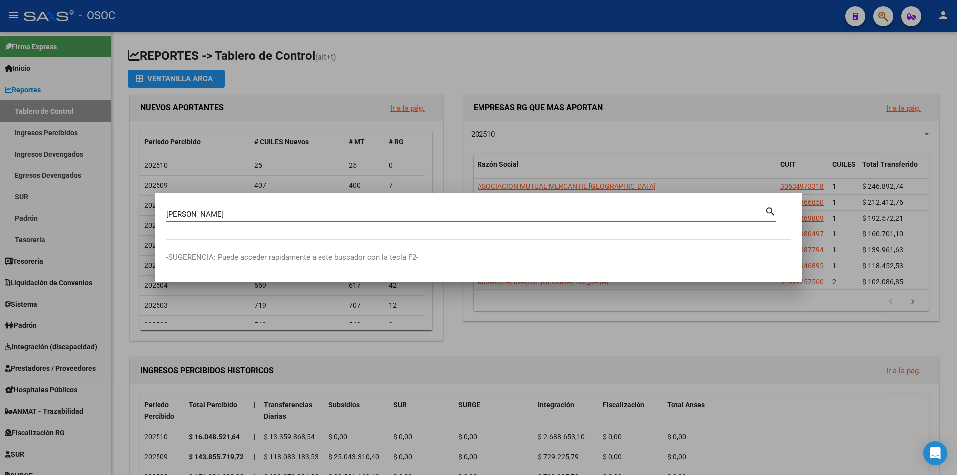
type input "bravo celes"
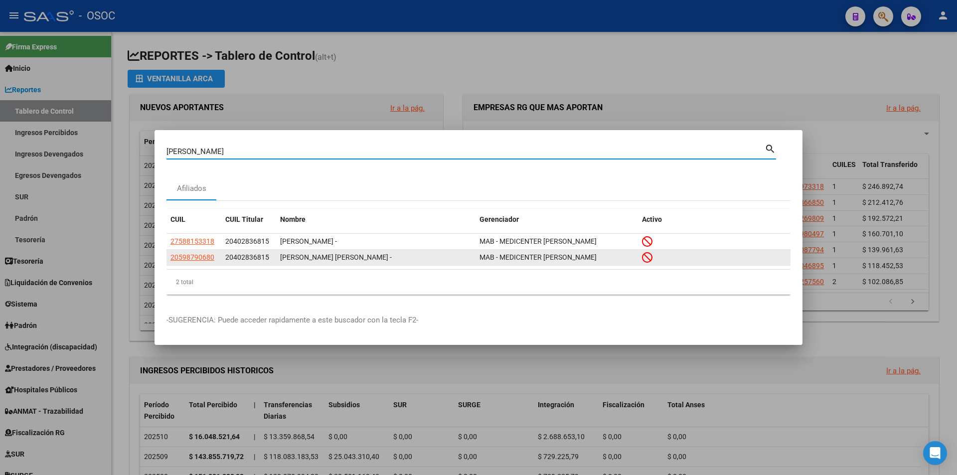
click at [245, 261] on span "20402836815" at bounding box center [247, 257] width 44 height 8
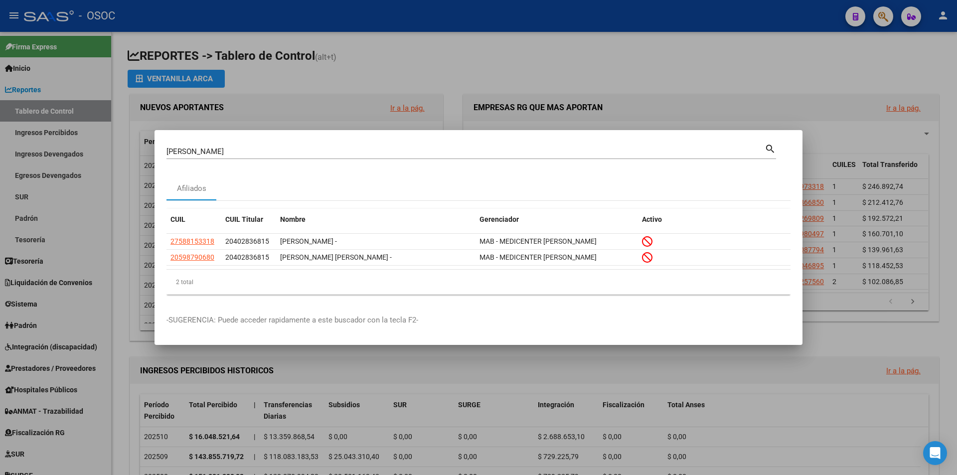
copy span "20402836815"
click at [481, 101] on div at bounding box center [478, 237] width 957 height 475
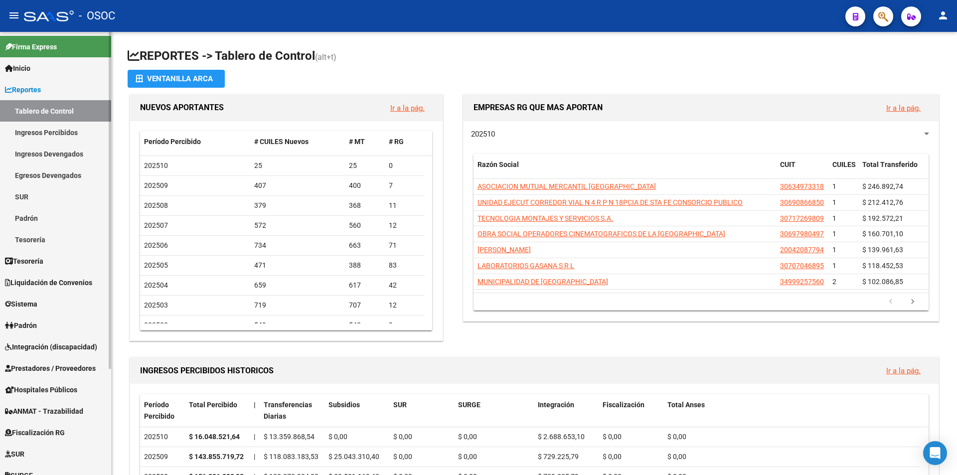
click at [41, 59] on link "Inicio" at bounding box center [55, 67] width 111 height 21
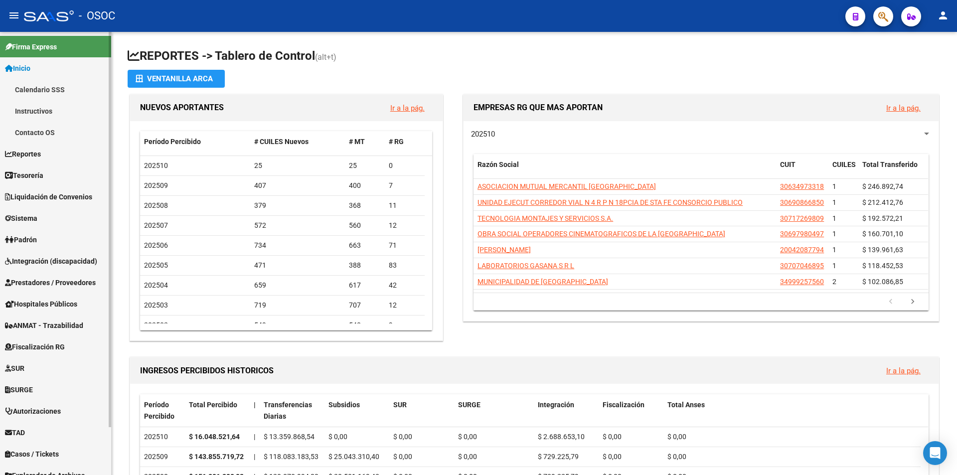
click at [33, 119] on link "Instructivos" at bounding box center [55, 110] width 111 height 21
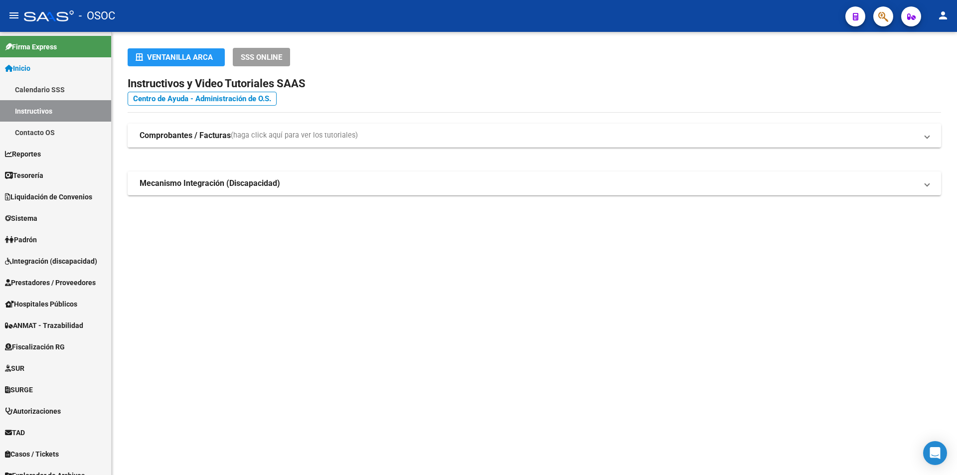
click at [258, 132] on span "(haga click aquí para ver los tutoriales)" at bounding box center [294, 135] width 127 height 11
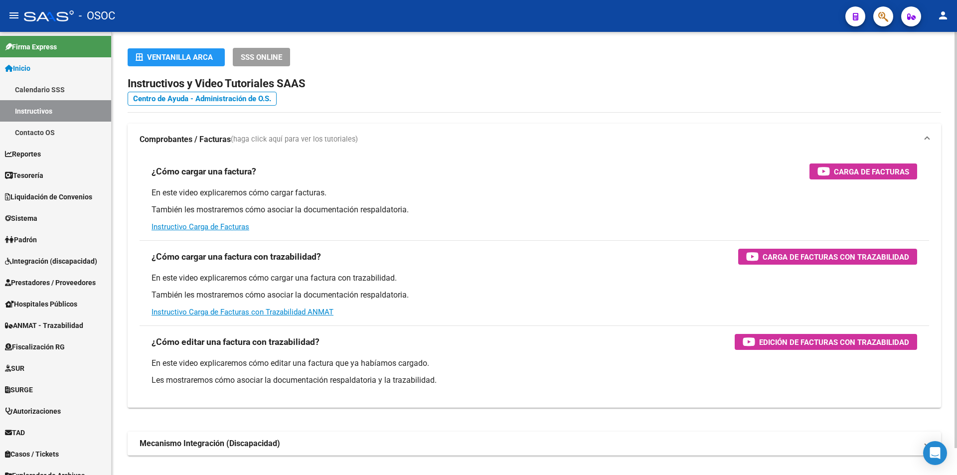
click at [258, 132] on mat-expansion-panel-header "Comprobantes / Facturas (haga click aquí para ver los tutoriales)" at bounding box center [534, 140] width 813 height 32
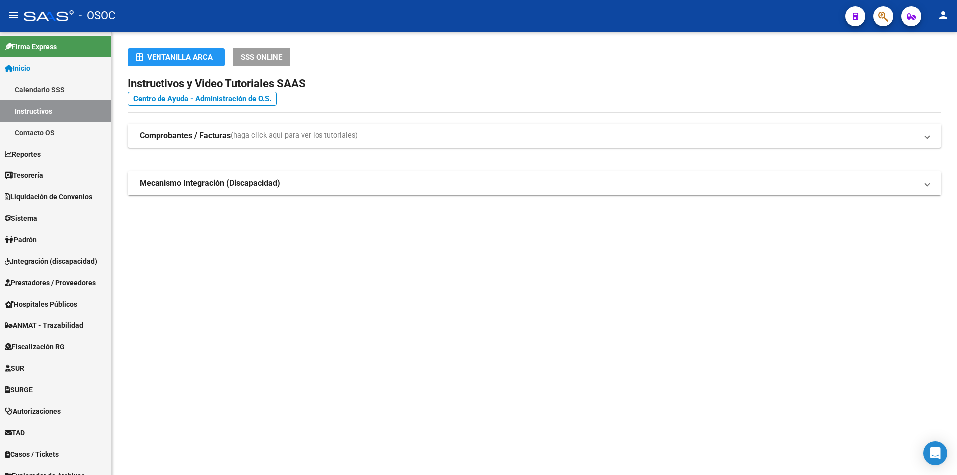
click at [236, 186] on strong "Mecanismo Integración (Discapacidad)" at bounding box center [210, 183] width 141 height 11
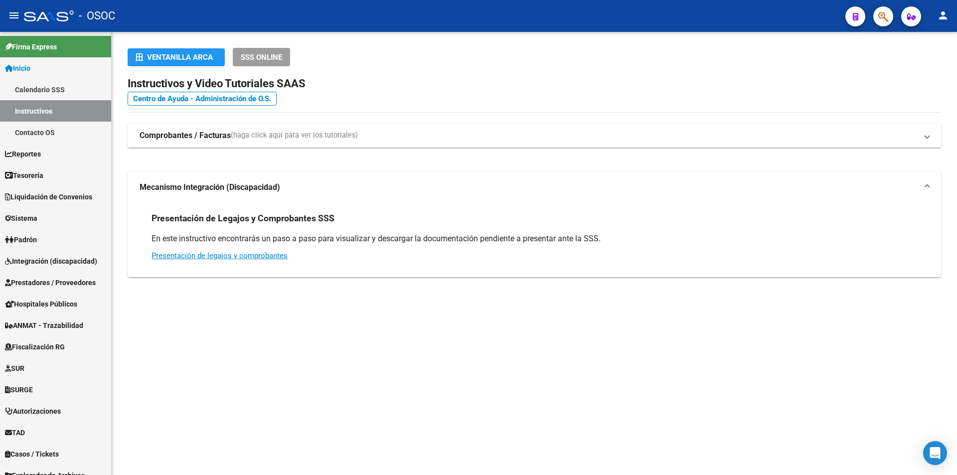
drag, startPoint x: 240, startPoint y: 182, endPoint x: 244, endPoint y: 135, distance: 47.0
click at [240, 180] on mat-expansion-panel-header "Mecanismo Integración (Discapacidad)" at bounding box center [534, 187] width 813 height 32
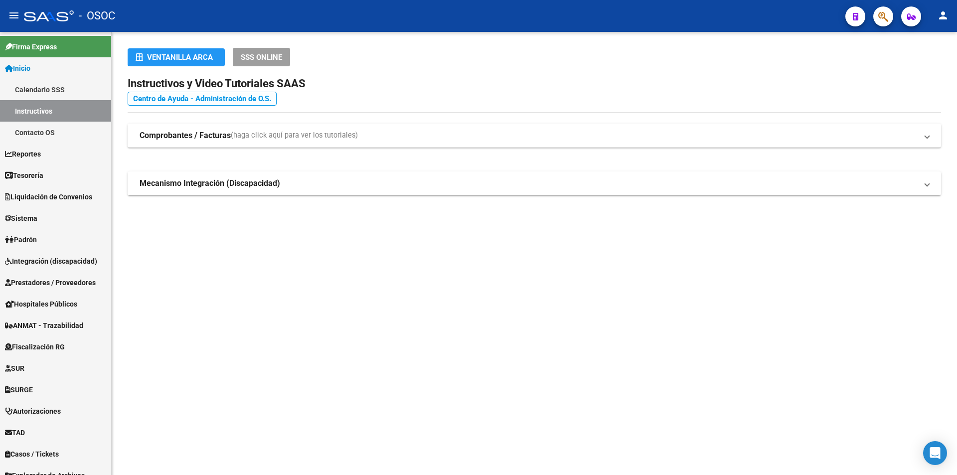
click at [243, 102] on link "Centro de Ayuda - Administración de O.S." at bounding box center [202, 99] width 149 height 14
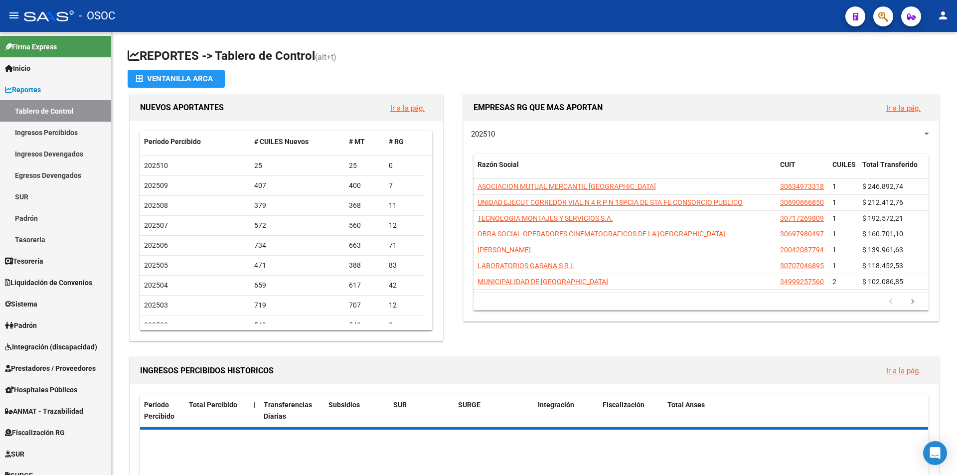
click at [880, 16] on icon "button" at bounding box center [883, 16] width 10 height 11
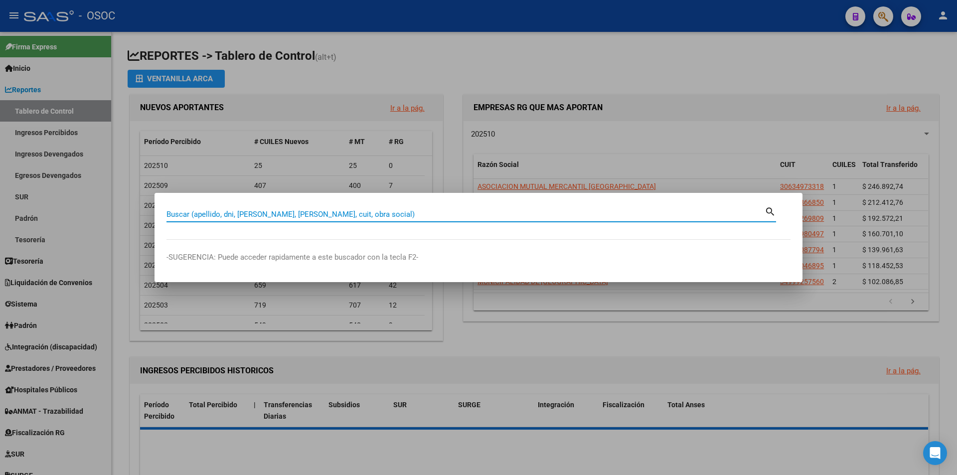
paste input "3196522"
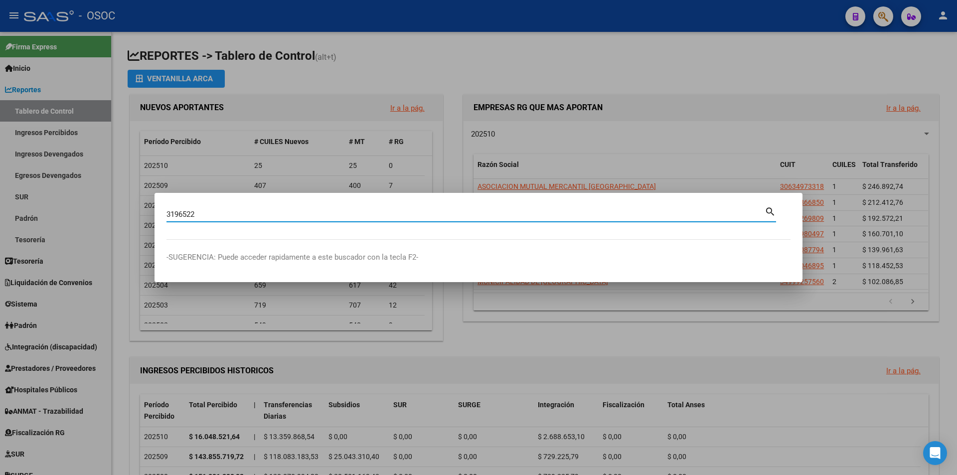
type input "3196522"
